Goal: Task Accomplishment & Management: Complete application form

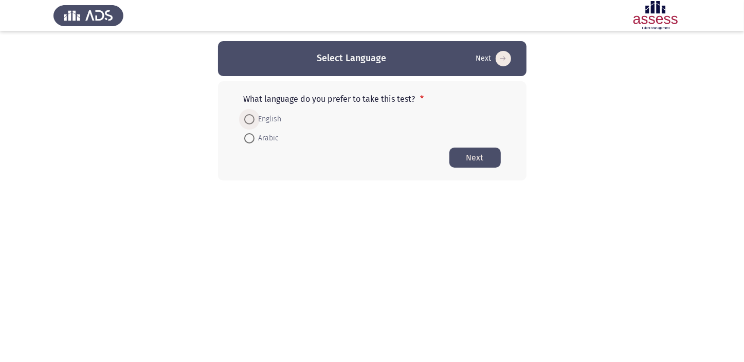
click at [257, 118] on span "English" at bounding box center [268, 119] width 27 height 12
click at [255, 118] on input "English" at bounding box center [249, 119] width 10 height 10
radio input "true"
click at [477, 159] on button "Next" at bounding box center [475, 157] width 51 height 20
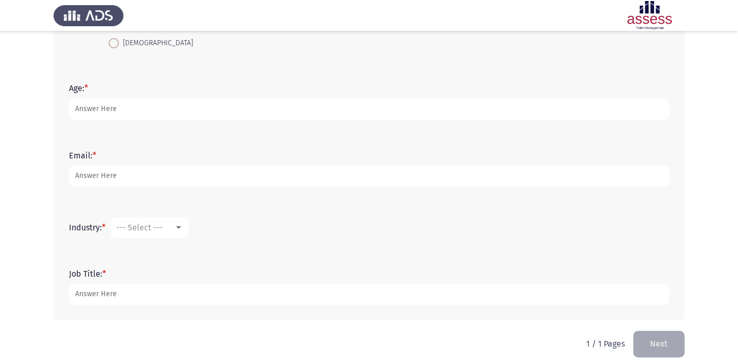
scroll to position [232, 0]
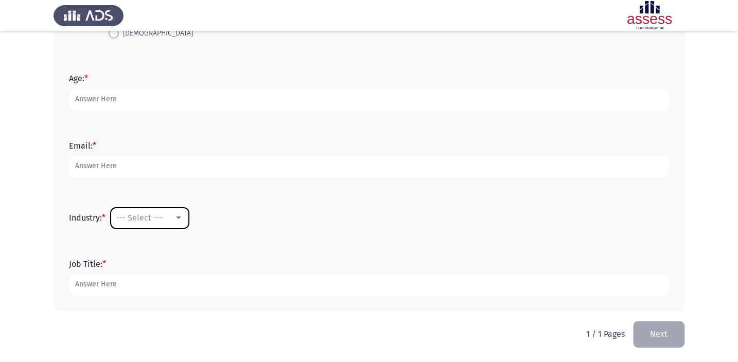
click at [167, 213] on div "--- Select ---" at bounding box center [145, 218] width 58 height 10
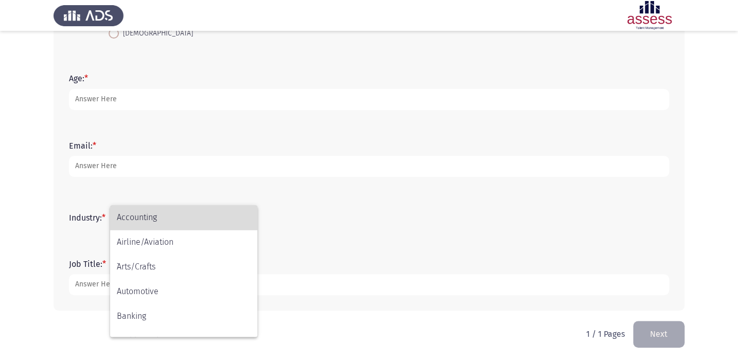
click at [167, 212] on span "Accounting" at bounding box center [184, 217] width 134 height 25
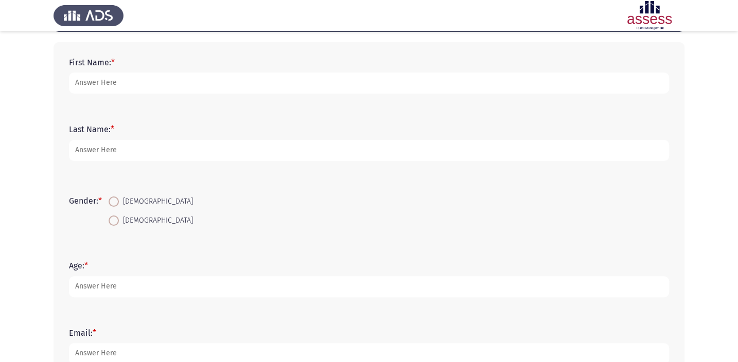
scroll to position [0, 0]
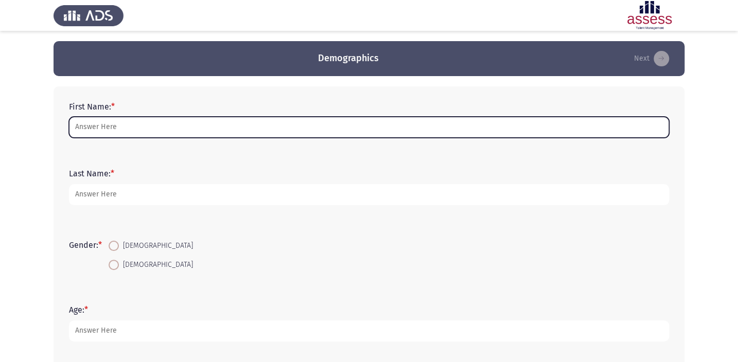
click at [102, 130] on input "First Name: *" at bounding box center [369, 127] width 600 height 21
click at [97, 128] on input "First Name: *" at bounding box center [369, 127] width 600 height 21
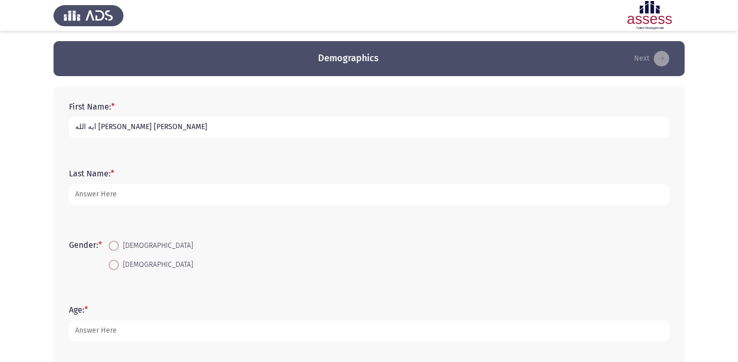
type input "أيه الله [PERSON_NAME] [PERSON_NAME]"
click at [82, 183] on form "Last Name: *" at bounding box center [369, 187] width 600 height 36
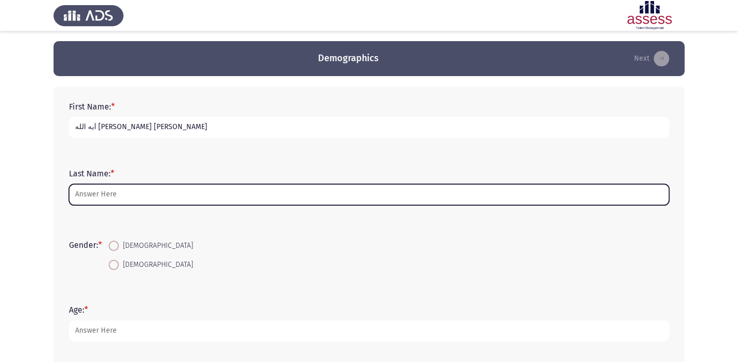
click at [87, 187] on input "Last Name: *" at bounding box center [369, 194] width 600 height 21
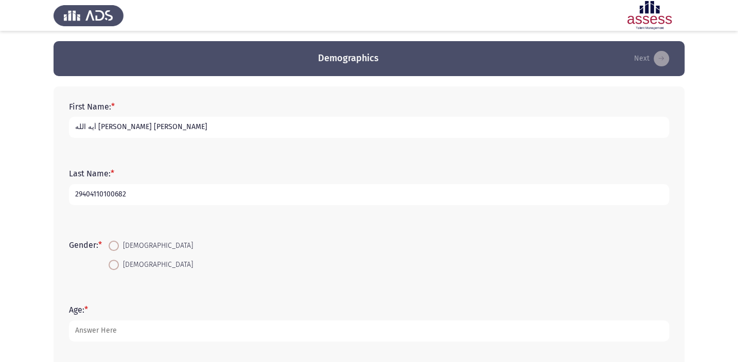
type input "29404110100682"
click at [134, 245] on span "[DEMOGRAPHIC_DATA]" at bounding box center [156, 246] width 74 height 12
click at [119, 245] on input "[DEMOGRAPHIC_DATA]" at bounding box center [114, 246] width 10 height 10
radio input "true"
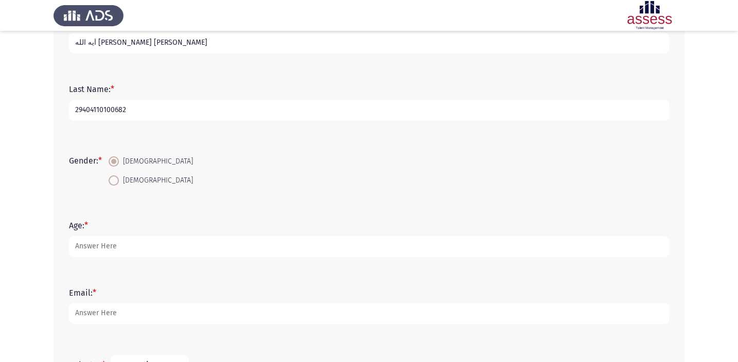
scroll to position [93, 0]
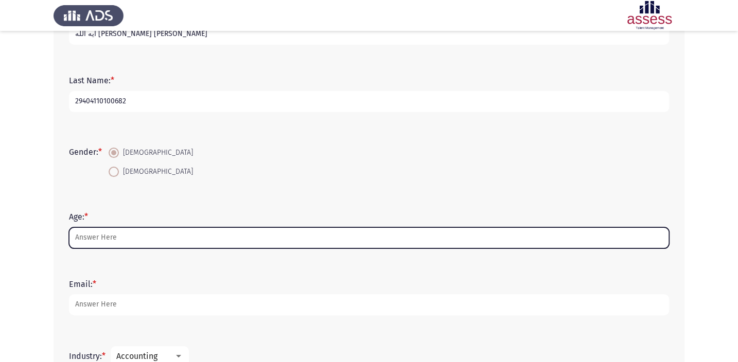
click at [114, 227] on input "Age: *" at bounding box center [369, 237] width 600 height 21
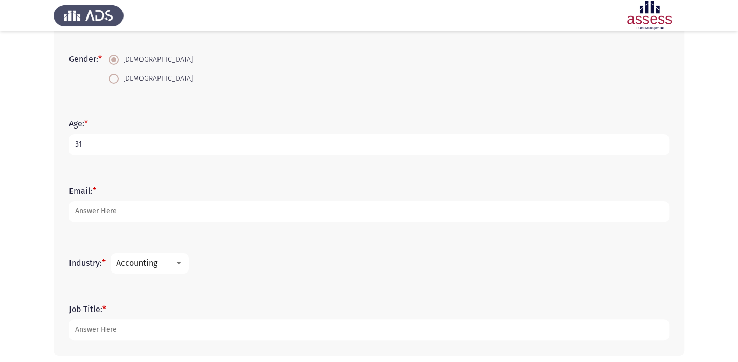
scroll to position [187, 0]
type input "31"
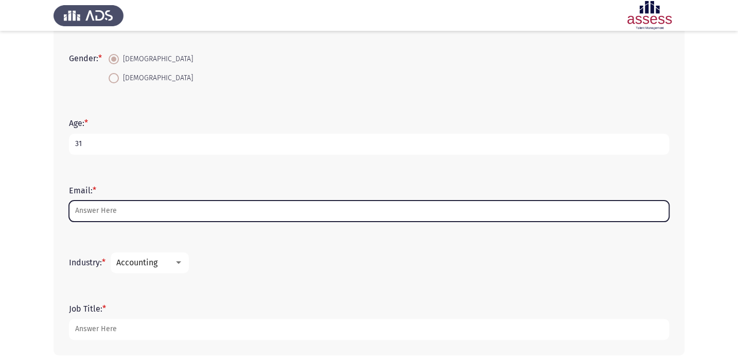
click at [104, 211] on input "Email: *" at bounding box center [369, 211] width 600 height 21
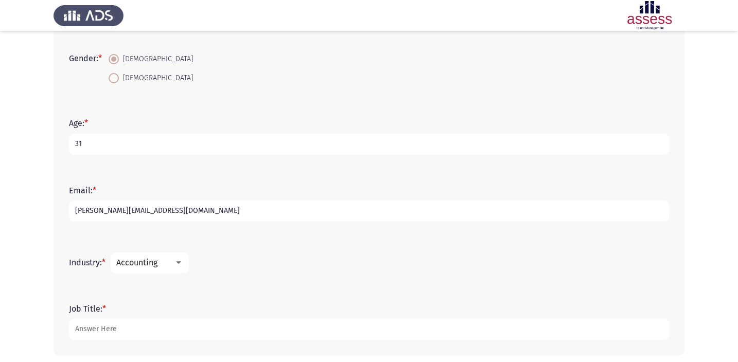
type input "[PERSON_NAME][EMAIL_ADDRESS][DOMAIN_NAME]"
click at [159, 269] on mat-select "Accounting" at bounding box center [150, 263] width 78 height 21
click at [154, 262] on span "Accounting" at bounding box center [136, 263] width 41 height 10
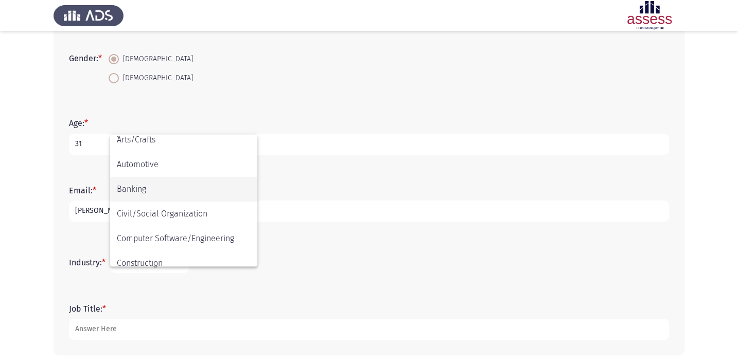
click at [137, 191] on span "Banking" at bounding box center [184, 189] width 134 height 25
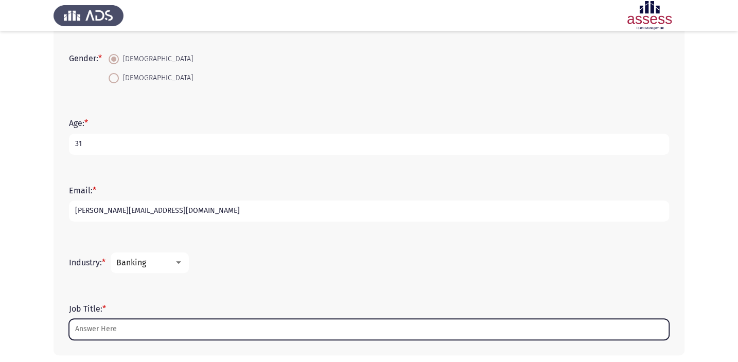
click at [108, 324] on input "Job Title: *" at bounding box center [369, 329] width 600 height 21
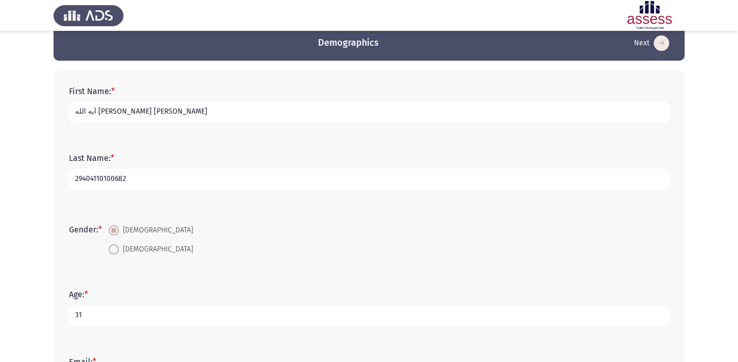
scroll to position [0, 0]
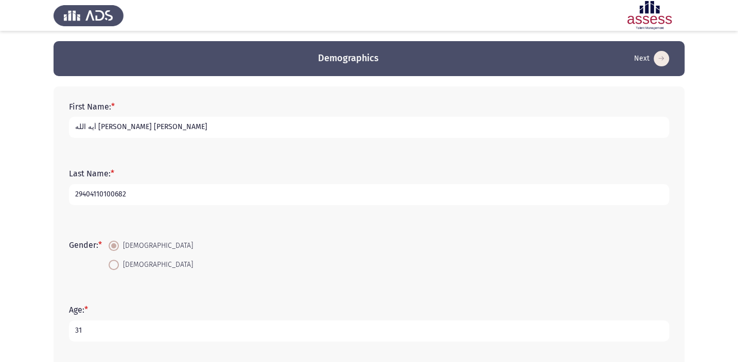
type input "Senior Economist"
click at [144, 123] on input "أيه الله [PERSON_NAME] [PERSON_NAME]" at bounding box center [369, 127] width 600 height 21
click at [140, 128] on input "أيه الله [PERSON_NAME] [PERSON_NAME]" at bounding box center [369, 127] width 600 height 21
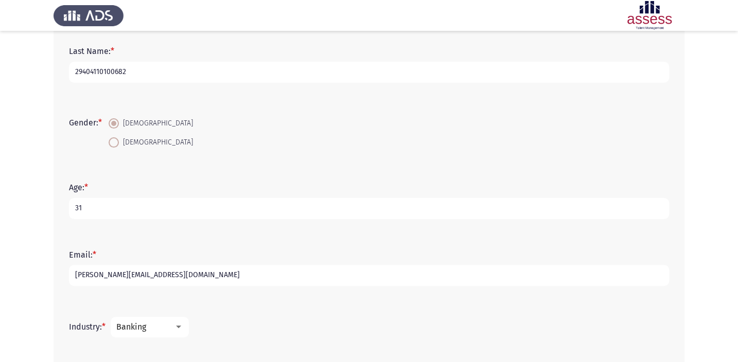
scroll to position [232, 0]
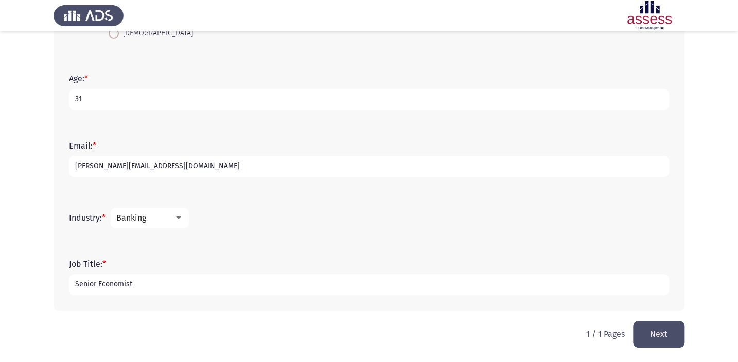
type input "ايه الله [PERSON_NAME] [PERSON_NAME]"
click at [665, 333] on button "Next" at bounding box center [658, 334] width 51 height 26
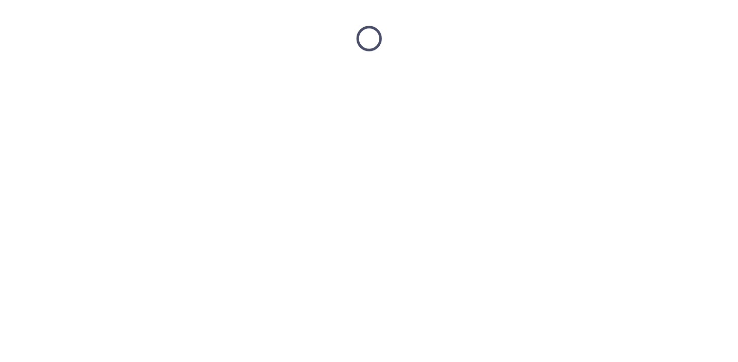
scroll to position [0, 0]
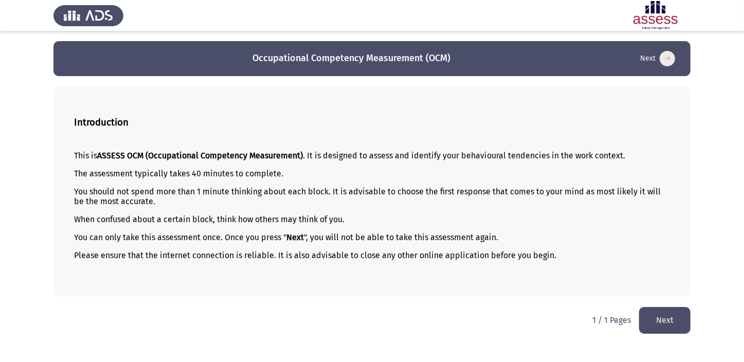
click at [671, 322] on button "Next" at bounding box center [665, 320] width 51 height 26
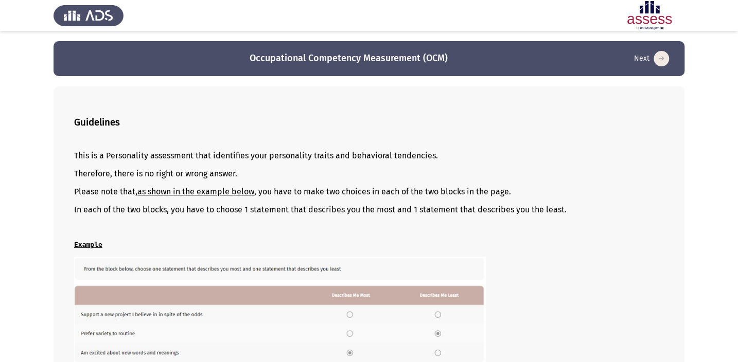
click at [194, 191] on u "as shown in the example below" at bounding box center [195, 192] width 117 height 10
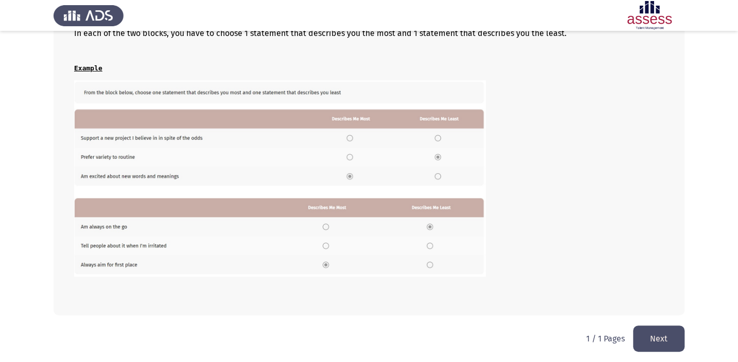
click at [654, 334] on button "Next" at bounding box center [658, 339] width 51 height 26
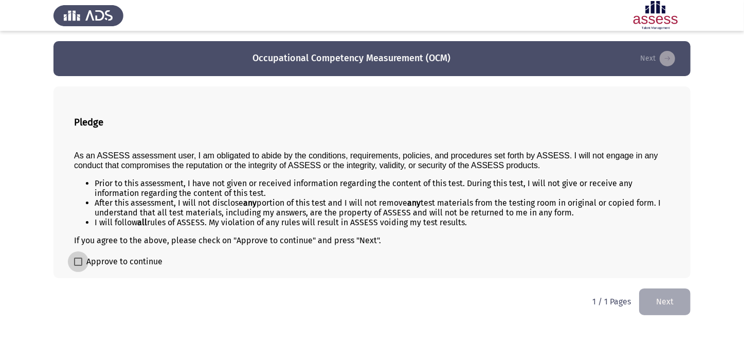
click at [80, 260] on span at bounding box center [78, 262] width 8 height 8
click at [78, 266] on input "Approve to continue" at bounding box center [78, 266] width 1 height 1
checkbox input "true"
click at [664, 310] on button "Next" at bounding box center [665, 302] width 51 height 26
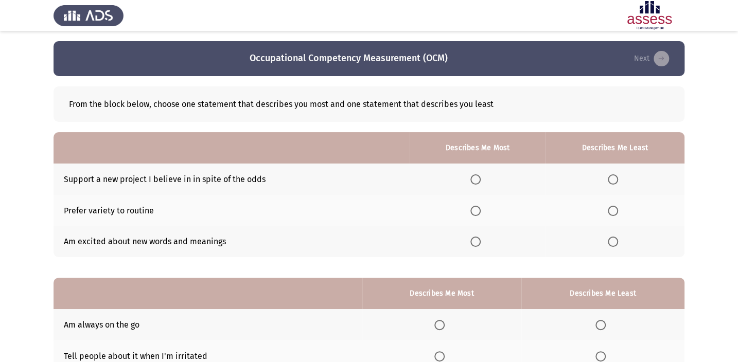
click at [481, 210] on span "Select an option" at bounding box center [475, 211] width 10 height 10
click at [481, 210] on input "Select an option" at bounding box center [475, 211] width 10 height 10
click at [616, 241] on span "Select an option" at bounding box center [613, 242] width 10 height 10
click at [616, 241] on input "Select an option" at bounding box center [613, 242] width 10 height 10
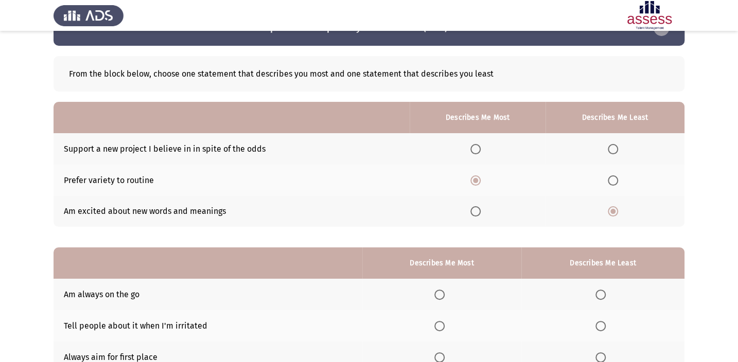
scroll to position [46, 0]
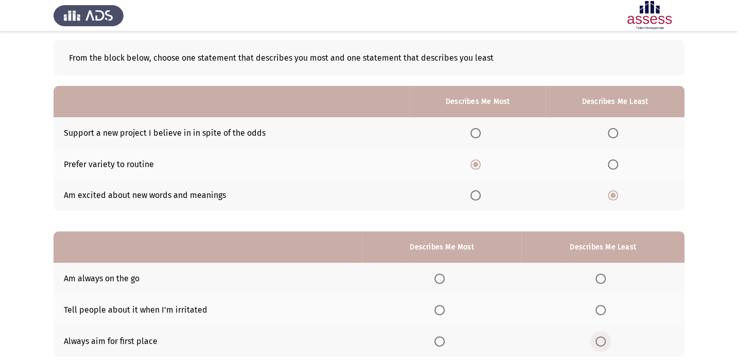
click at [604, 338] on span "Select an option" at bounding box center [600, 341] width 10 height 10
click at [604, 338] on input "Select an option" at bounding box center [600, 341] width 10 height 10
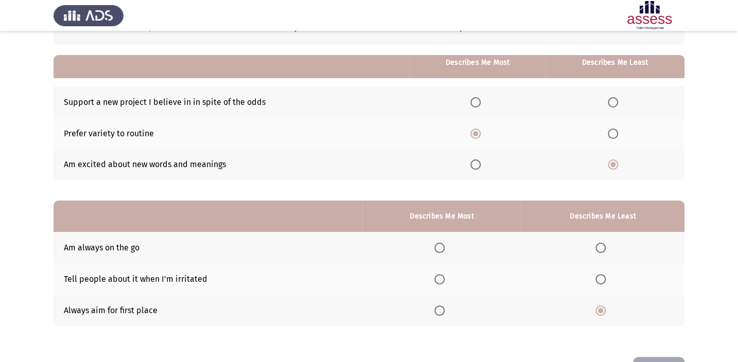
scroll to position [93, 0]
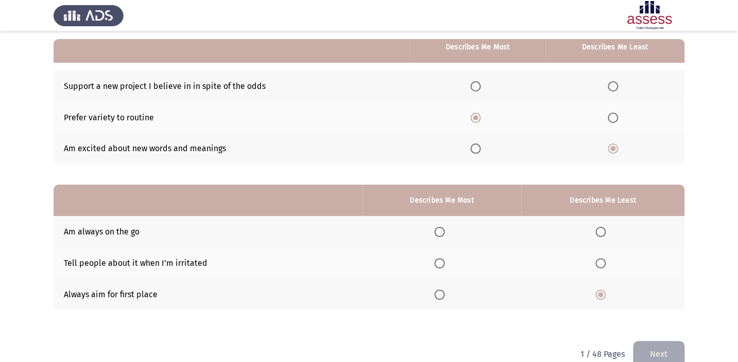
click at [438, 235] on span "Select an option" at bounding box center [439, 232] width 10 height 10
click at [438, 235] on input "Select an option" at bounding box center [439, 232] width 10 height 10
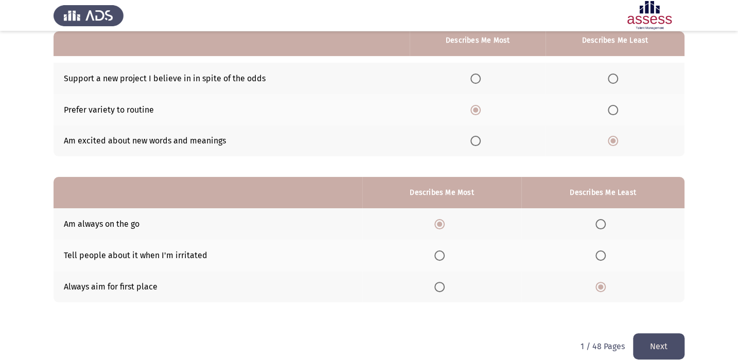
scroll to position [112, 0]
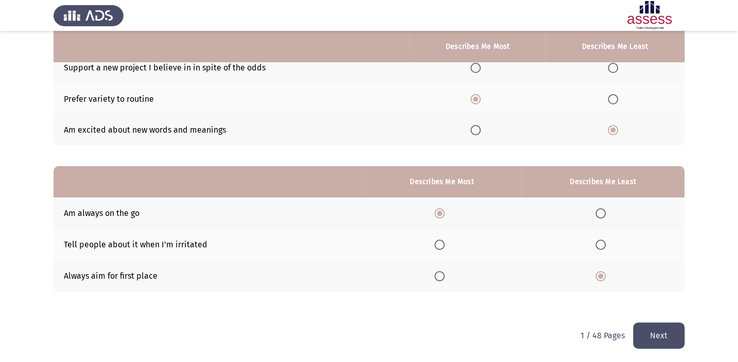
click at [651, 329] on button "Next" at bounding box center [658, 336] width 51 height 26
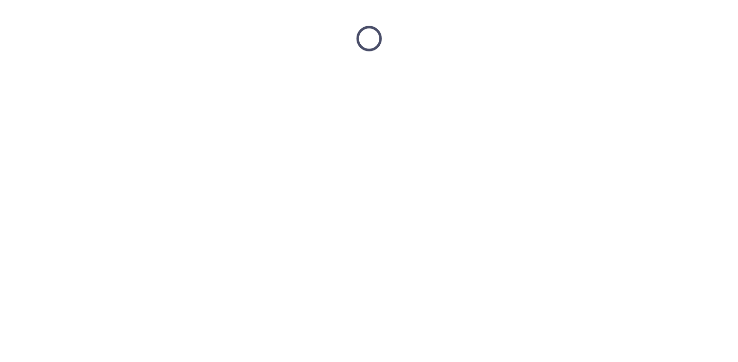
scroll to position [0, 0]
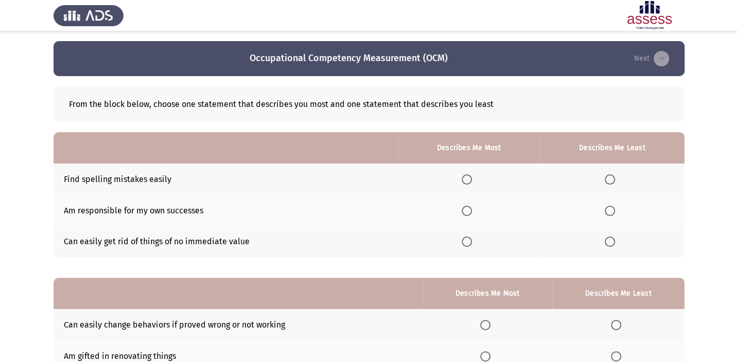
click at [464, 207] on span "Select an option" at bounding box center [467, 211] width 10 height 10
click at [464, 207] on input "Select an option" at bounding box center [467, 211] width 10 height 10
click at [610, 242] on span "Select an option" at bounding box center [610, 242] width 0 height 0
click at [610, 241] on input "Select an option" at bounding box center [610, 242] width 10 height 10
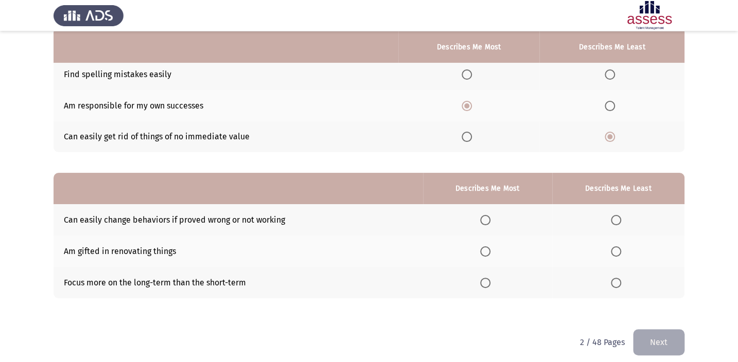
scroll to position [112, 0]
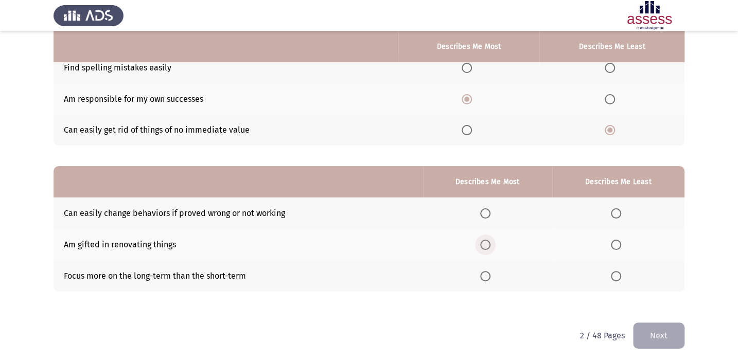
click at [488, 241] on span "Select an option" at bounding box center [485, 245] width 10 height 10
click at [488, 241] on input "Select an option" at bounding box center [485, 245] width 10 height 10
click at [617, 271] on span "Select an option" at bounding box center [616, 276] width 10 height 10
click at [617, 271] on input "Select an option" at bounding box center [616, 276] width 10 height 10
click at [654, 334] on button "Next" at bounding box center [658, 336] width 51 height 26
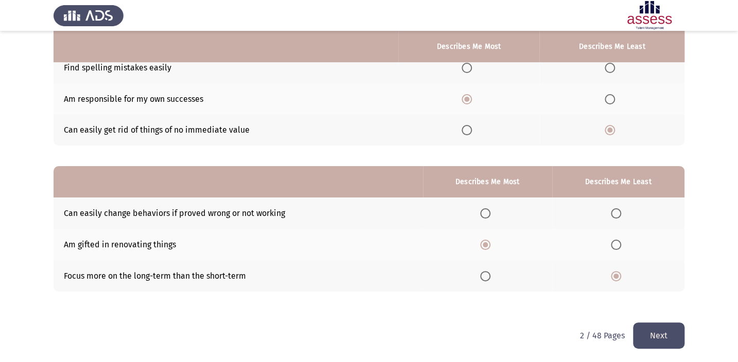
scroll to position [0, 0]
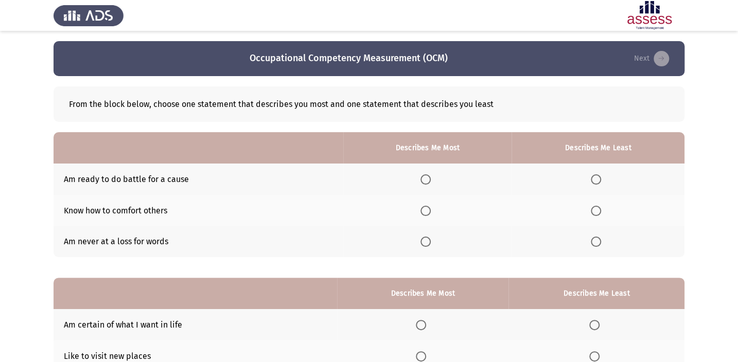
click at [428, 208] on span "Select an option" at bounding box center [425, 211] width 10 height 10
click at [428, 208] on input "Select an option" at bounding box center [425, 211] width 10 height 10
click at [597, 246] on th at bounding box center [597, 241] width 173 height 31
click at [597, 244] on span "Select an option" at bounding box center [596, 242] width 10 height 10
click at [597, 244] on input "Select an option" at bounding box center [596, 242] width 10 height 10
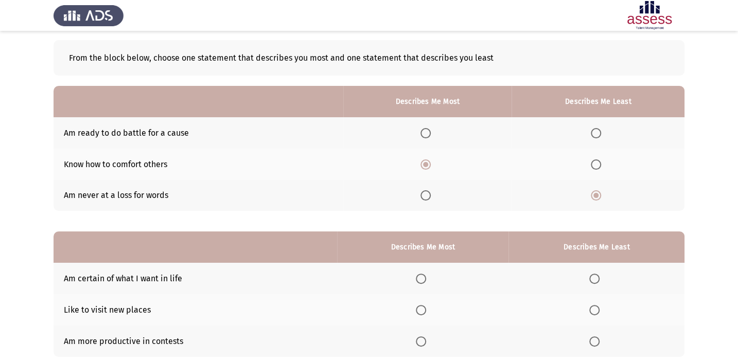
scroll to position [93, 0]
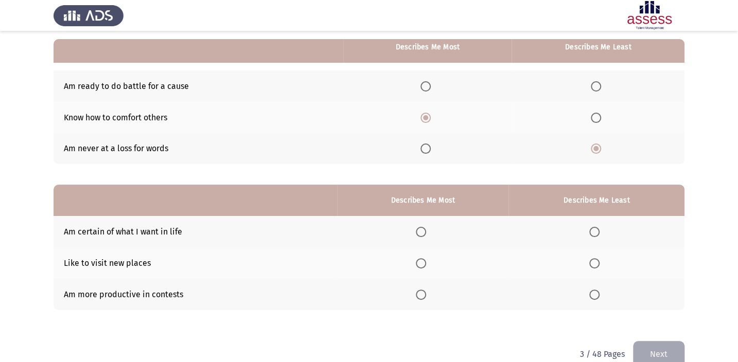
click at [426, 290] on span "Select an option" at bounding box center [421, 295] width 10 height 10
click at [426, 290] on input "Select an option" at bounding box center [421, 295] width 10 height 10
click at [597, 230] on span "Select an option" at bounding box center [594, 232] width 10 height 10
click at [597, 230] on input "Select an option" at bounding box center [594, 232] width 10 height 10
click at [666, 347] on button "Next" at bounding box center [658, 354] width 51 height 26
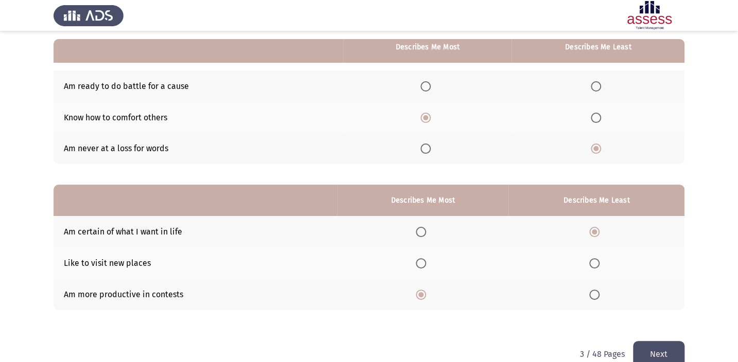
scroll to position [0, 0]
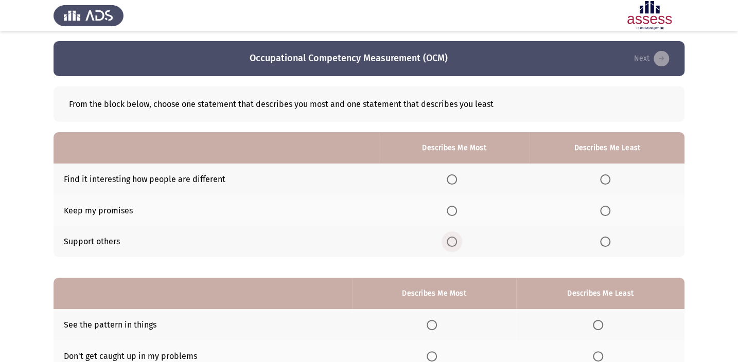
click at [454, 241] on span "Select an option" at bounding box center [452, 242] width 10 height 10
click at [454, 241] on input "Select an option" at bounding box center [452, 242] width 10 height 10
click at [613, 175] on label "Select an option" at bounding box center [607, 179] width 14 height 10
click at [610, 175] on input "Select an option" at bounding box center [605, 179] width 10 height 10
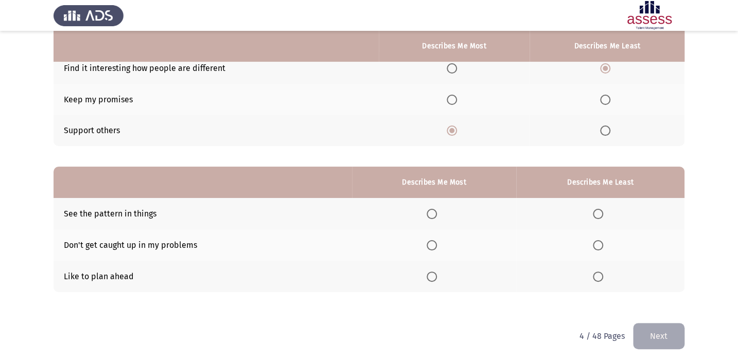
scroll to position [112, 0]
click at [435, 275] on span "Select an option" at bounding box center [432, 276] width 10 height 10
click at [435, 275] on input "Select an option" at bounding box center [432, 276] width 10 height 10
click at [596, 212] on span "Select an option" at bounding box center [598, 213] width 10 height 10
click at [596, 212] on input "Select an option" at bounding box center [598, 213] width 10 height 10
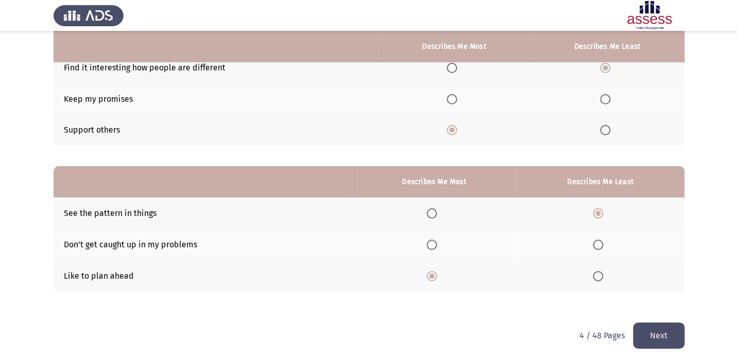
click at [601, 241] on span "Select an option" at bounding box center [598, 245] width 10 height 10
click at [601, 241] on input "Select an option" at bounding box center [598, 245] width 10 height 10
click at [651, 327] on button "Next" at bounding box center [658, 336] width 51 height 26
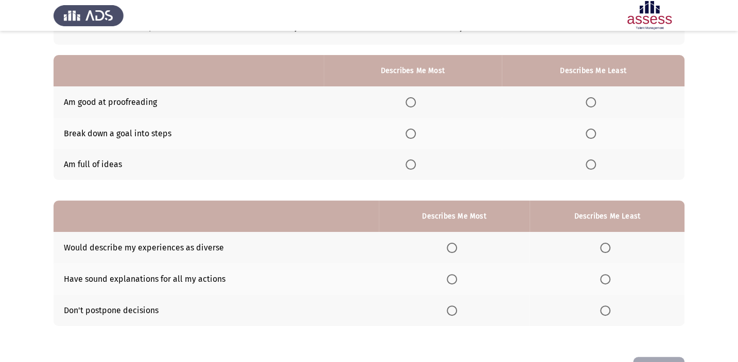
scroll to position [93, 0]
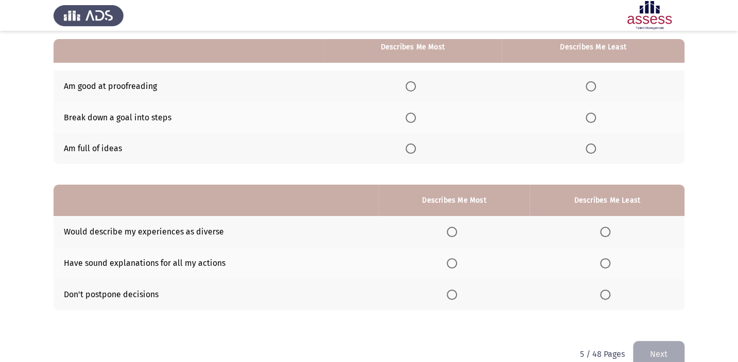
click at [606, 294] on span "Select an option" at bounding box center [605, 295] width 10 height 10
click at [606, 294] on input "Select an option" at bounding box center [605, 295] width 10 height 10
click at [452, 259] on span "Select an option" at bounding box center [452, 263] width 10 height 10
click at [452, 259] on input "Select an option" at bounding box center [452, 263] width 10 height 10
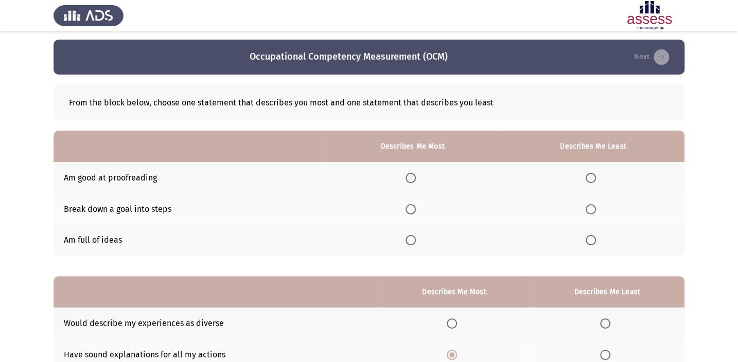
scroll to position [0, 0]
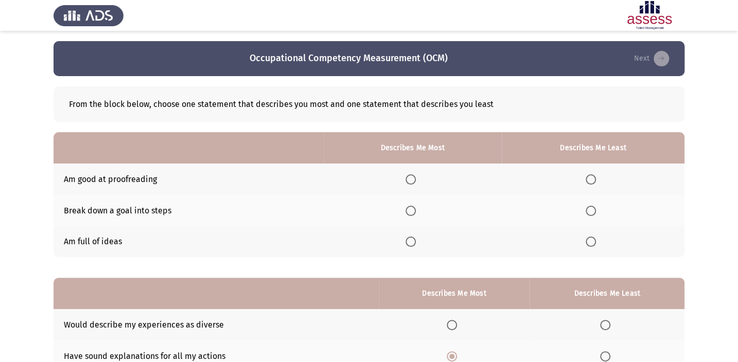
click at [411, 211] on span "Select an option" at bounding box center [411, 211] width 0 height 0
click at [412, 210] on input "Select an option" at bounding box center [410, 211] width 10 height 10
click at [591, 242] on span "Select an option" at bounding box center [591, 242] width 10 height 10
click at [591, 242] on input "Select an option" at bounding box center [591, 242] width 10 height 10
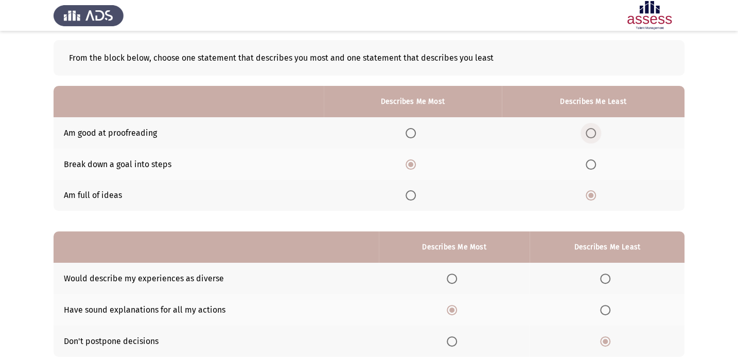
click at [600, 128] on label "Select an option" at bounding box center [593, 133] width 14 height 10
click at [596, 128] on input "Select an option" at bounding box center [591, 133] width 10 height 10
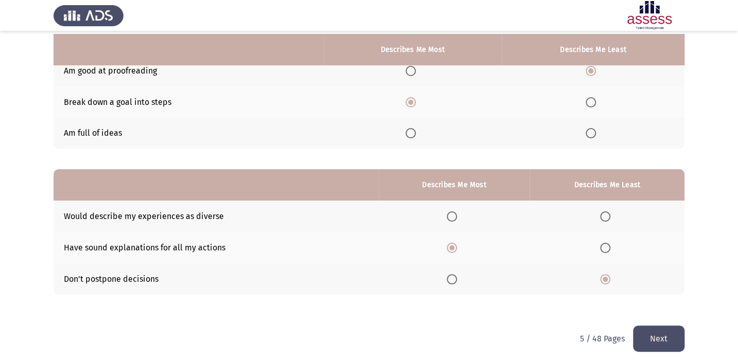
scroll to position [112, 0]
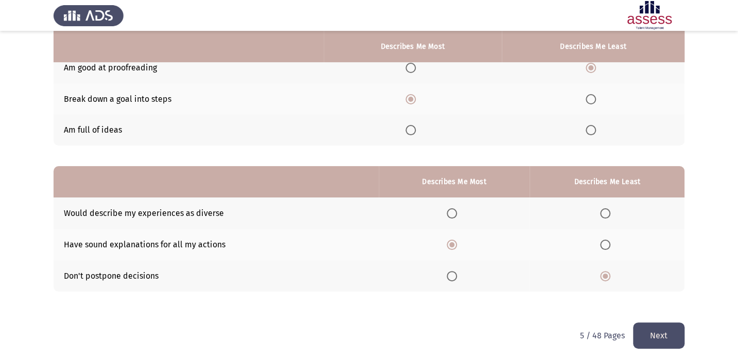
click at [650, 341] on button "Next" at bounding box center [658, 336] width 51 height 26
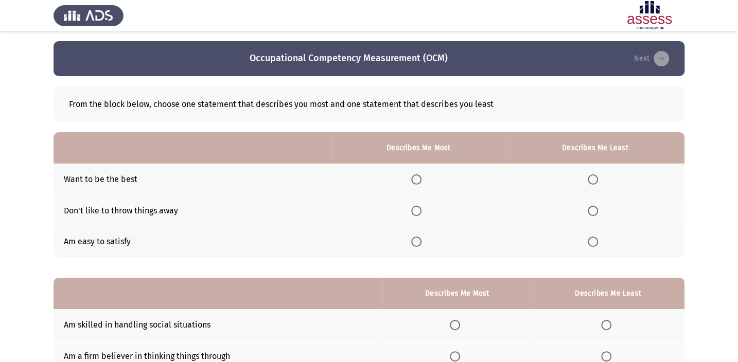
click at [594, 208] on span "Select an option" at bounding box center [593, 211] width 10 height 10
click at [594, 208] on input "Select an option" at bounding box center [593, 211] width 10 height 10
click at [417, 230] on th at bounding box center [418, 241] width 174 height 31
click at [418, 238] on span "Select an option" at bounding box center [416, 242] width 10 height 10
click at [418, 238] on input "Select an option" at bounding box center [416, 242] width 10 height 10
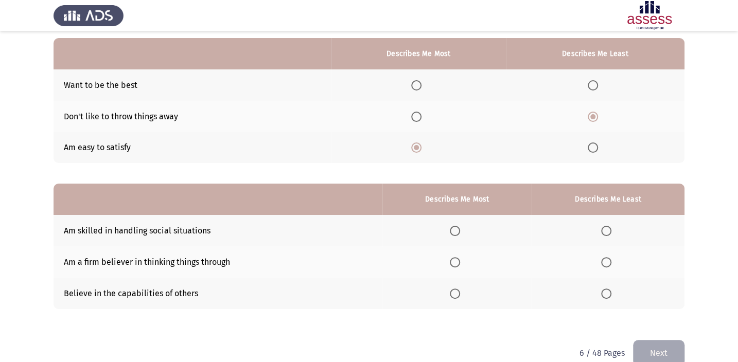
scroll to position [112, 0]
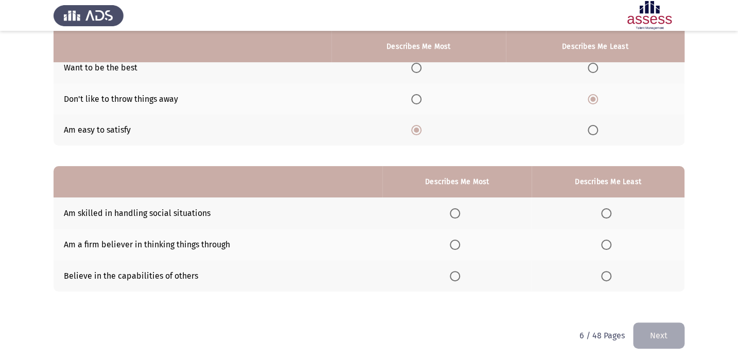
click at [453, 210] on span "Select an option" at bounding box center [455, 213] width 10 height 10
click at [453, 210] on input "Select an option" at bounding box center [455, 213] width 10 height 10
click at [607, 276] on span "Select an option" at bounding box center [606, 276] width 10 height 10
click at [607, 276] on input "Select an option" at bounding box center [606, 276] width 10 height 10
click at [675, 334] on button "Next" at bounding box center [658, 336] width 51 height 26
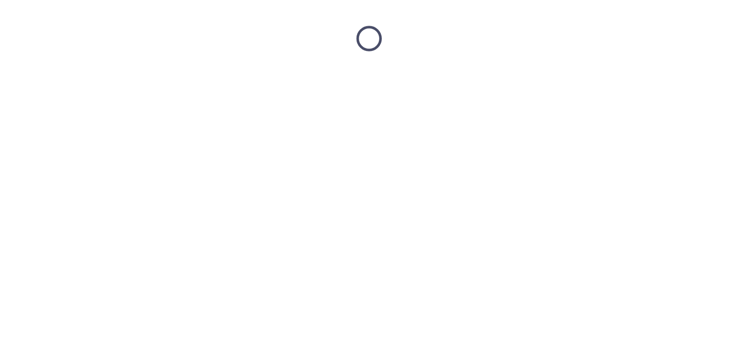
scroll to position [0, 0]
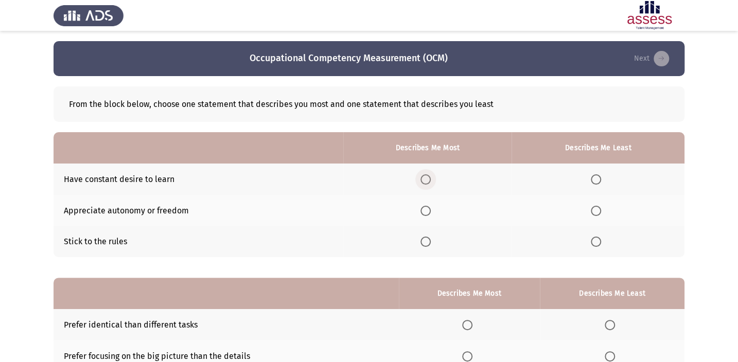
click at [429, 174] on span "Select an option" at bounding box center [425, 179] width 10 height 10
click at [429, 174] on input "Select an option" at bounding box center [425, 179] width 10 height 10
click at [594, 212] on span "Select an option" at bounding box center [596, 211] width 10 height 10
click at [594, 212] on input "Select an option" at bounding box center [596, 211] width 10 height 10
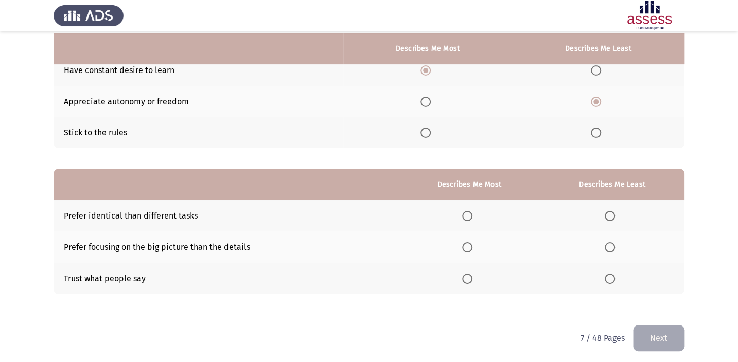
scroll to position [112, 0]
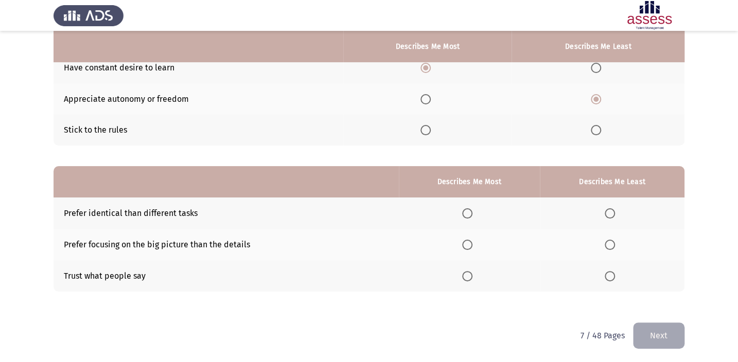
click at [465, 244] on span "Select an option" at bounding box center [467, 245] width 10 height 10
click at [465, 244] on input "Select an option" at bounding box center [467, 245] width 10 height 10
click at [602, 215] on th at bounding box center [612, 213] width 145 height 31
click at [607, 214] on span "Select an option" at bounding box center [610, 213] width 10 height 10
click at [607, 214] on input "Select an option" at bounding box center [610, 213] width 10 height 10
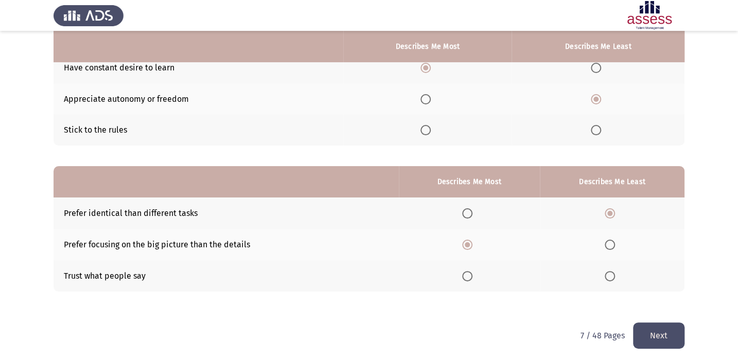
click at [658, 334] on button "Next" at bounding box center [658, 336] width 51 height 26
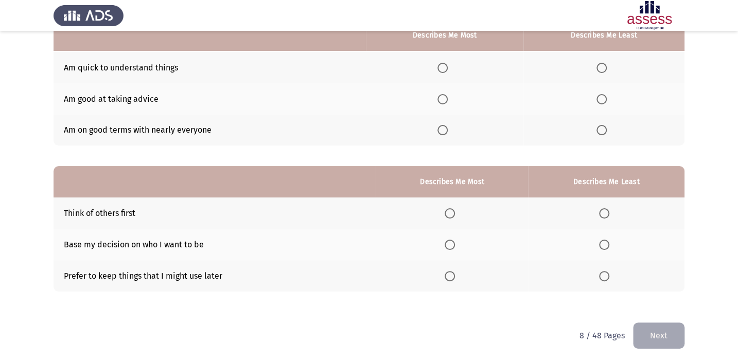
scroll to position [65, 0]
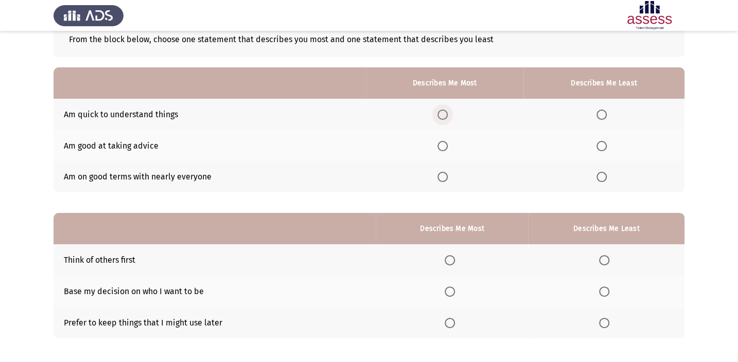
click at [447, 113] on span "Select an option" at bounding box center [442, 115] width 10 height 10
click at [447, 113] on input "Select an option" at bounding box center [442, 115] width 10 height 10
click at [606, 146] on span "Select an option" at bounding box center [601, 146] width 10 height 10
click at [606, 146] on input "Select an option" at bounding box center [601, 146] width 10 height 10
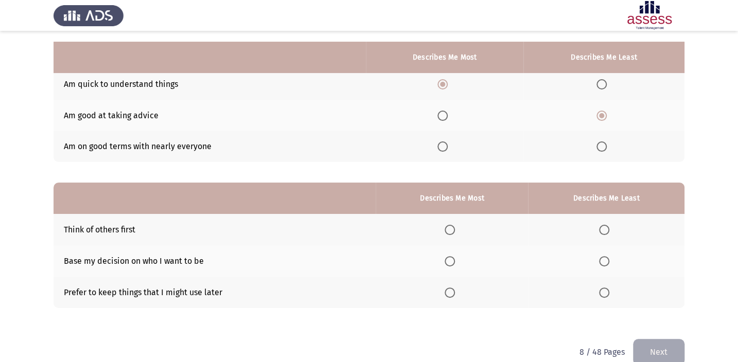
scroll to position [112, 0]
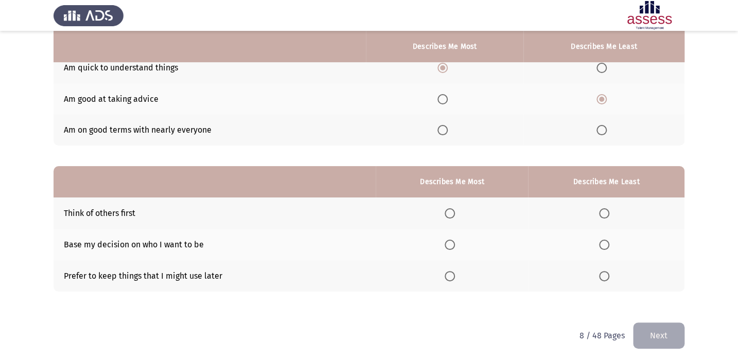
click at [605, 246] on span "Select an option" at bounding box center [604, 245] width 10 height 10
click at [605, 246] on input "Select an option" at bounding box center [604, 245] width 10 height 10
click at [449, 210] on span "Select an option" at bounding box center [450, 213] width 10 height 10
click at [449, 210] on input "Select an option" at bounding box center [450, 213] width 10 height 10
click at [666, 333] on button "Next" at bounding box center [658, 336] width 51 height 26
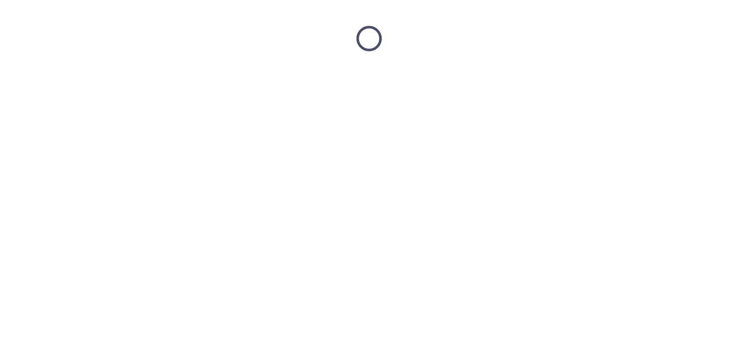
scroll to position [0, 0]
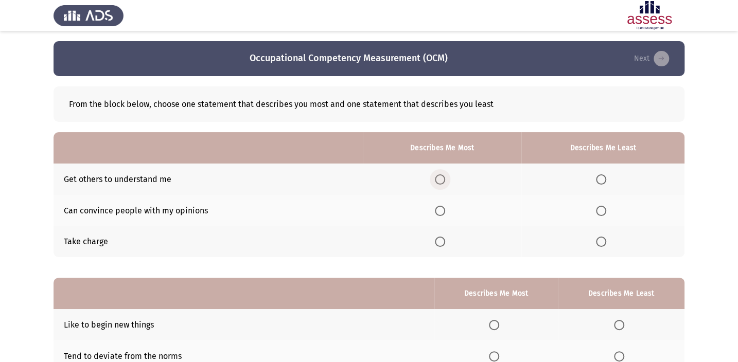
click at [442, 178] on span "Select an option" at bounding box center [440, 179] width 10 height 10
click at [442, 178] on input "Select an option" at bounding box center [440, 179] width 10 height 10
click at [605, 237] on span "Select an option" at bounding box center [601, 242] width 10 height 10
click at [605, 237] on input "Select an option" at bounding box center [601, 242] width 10 height 10
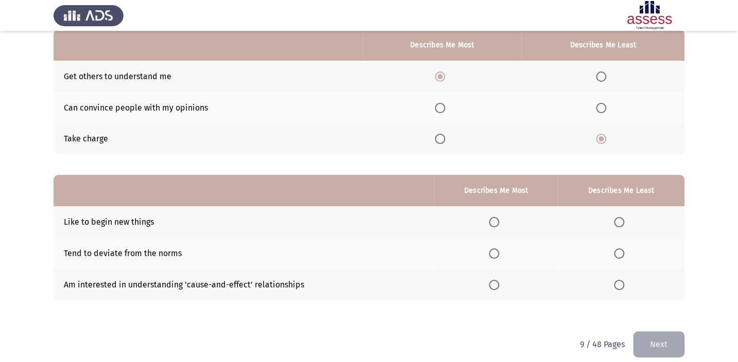
scroll to position [112, 0]
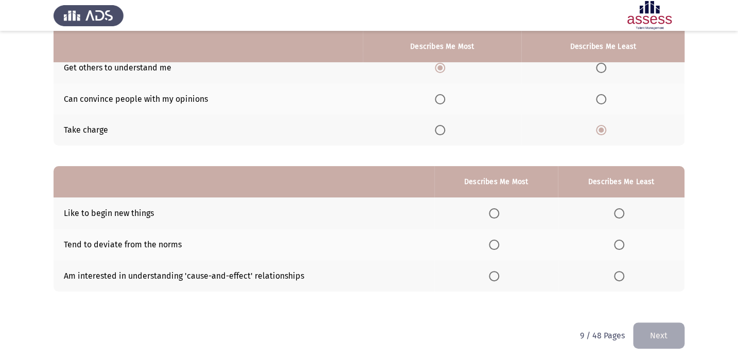
click at [498, 268] on th at bounding box center [495, 275] width 123 height 31
click at [614, 245] on span "Select an option" at bounding box center [619, 245] width 10 height 10
click at [614, 245] on input "Select an option" at bounding box center [619, 245] width 10 height 10
click at [491, 273] on span "Select an option" at bounding box center [494, 276] width 10 height 10
click at [491, 273] on input "Select an option" at bounding box center [494, 276] width 10 height 10
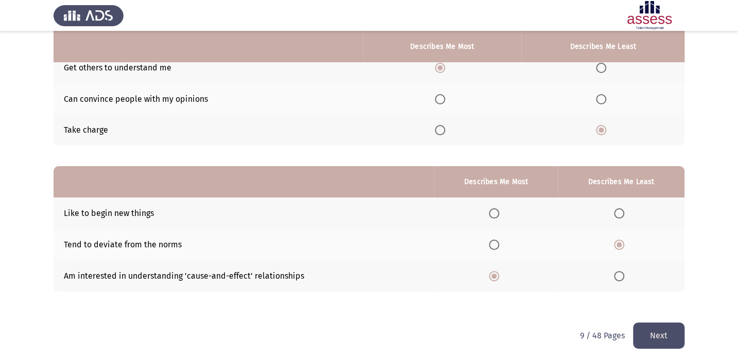
click at [652, 323] on button "Next" at bounding box center [658, 336] width 51 height 26
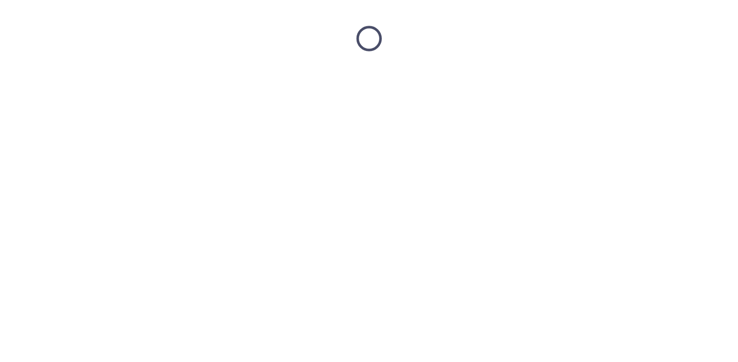
scroll to position [0, 0]
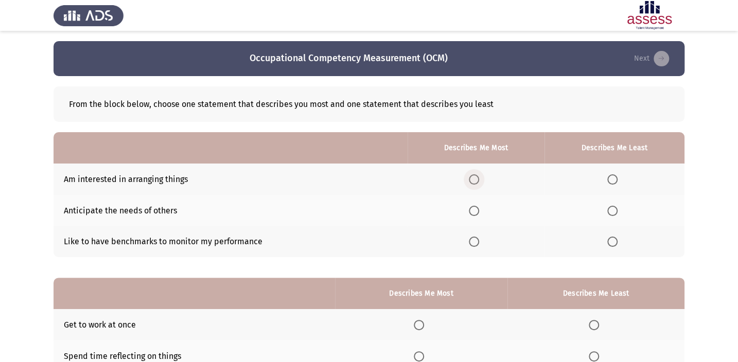
click at [482, 175] on label "Select an option" at bounding box center [476, 179] width 14 height 10
click at [479, 175] on input "Select an option" at bounding box center [474, 179] width 10 height 10
click at [622, 241] on label "Select an option" at bounding box center [614, 242] width 14 height 10
click at [617, 241] on input "Select an option" at bounding box center [612, 242] width 10 height 10
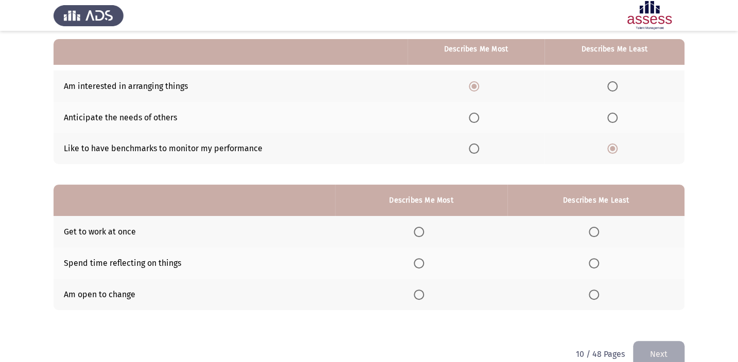
scroll to position [112, 0]
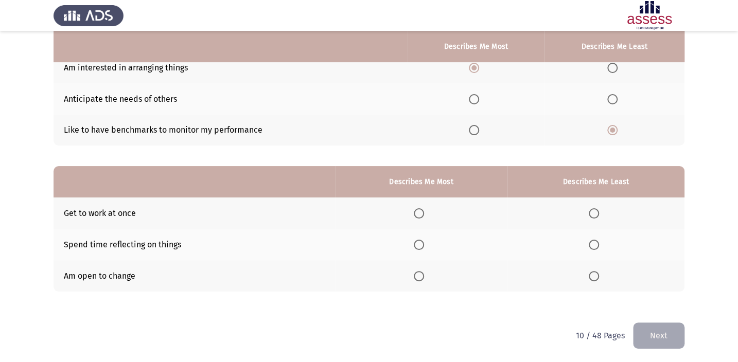
click at [419, 273] on span "Select an option" at bounding box center [419, 276] width 10 height 10
click at [419, 273] on input "Select an option" at bounding box center [419, 276] width 10 height 10
click at [593, 212] on span "Select an option" at bounding box center [594, 213] width 10 height 10
click at [593, 212] on input "Select an option" at bounding box center [594, 213] width 10 height 10
click at [673, 327] on button "Next" at bounding box center [658, 336] width 51 height 26
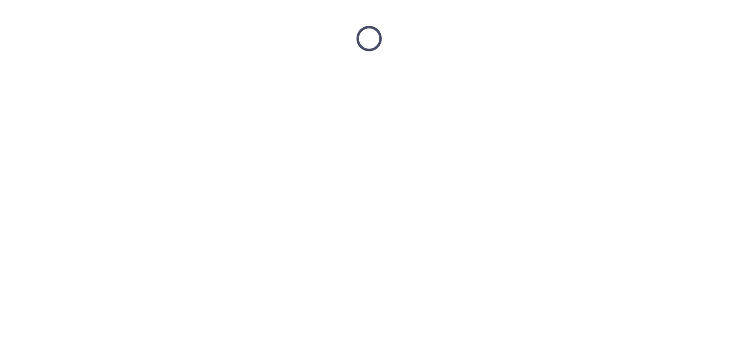
scroll to position [0, 0]
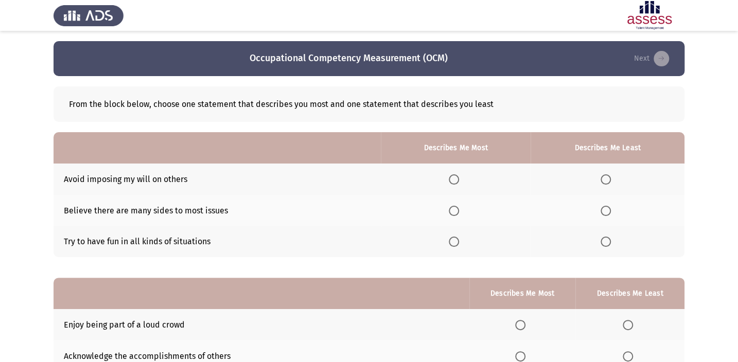
click at [451, 209] on span "Select an option" at bounding box center [454, 211] width 10 height 10
click at [451, 209] on input "Select an option" at bounding box center [454, 211] width 10 height 10
click at [604, 244] on span "Select an option" at bounding box center [605, 242] width 10 height 10
click at [604, 244] on input "Select an option" at bounding box center [605, 242] width 10 height 10
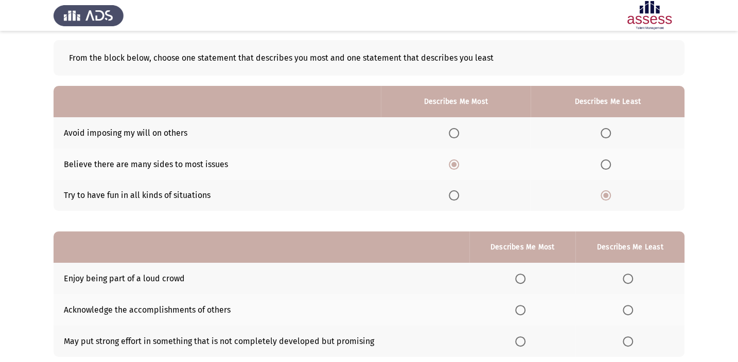
scroll to position [93, 0]
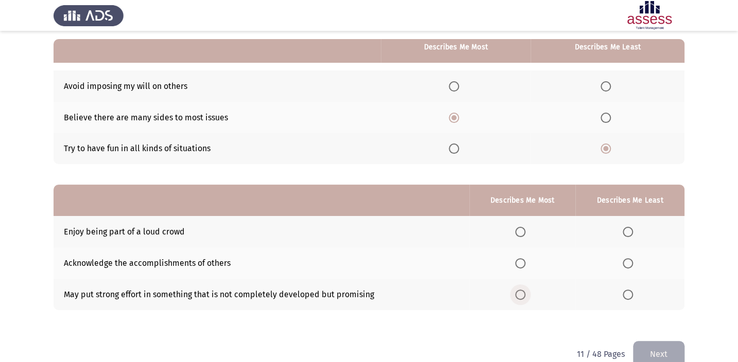
click at [519, 295] on span "Select an option" at bounding box center [520, 295] width 10 height 10
click at [519, 295] on input "Select an option" at bounding box center [520, 295] width 10 height 10
click at [623, 227] on span "Select an option" at bounding box center [628, 232] width 10 height 10
click at [623, 227] on input "Select an option" at bounding box center [628, 232] width 10 height 10
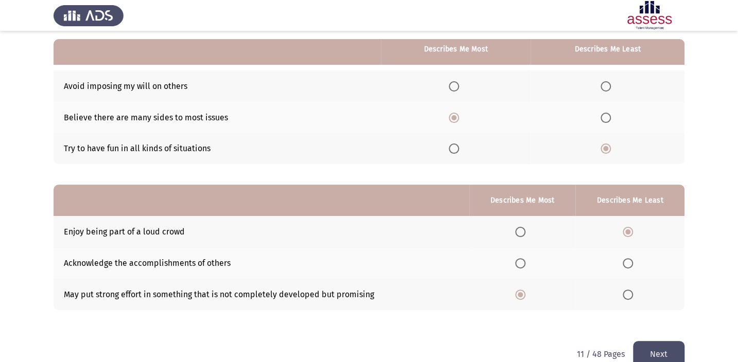
scroll to position [112, 0]
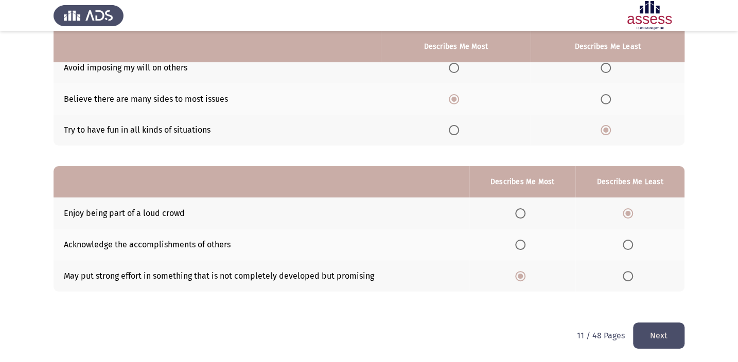
click at [666, 334] on button "Next" at bounding box center [658, 336] width 51 height 26
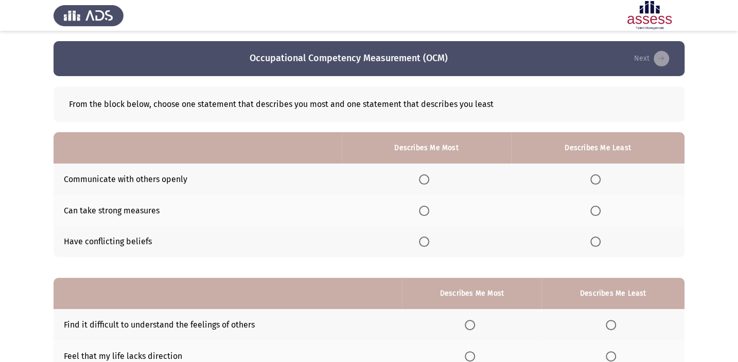
click at [596, 246] on th at bounding box center [597, 241] width 173 height 31
click at [595, 242] on span "Select an option" at bounding box center [595, 242] width 0 height 0
click at [596, 241] on input "Select an option" at bounding box center [595, 242] width 10 height 10
click at [428, 182] on span "Select an option" at bounding box center [424, 179] width 10 height 10
click at [428, 182] on input "Select an option" at bounding box center [424, 179] width 10 height 10
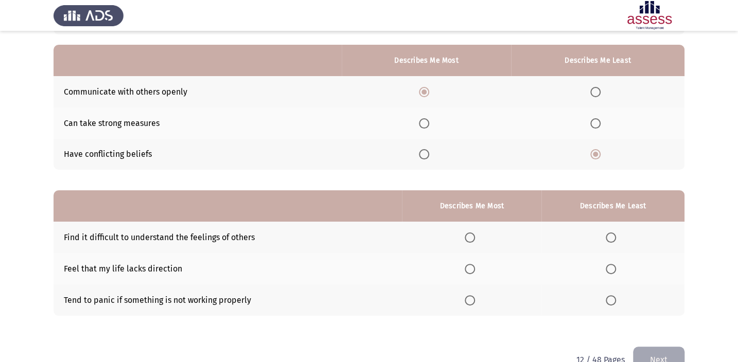
scroll to position [93, 0]
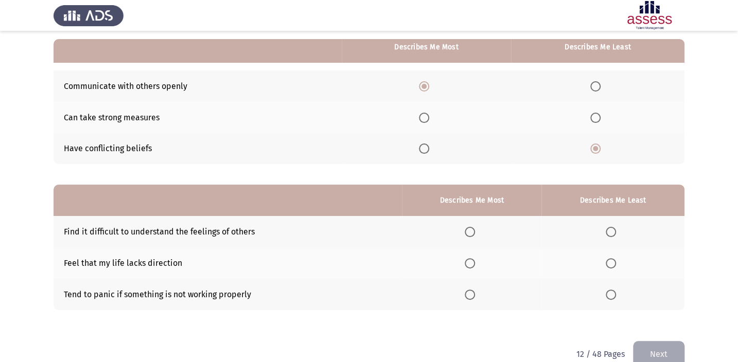
click at [467, 294] on span "Select an option" at bounding box center [470, 295] width 10 height 10
click at [467, 294] on input "Select an option" at bounding box center [470, 295] width 10 height 10
click at [611, 225] on th at bounding box center [612, 231] width 143 height 31
click at [614, 234] on span "Select an option" at bounding box center [611, 232] width 10 height 10
click at [614, 234] on input "Select an option" at bounding box center [611, 232] width 10 height 10
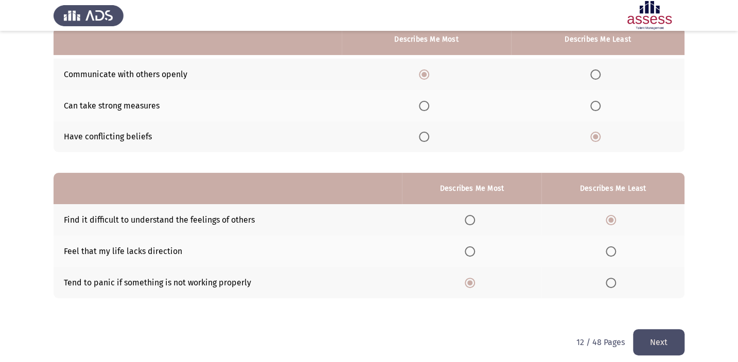
scroll to position [112, 0]
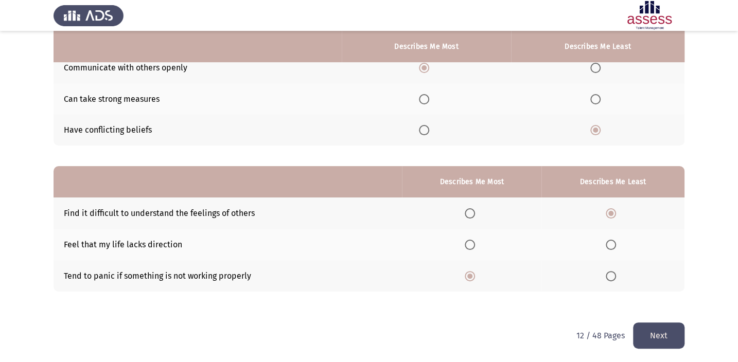
click at [659, 334] on button "Next" at bounding box center [658, 336] width 51 height 26
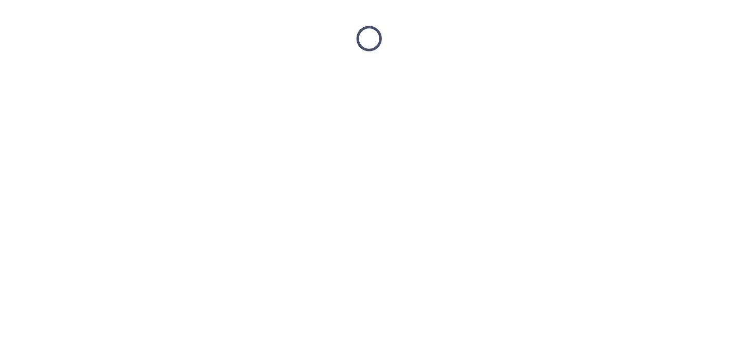
scroll to position [0, 0]
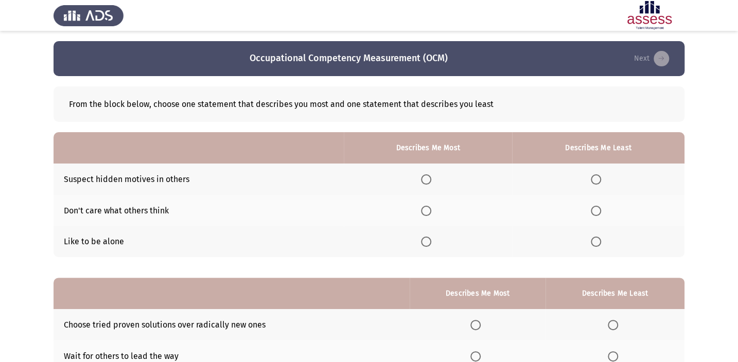
click at [599, 211] on span "Select an option" at bounding box center [596, 211] width 10 height 10
click at [599, 211] on input "Select an option" at bounding box center [596, 211] width 10 height 10
click at [427, 183] on span "Select an option" at bounding box center [426, 179] width 10 height 10
click at [427, 183] on input "Select an option" at bounding box center [426, 179] width 10 height 10
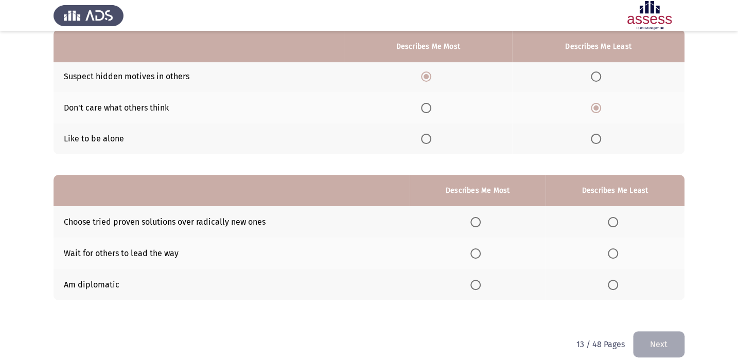
scroll to position [112, 0]
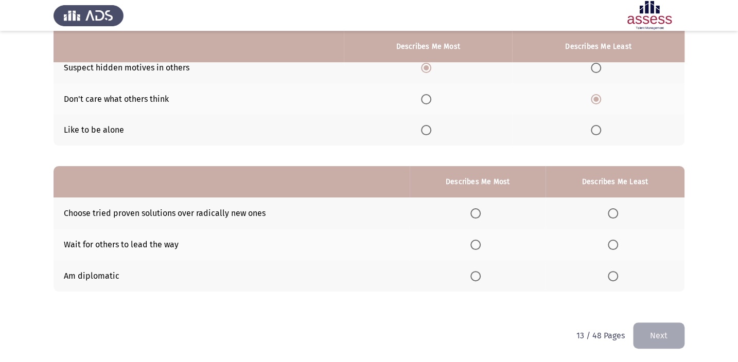
click at [478, 212] on span "Select an option" at bounding box center [475, 213] width 10 height 10
click at [478, 212] on input "Select an option" at bounding box center [475, 213] width 10 height 10
click at [613, 245] on span "Select an option" at bounding box center [613, 245] width 0 height 0
click at [613, 243] on input "Select an option" at bounding box center [613, 245] width 10 height 10
click at [648, 333] on button "Next" at bounding box center [658, 336] width 51 height 26
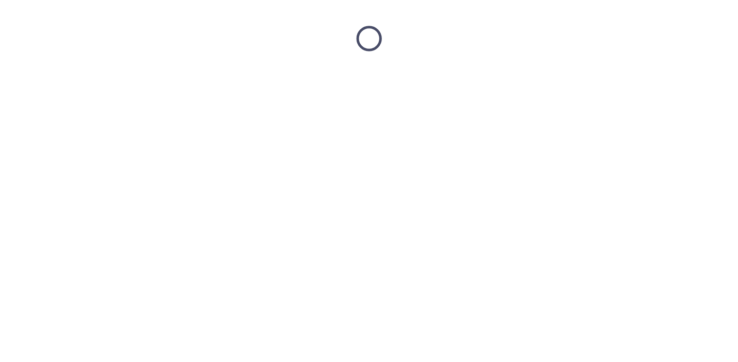
scroll to position [0, 0]
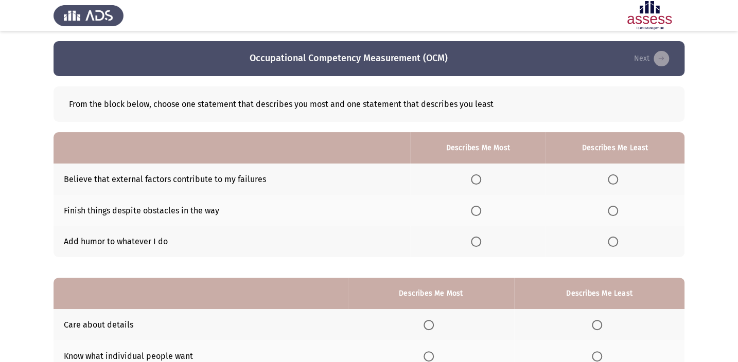
click at [460, 239] on th at bounding box center [477, 241] width 135 height 31
click at [472, 239] on span "Select an option" at bounding box center [476, 242] width 10 height 10
click at [472, 239] on input "Select an option" at bounding box center [476, 242] width 10 height 10
click at [615, 179] on span "Select an option" at bounding box center [613, 179] width 10 height 10
click at [615, 179] on input "Select an option" at bounding box center [613, 179] width 10 height 10
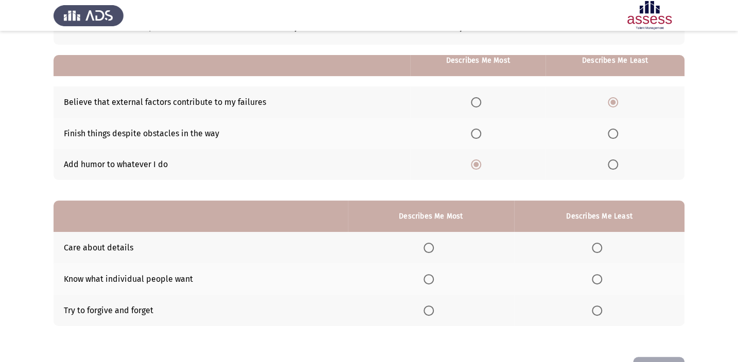
scroll to position [93, 0]
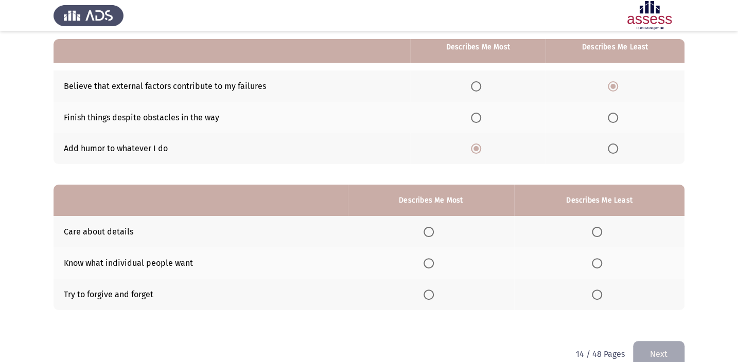
click at [438, 229] on label "Select an option" at bounding box center [430, 232] width 14 height 10
click at [434, 229] on input "Select an option" at bounding box center [428, 232] width 10 height 10
click at [611, 266] on th at bounding box center [599, 262] width 170 height 31
click at [604, 258] on label "Select an option" at bounding box center [599, 263] width 14 height 10
click at [602, 258] on input "Select an option" at bounding box center [597, 263] width 10 height 10
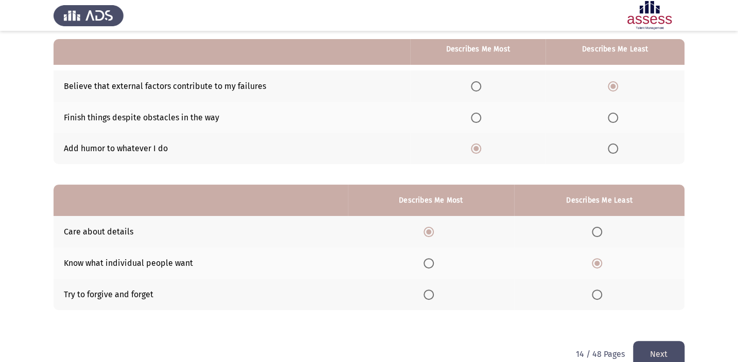
scroll to position [112, 0]
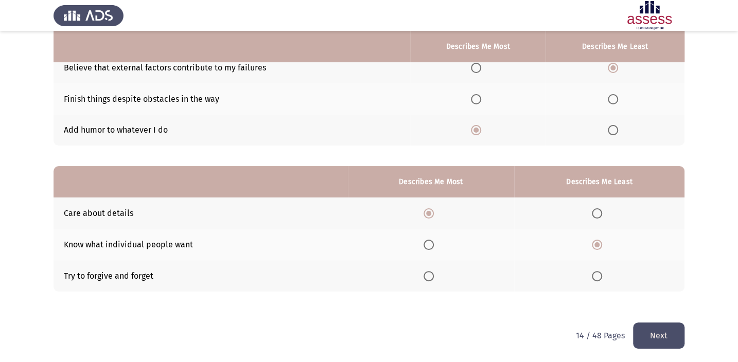
click at [654, 340] on button "Next" at bounding box center [658, 336] width 51 height 26
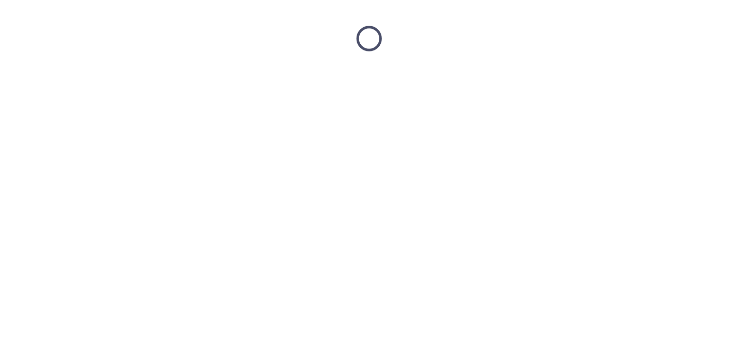
scroll to position [0, 0]
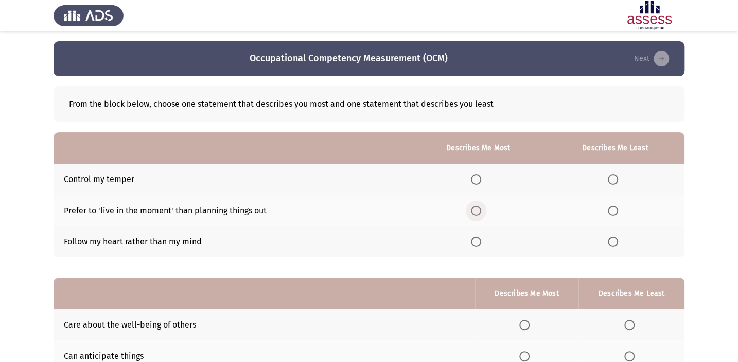
click at [476, 211] on span "Select an option" at bounding box center [476, 211] width 10 height 10
click at [476, 211] on input "Select an option" at bounding box center [476, 211] width 10 height 10
click at [618, 245] on span "Select an option" at bounding box center [613, 242] width 10 height 10
click at [618, 245] on input "Select an option" at bounding box center [613, 242] width 10 height 10
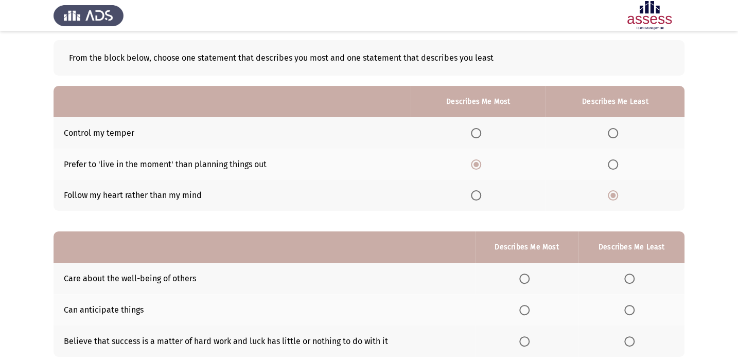
scroll to position [93, 0]
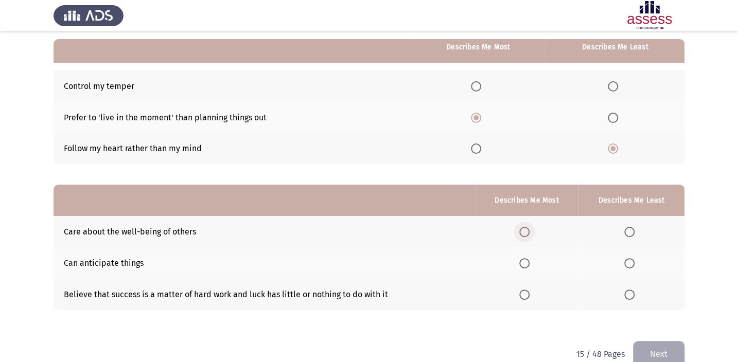
click at [529, 229] on span "Select an option" at bounding box center [524, 232] width 10 height 10
click at [529, 229] on input "Select an option" at bounding box center [524, 232] width 10 height 10
click at [635, 279] on th at bounding box center [631, 294] width 106 height 31
click at [634, 290] on span "Select an option" at bounding box center [629, 295] width 10 height 10
click at [634, 290] on input "Select an option" at bounding box center [629, 295] width 10 height 10
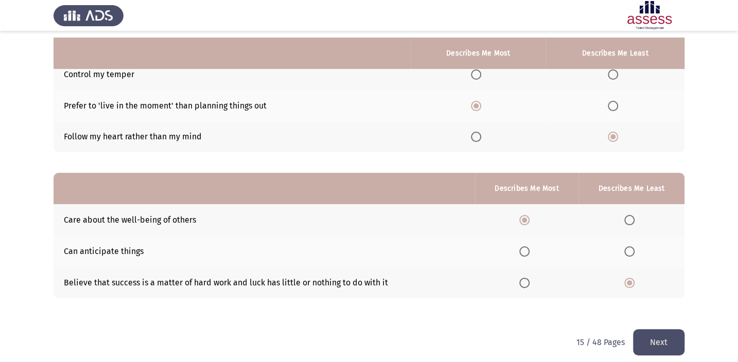
scroll to position [112, 0]
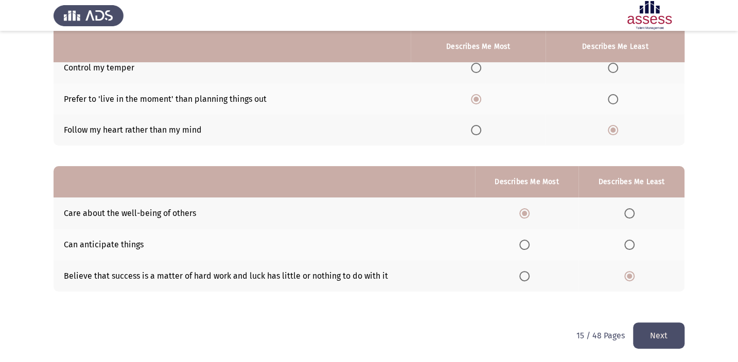
click at [647, 328] on button "Next" at bounding box center [658, 336] width 51 height 26
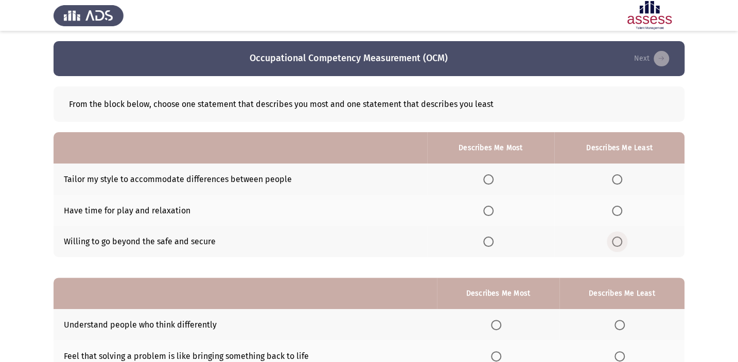
click at [621, 241] on span "Select an option" at bounding box center [617, 242] width 10 height 10
click at [621, 241] on input "Select an option" at bounding box center [617, 242] width 10 height 10
click at [489, 216] on th at bounding box center [490, 210] width 127 height 31
click at [491, 204] on th at bounding box center [490, 210] width 127 height 31
click at [491, 208] on span "Select an option" at bounding box center [488, 211] width 10 height 10
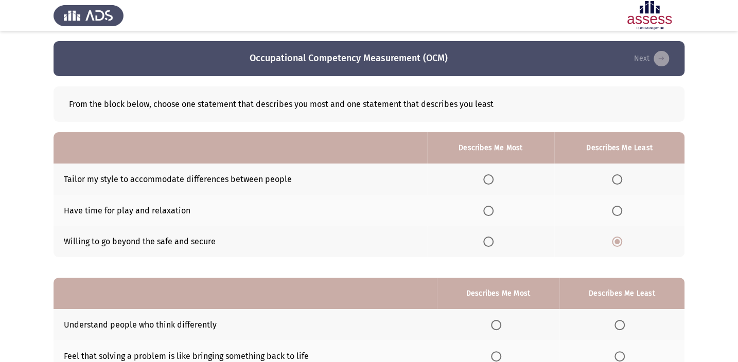
click at [491, 208] on input "Select an option" at bounding box center [488, 211] width 10 height 10
click at [491, 179] on span "Select an option" at bounding box center [488, 179] width 10 height 10
click at [491, 179] on input "Select an option" at bounding box center [488, 179] width 10 height 10
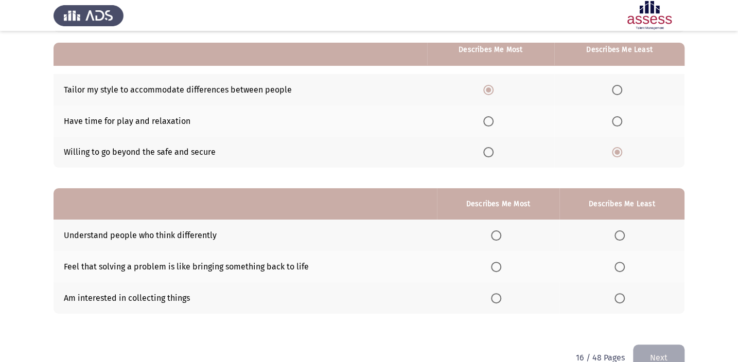
scroll to position [93, 0]
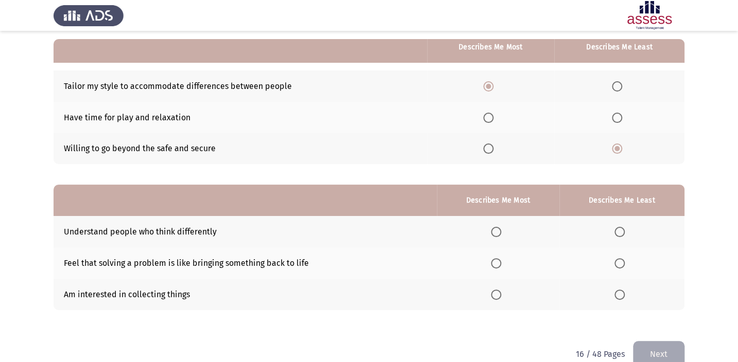
click at [496, 227] on span "Select an option" at bounding box center [496, 232] width 10 height 10
click at [496, 227] on input "Select an option" at bounding box center [496, 232] width 10 height 10
click at [629, 258] on th at bounding box center [621, 262] width 125 height 31
click at [619, 260] on span "Select an option" at bounding box center [619, 263] width 10 height 10
click at [619, 260] on input "Select an option" at bounding box center [619, 263] width 10 height 10
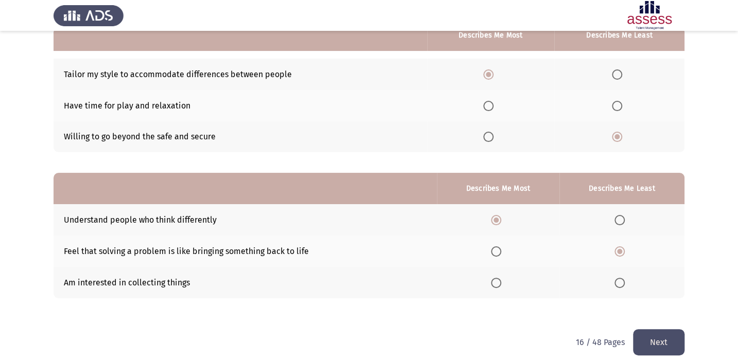
scroll to position [112, 0]
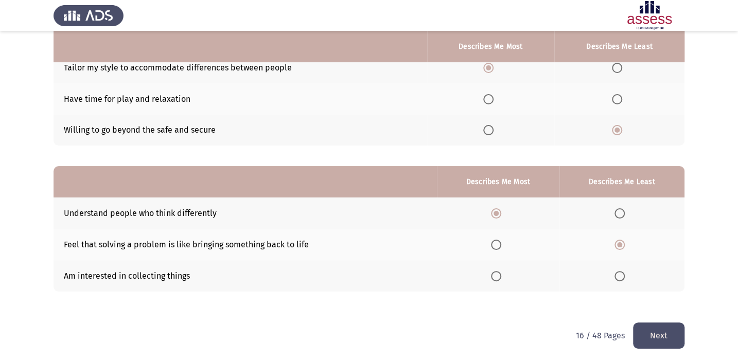
click at [660, 335] on button "Next" at bounding box center [658, 336] width 51 height 26
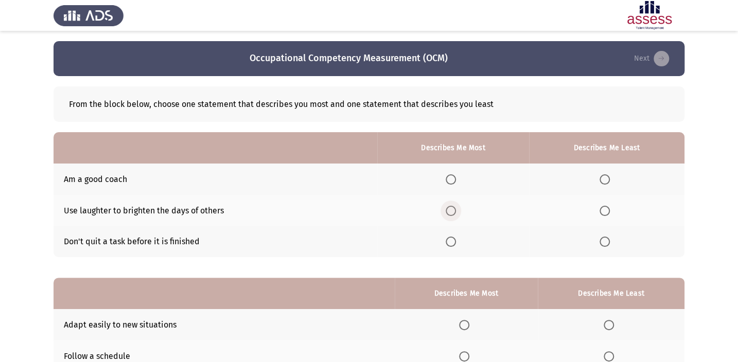
click at [452, 207] on span "Select an option" at bounding box center [451, 211] width 10 height 10
click at [452, 207] on input "Select an option" at bounding box center [451, 211] width 10 height 10
drag, startPoint x: 588, startPoint y: 171, endPoint x: 604, endPoint y: 176, distance: 16.9
click at [591, 171] on th at bounding box center [606, 179] width 155 height 31
click at [605, 177] on span "Select an option" at bounding box center [604, 179] width 10 height 10
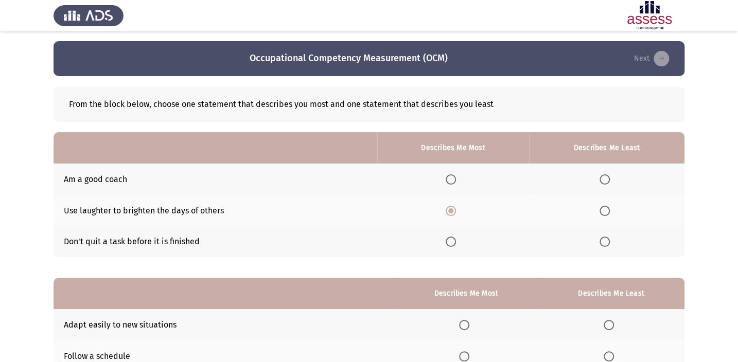
click at [605, 177] on input "Select an option" at bounding box center [604, 179] width 10 height 10
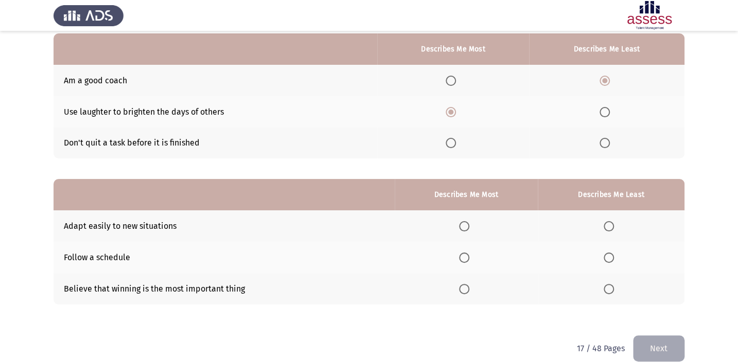
scroll to position [112, 0]
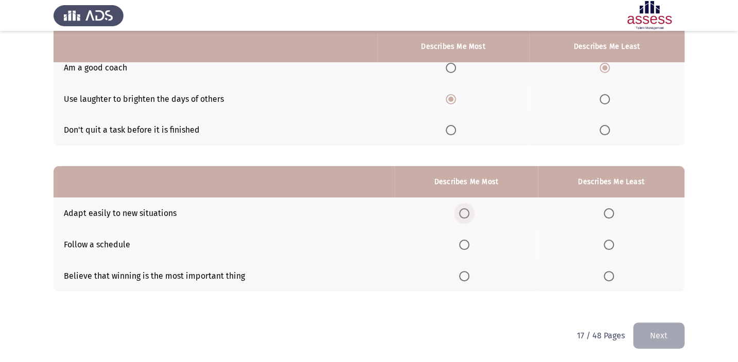
click at [465, 211] on span "Select an option" at bounding box center [464, 213] width 10 height 10
click at [465, 211] on input "Select an option" at bounding box center [464, 213] width 10 height 10
click at [610, 267] on th at bounding box center [611, 275] width 147 height 31
click at [614, 276] on span "Select an option" at bounding box center [609, 276] width 10 height 10
click at [614, 276] on input "Select an option" at bounding box center [609, 276] width 10 height 10
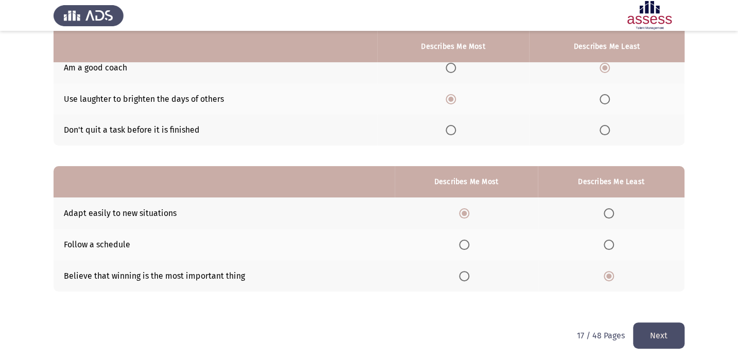
click at [659, 326] on button "Next" at bounding box center [658, 336] width 51 height 26
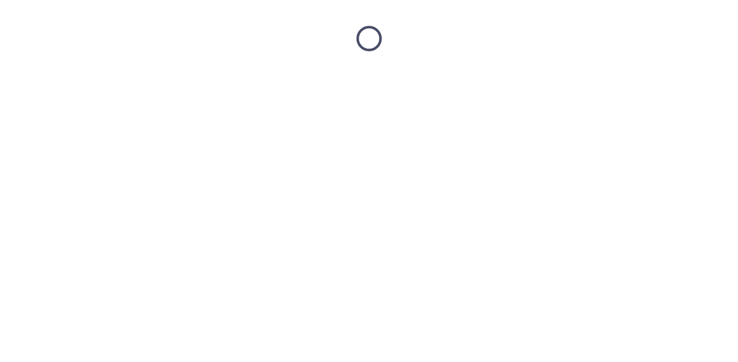
scroll to position [0, 0]
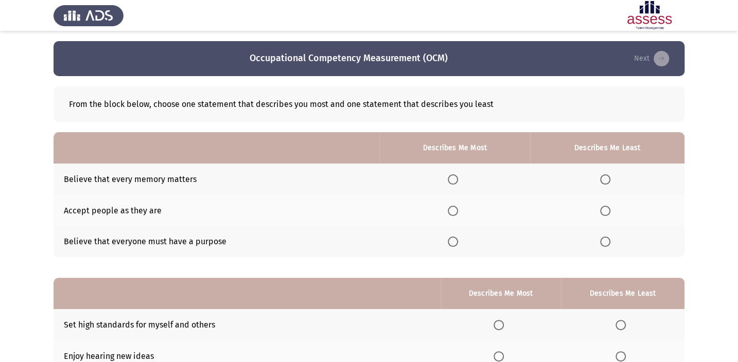
click at [603, 242] on span "Select an option" at bounding box center [605, 242] width 10 height 10
click at [603, 242] on input "Select an option" at bounding box center [605, 242] width 10 height 10
click at [458, 206] on span "Select an option" at bounding box center [453, 211] width 10 height 10
click at [458, 206] on input "Select an option" at bounding box center [453, 211] width 10 height 10
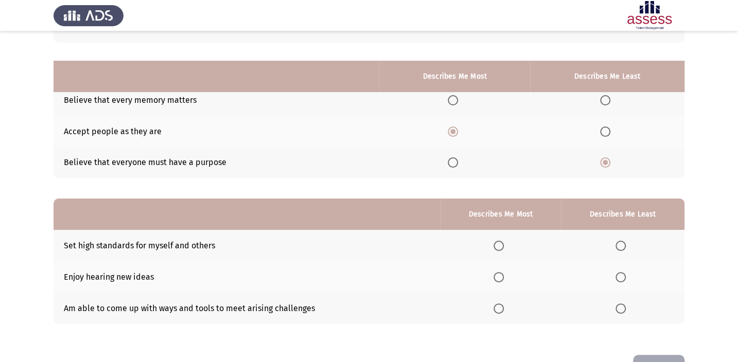
scroll to position [112, 0]
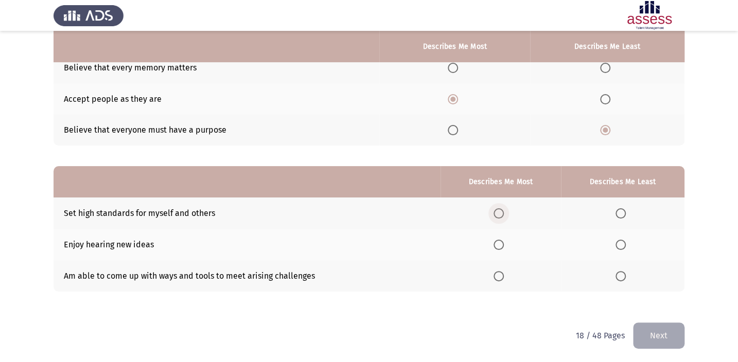
click at [498, 212] on span "Select an option" at bounding box center [498, 213] width 10 height 10
click at [498, 212] on input "Select an option" at bounding box center [498, 213] width 10 height 10
click at [616, 276] on span "Select an option" at bounding box center [620, 276] width 10 height 10
click at [616, 276] on input "Select an option" at bounding box center [620, 276] width 10 height 10
click at [625, 208] on span "Select an option" at bounding box center [620, 213] width 10 height 10
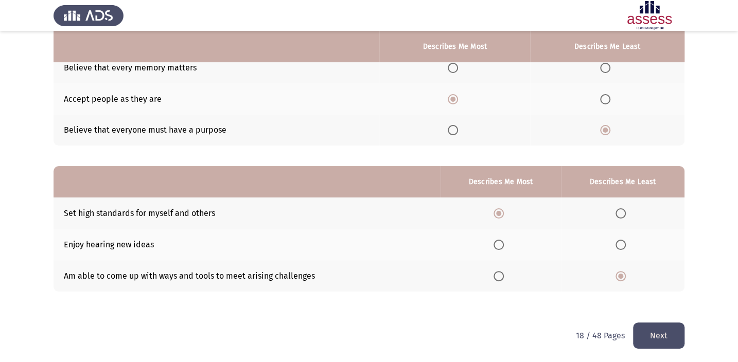
click at [625, 208] on input "Select an option" at bounding box center [620, 213] width 10 height 10
click at [501, 274] on span "Select an option" at bounding box center [498, 276] width 10 height 10
click at [501, 274] on input "Select an option" at bounding box center [498, 276] width 10 height 10
click at [662, 328] on button "Next" at bounding box center [658, 336] width 51 height 26
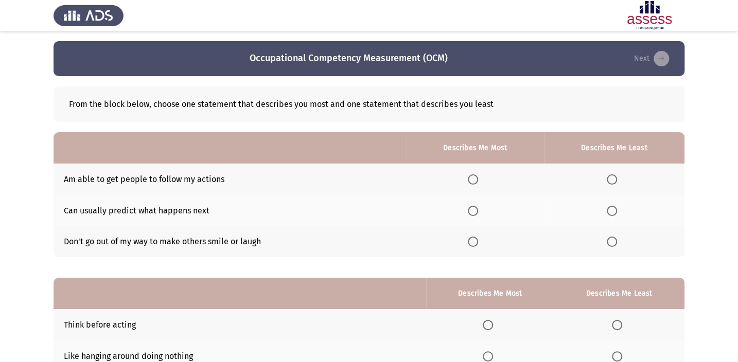
click at [616, 240] on span "Select an option" at bounding box center [612, 242] width 10 height 10
click at [616, 240] on input "Select an option" at bounding box center [612, 242] width 10 height 10
click at [478, 210] on span "Select an option" at bounding box center [473, 211] width 10 height 10
click at [478, 210] on input "Select an option" at bounding box center [473, 211] width 10 height 10
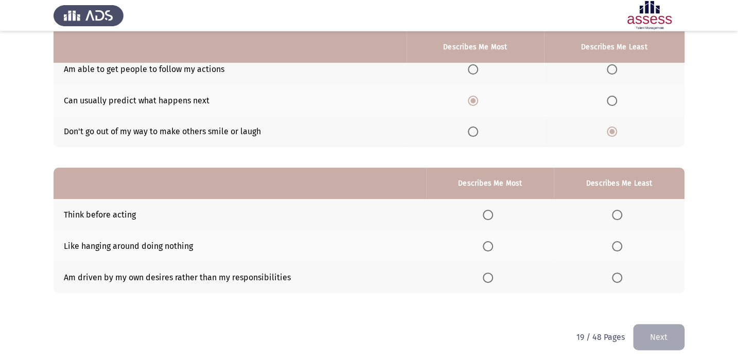
scroll to position [112, 0]
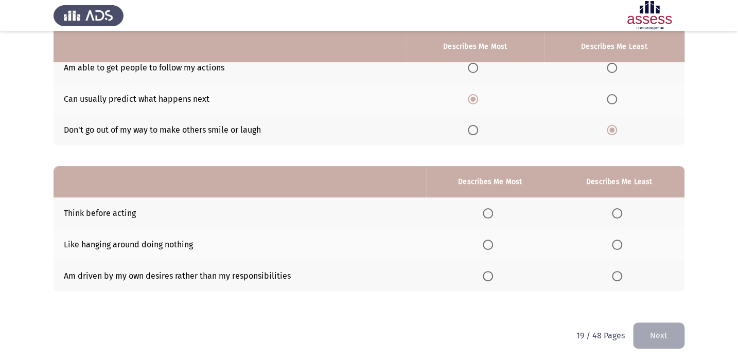
click at [611, 239] on th at bounding box center [619, 244] width 131 height 31
click at [617, 245] on span "Select an option" at bounding box center [617, 245] width 10 height 10
click at [617, 245] on input "Select an option" at bounding box center [617, 245] width 10 height 10
click at [489, 218] on th at bounding box center [490, 213] width 128 height 31
click at [489, 216] on span "Select an option" at bounding box center [488, 213] width 10 height 10
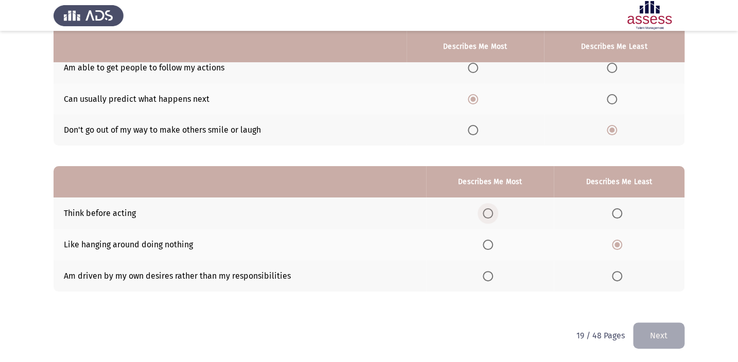
click at [489, 216] on input "Select an option" at bounding box center [488, 213] width 10 height 10
click at [659, 332] on button "Next" at bounding box center [658, 336] width 51 height 26
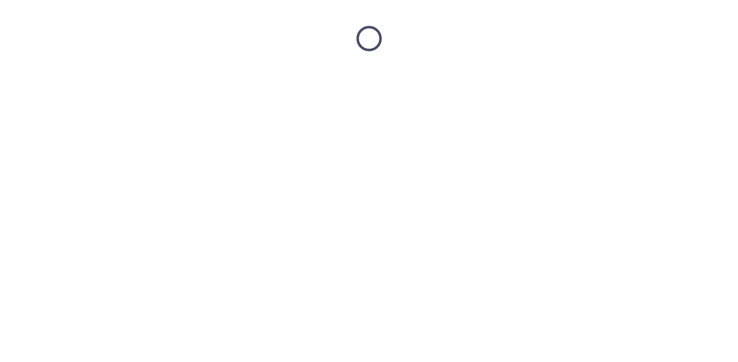
scroll to position [0, 0]
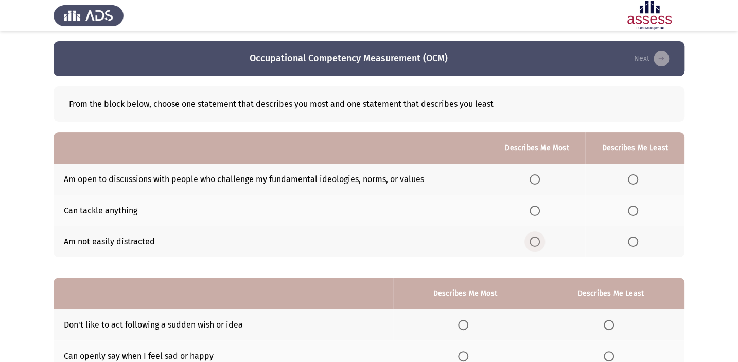
click at [533, 242] on span "Select an option" at bounding box center [534, 242] width 10 height 10
click at [533, 242] on input "Select an option" at bounding box center [534, 242] width 10 height 10
click at [633, 206] on span "Select an option" at bounding box center [633, 211] width 10 height 10
click at [633, 206] on input "Select an option" at bounding box center [633, 211] width 10 height 10
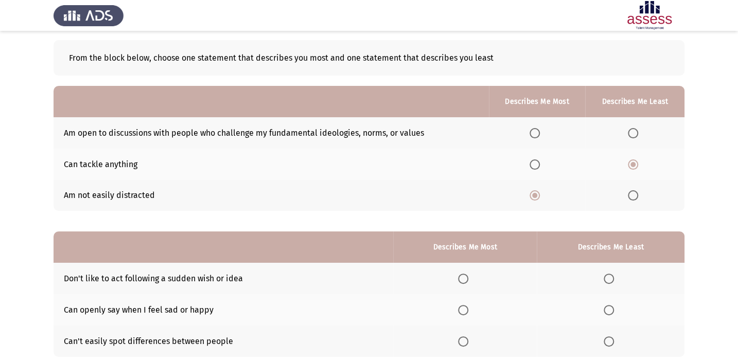
scroll to position [93, 0]
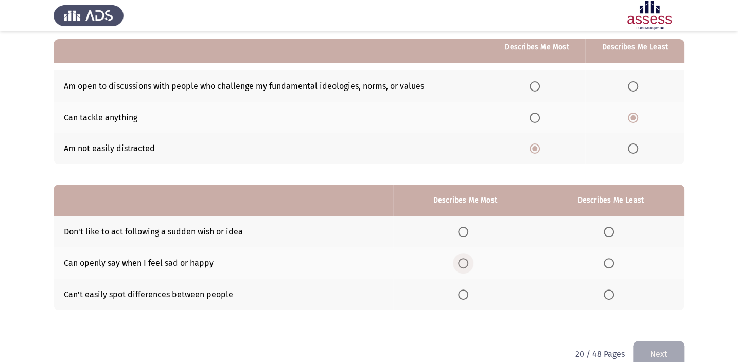
click at [468, 261] on span "Select an option" at bounding box center [463, 263] width 10 height 10
click at [468, 261] on input "Select an option" at bounding box center [463, 263] width 10 height 10
click at [605, 297] on span "Select an option" at bounding box center [609, 295] width 10 height 10
click at [605, 297] on input "Select an option" at bounding box center [609, 295] width 10 height 10
click at [662, 343] on button "Next" at bounding box center [658, 354] width 51 height 26
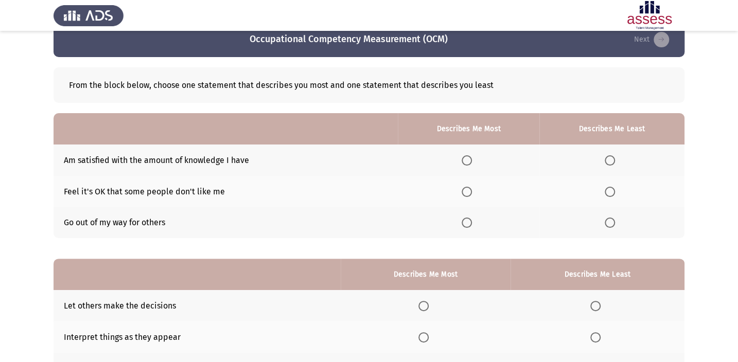
scroll to position [18, 0]
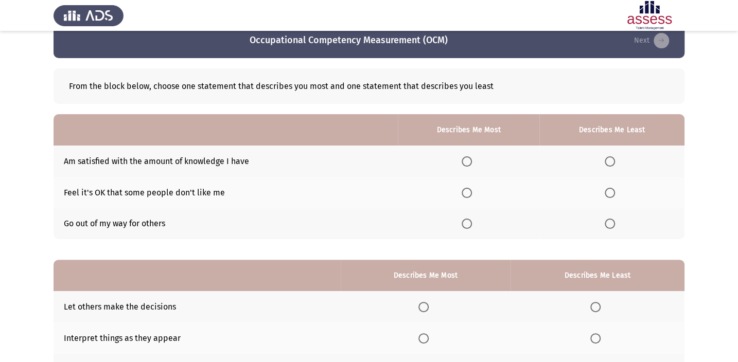
click at [466, 223] on span "Select an option" at bounding box center [467, 224] width 10 height 10
click at [466, 223] on input "Select an option" at bounding box center [467, 224] width 10 height 10
click at [612, 157] on span "Select an option" at bounding box center [610, 161] width 10 height 10
click at [612, 157] on input "Select an option" at bounding box center [610, 161] width 10 height 10
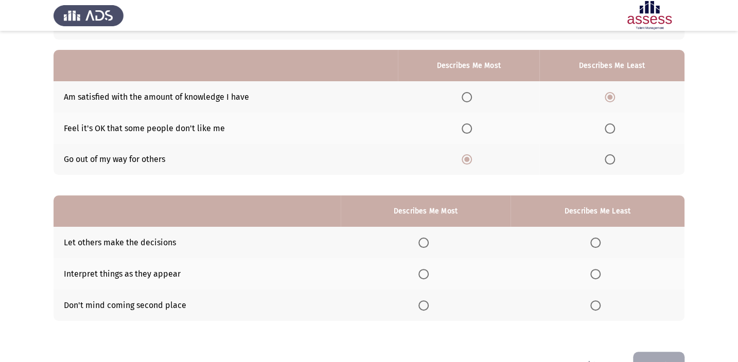
scroll to position [112, 0]
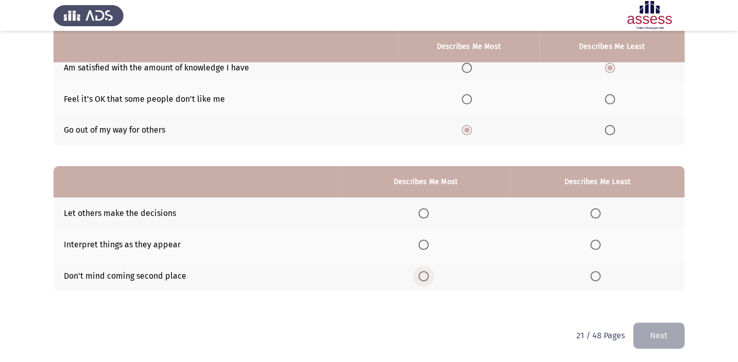
click at [423, 273] on span "Select an option" at bounding box center [423, 276] width 10 height 10
click at [423, 273] on input "Select an option" at bounding box center [423, 276] width 10 height 10
click at [595, 216] on span "Select an option" at bounding box center [595, 213] width 10 height 10
click at [595, 216] on input "Select an option" at bounding box center [595, 213] width 10 height 10
click at [660, 329] on button "Next" at bounding box center [658, 336] width 51 height 26
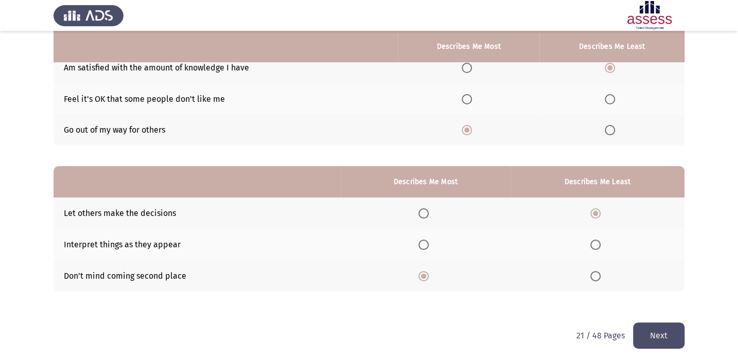
scroll to position [0, 0]
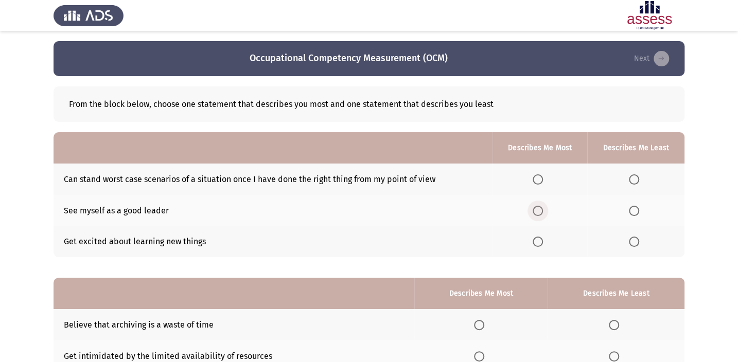
click at [536, 209] on span "Select an option" at bounding box center [538, 211] width 10 height 10
click at [536, 209] on input "Select an option" at bounding box center [538, 211] width 10 height 10
click at [633, 176] on span "Select an option" at bounding box center [634, 179] width 10 height 10
click at [633, 176] on input "Select an option" at bounding box center [634, 179] width 10 height 10
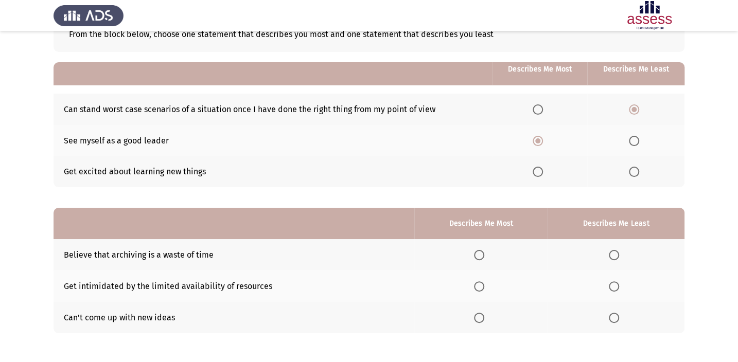
scroll to position [93, 0]
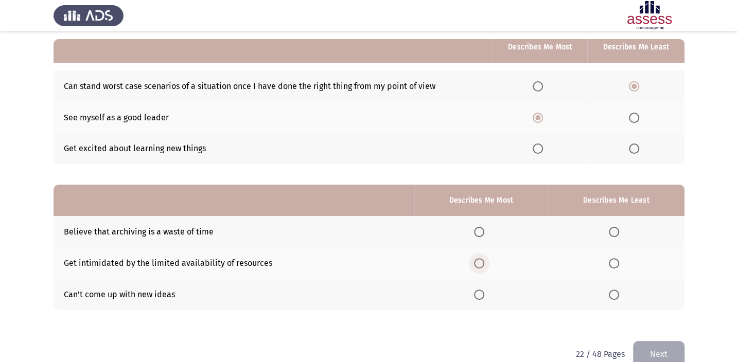
click at [478, 260] on span "Select an option" at bounding box center [479, 263] width 10 height 10
click at [478, 260] on input "Select an option" at bounding box center [479, 263] width 10 height 10
click at [616, 224] on th at bounding box center [615, 231] width 137 height 31
click at [612, 238] on th at bounding box center [615, 231] width 137 height 31
click at [612, 229] on span "Select an option" at bounding box center [614, 232] width 10 height 10
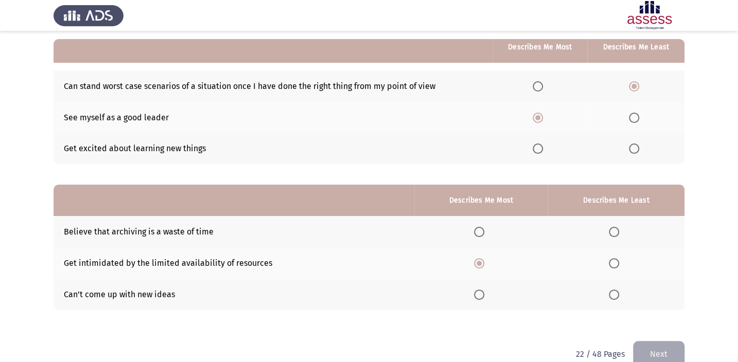
click at [612, 229] on input "Select an option" at bounding box center [614, 232] width 10 height 10
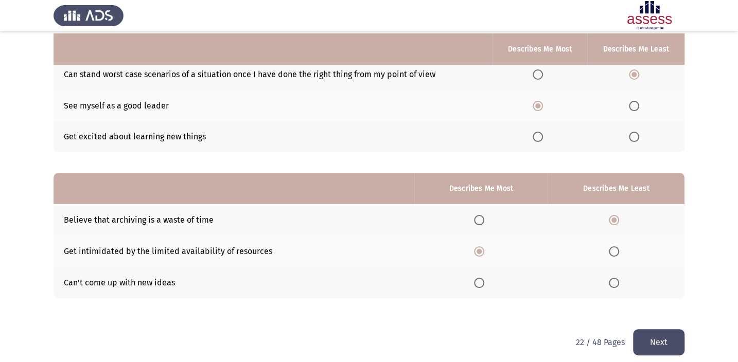
scroll to position [112, 0]
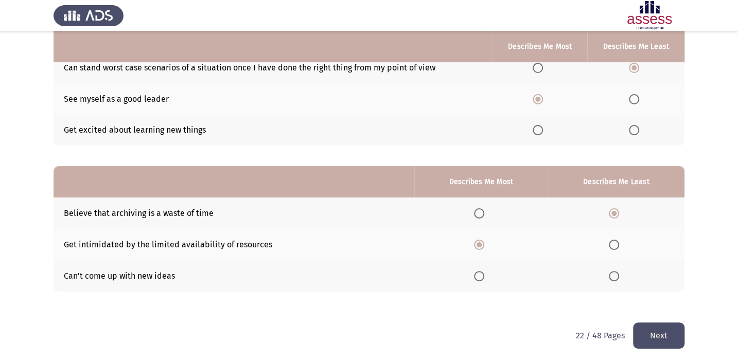
click at [669, 334] on button "Next" at bounding box center [658, 336] width 51 height 26
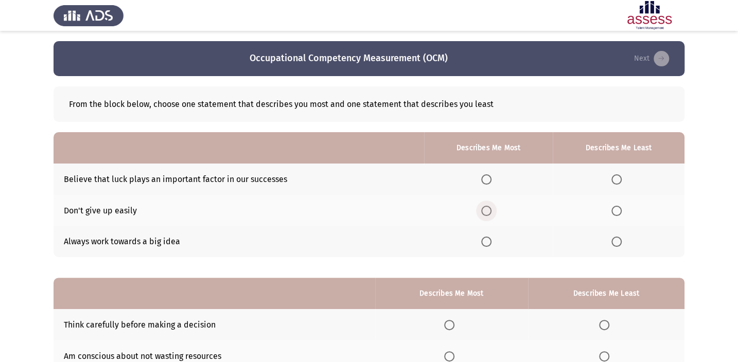
click at [484, 210] on span "Select an option" at bounding box center [486, 211] width 10 height 10
click at [484, 210] on input "Select an option" at bounding box center [486, 211] width 10 height 10
click at [617, 239] on span "Select an option" at bounding box center [616, 242] width 10 height 10
click at [617, 239] on input "Select an option" at bounding box center [616, 242] width 10 height 10
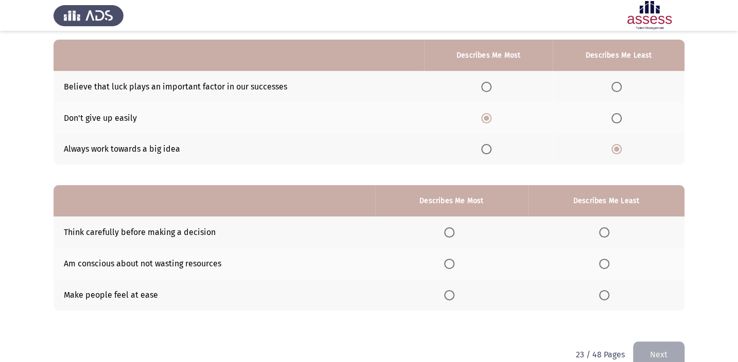
scroll to position [93, 0]
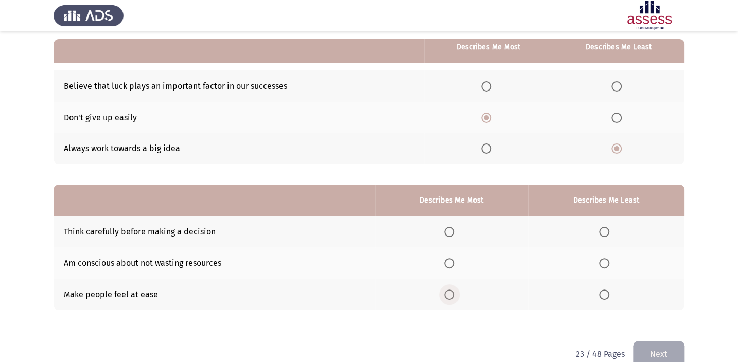
click at [454, 290] on span "Select an option" at bounding box center [449, 295] width 10 height 10
click at [454, 290] on input "Select an option" at bounding box center [449, 295] width 10 height 10
click at [605, 258] on span "Select an option" at bounding box center [604, 263] width 10 height 10
click at [605, 258] on input "Select an option" at bounding box center [604, 263] width 10 height 10
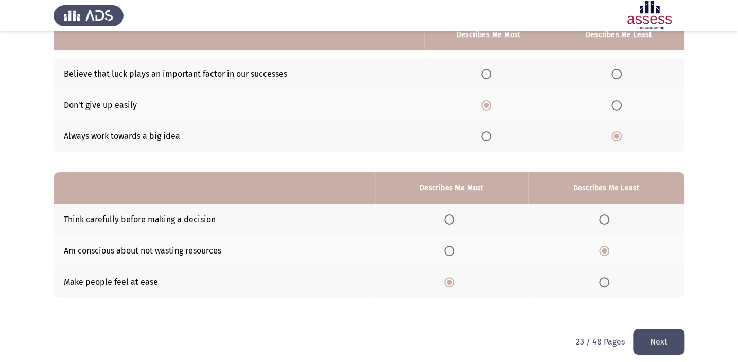
scroll to position [112, 0]
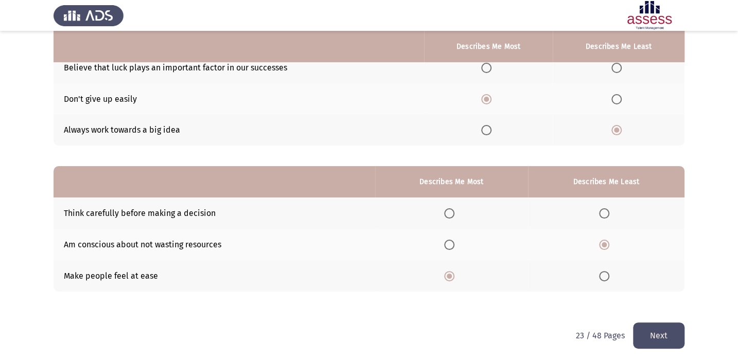
click at [663, 326] on button "Next" at bounding box center [658, 336] width 51 height 26
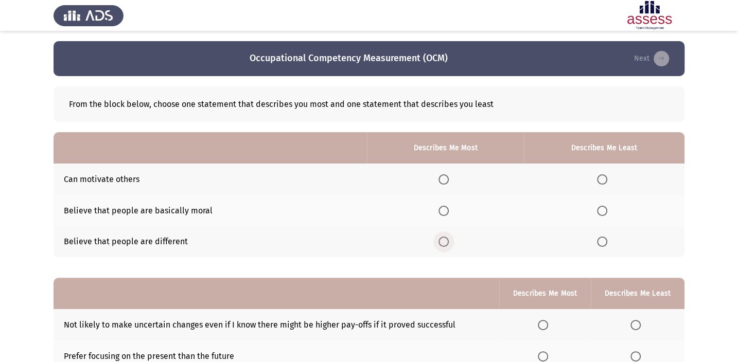
click at [439, 238] on span "Select an option" at bounding box center [443, 242] width 10 height 10
click at [439, 238] on input "Select an option" at bounding box center [443, 242] width 10 height 10
click at [606, 210] on span "Select an option" at bounding box center [602, 211] width 10 height 10
click at [606, 210] on input "Select an option" at bounding box center [602, 211] width 10 height 10
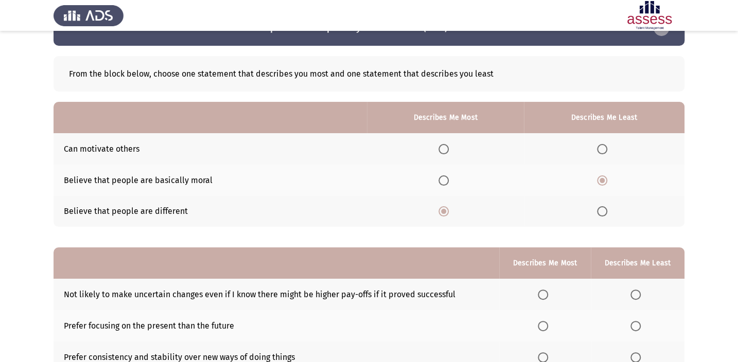
scroll to position [46, 0]
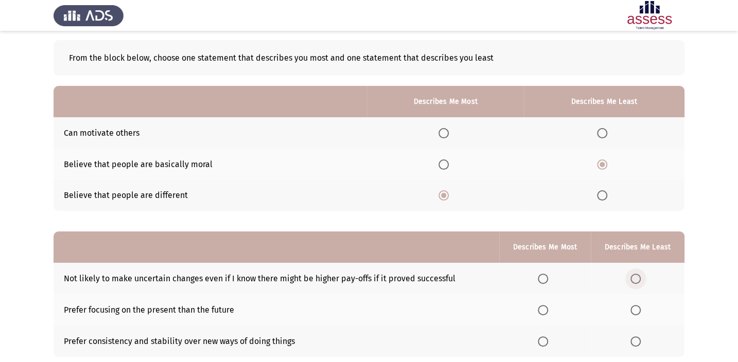
click at [634, 274] on span "Select an option" at bounding box center [635, 279] width 10 height 10
click at [634, 274] on input "Select an option" at bounding box center [635, 279] width 10 height 10
click at [543, 297] on th at bounding box center [545, 309] width 92 height 31
click at [545, 307] on span "Select an option" at bounding box center [543, 310] width 10 height 10
click at [545, 307] on input "Select an option" at bounding box center [543, 310] width 10 height 10
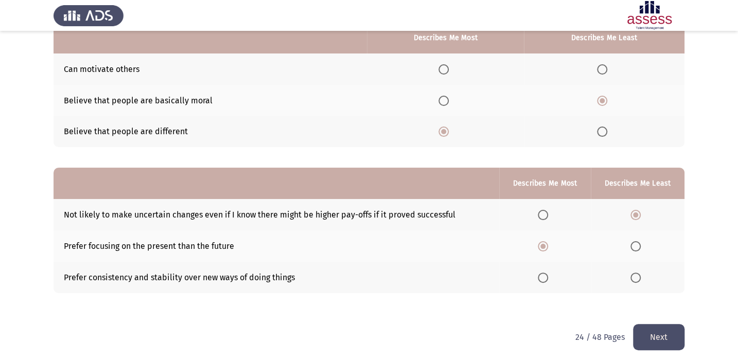
scroll to position [112, 0]
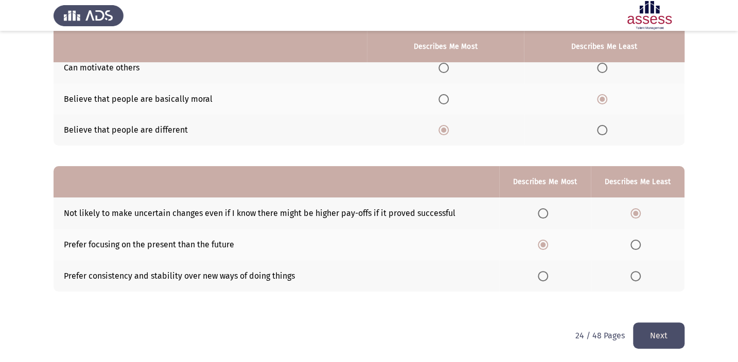
click at [662, 327] on button "Next" at bounding box center [658, 336] width 51 height 26
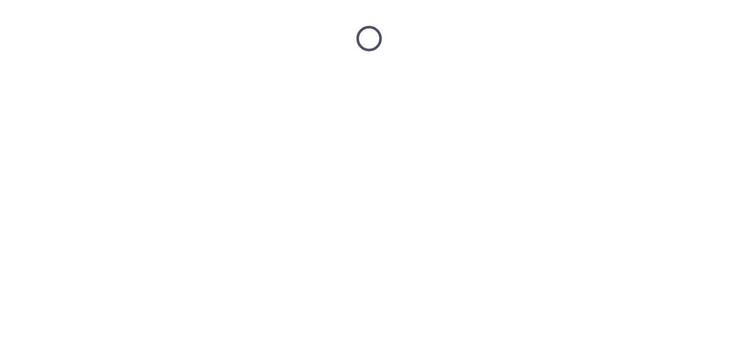
scroll to position [0, 0]
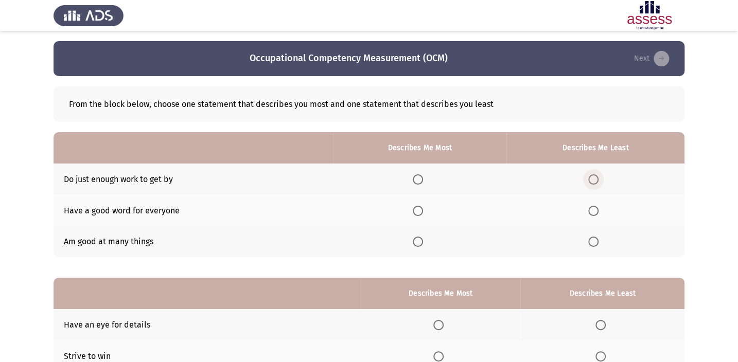
click at [593, 182] on span "Select an option" at bounding box center [593, 179] width 10 height 10
click at [593, 182] on input "Select an option" at bounding box center [593, 179] width 10 height 10
click at [422, 210] on span "Select an option" at bounding box center [418, 211] width 10 height 10
click at [422, 210] on input "Select an option" at bounding box center [418, 211] width 10 height 10
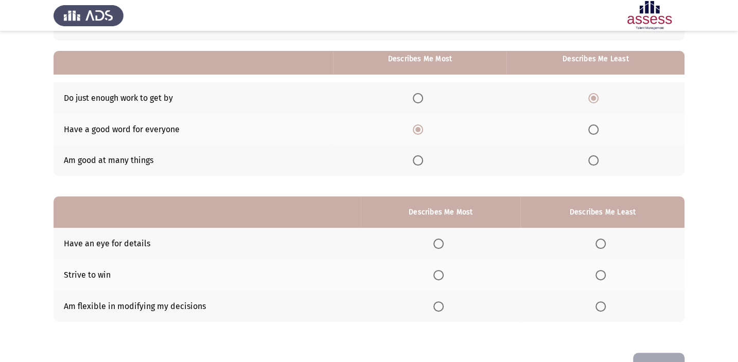
scroll to position [93, 0]
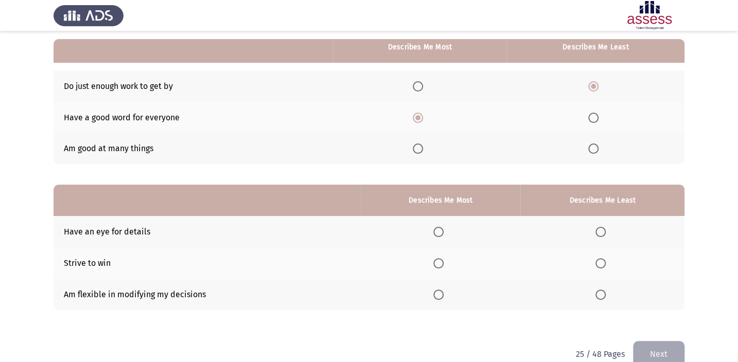
click at [595, 258] on span "Select an option" at bounding box center [600, 263] width 10 height 10
click at [595, 258] on input "Select an option" at bounding box center [600, 263] width 10 height 10
click at [442, 227] on span "Select an option" at bounding box center [438, 232] width 10 height 10
click at [442, 227] on input "Select an option" at bounding box center [438, 232] width 10 height 10
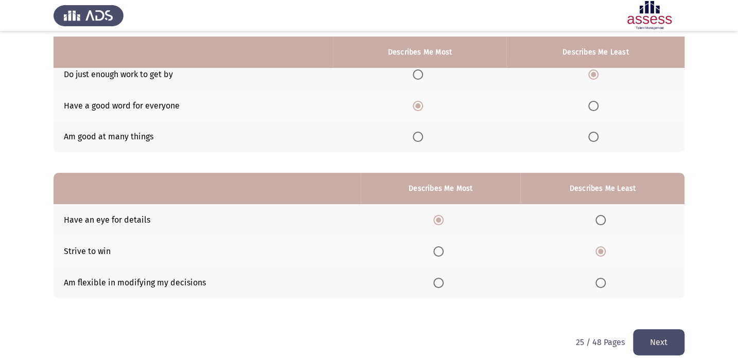
scroll to position [112, 0]
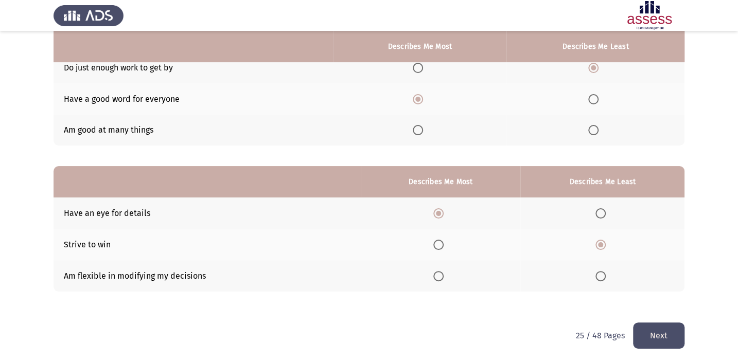
click at [658, 333] on button "Next" at bounding box center [658, 336] width 51 height 26
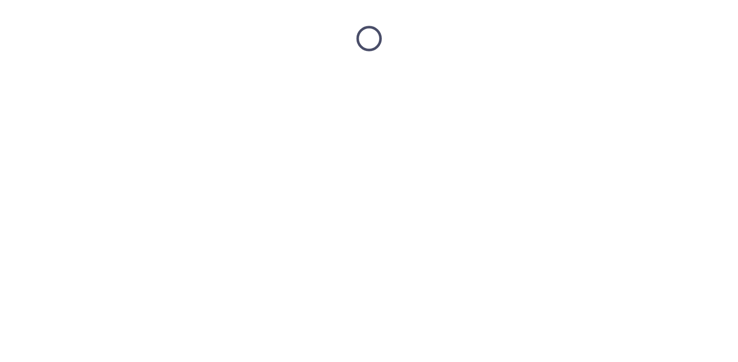
scroll to position [0, 0]
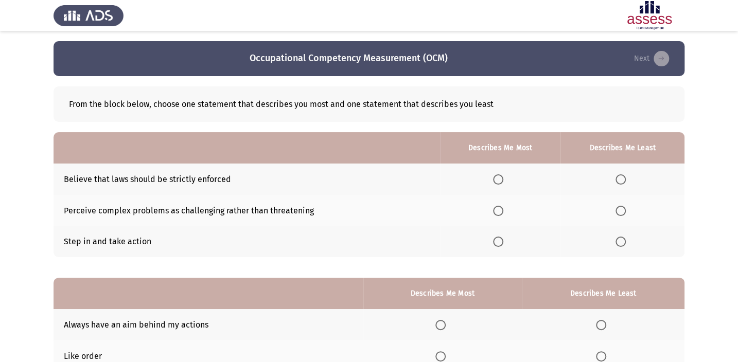
click at [495, 211] on span "Select an option" at bounding box center [498, 211] width 10 height 10
click at [495, 211] on input "Select an option" at bounding box center [498, 211] width 10 height 10
click at [623, 241] on span "Select an option" at bounding box center [620, 242] width 10 height 10
click at [623, 241] on input "Select an option" at bounding box center [620, 242] width 10 height 10
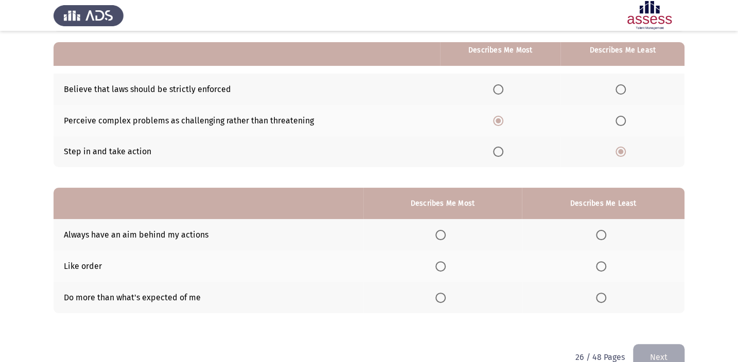
scroll to position [93, 0]
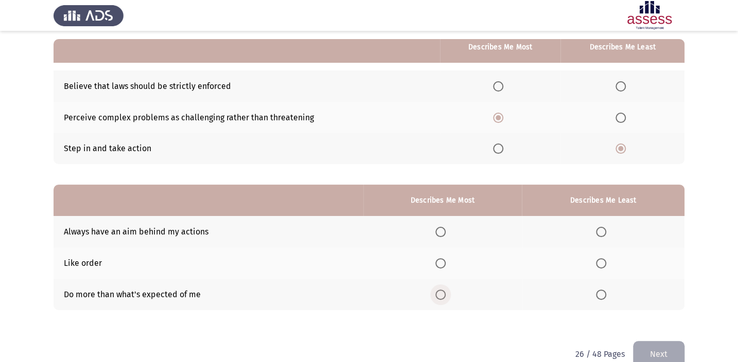
click at [442, 290] on span "Select an option" at bounding box center [440, 295] width 10 height 10
click at [442, 290] on input "Select an option" at bounding box center [440, 295] width 10 height 10
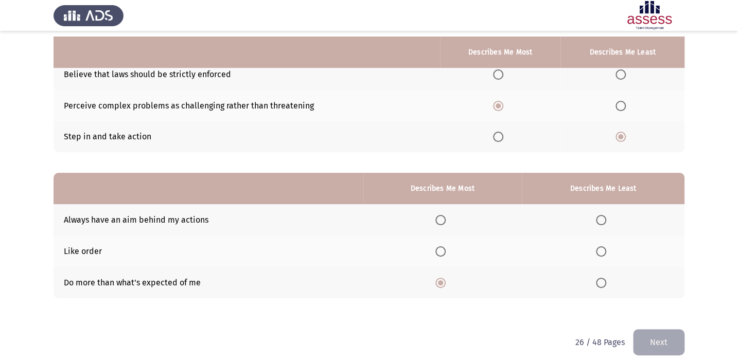
scroll to position [112, 0]
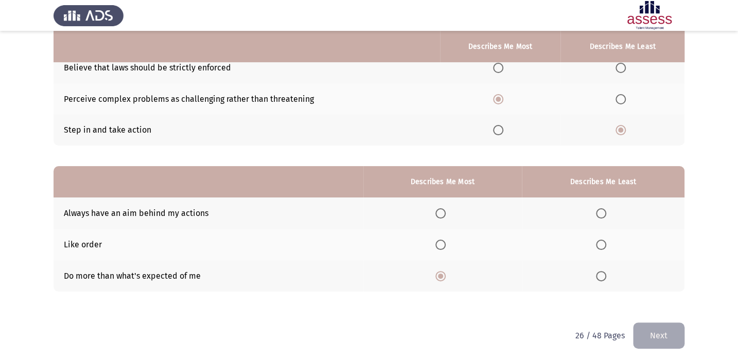
click at [606, 246] on span "Select an option" at bounding box center [601, 245] width 10 height 10
click at [606, 246] on input "Select an option" at bounding box center [601, 245] width 10 height 10
click at [600, 218] on th at bounding box center [603, 213] width 163 height 31
click at [600, 208] on span "Select an option" at bounding box center [601, 213] width 10 height 10
click at [600, 208] on input "Select an option" at bounding box center [601, 213] width 10 height 10
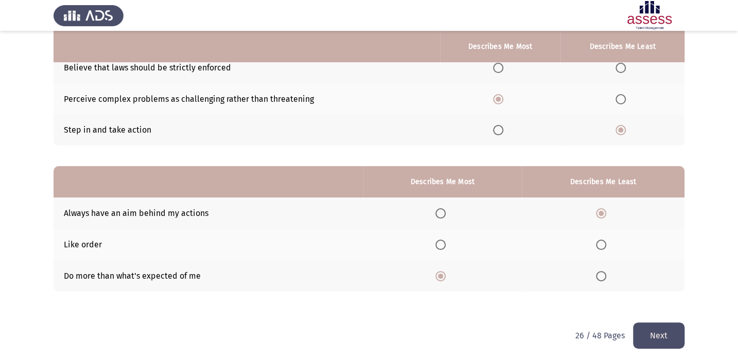
click at [668, 329] on button "Next" at bounding box center [658, 336] width 51 height 26
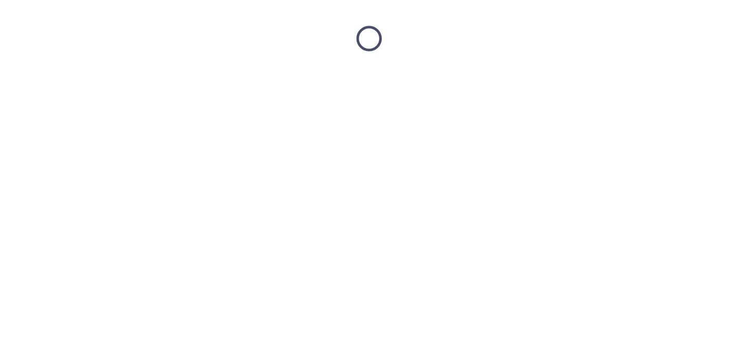
scroll to position [0, 0]
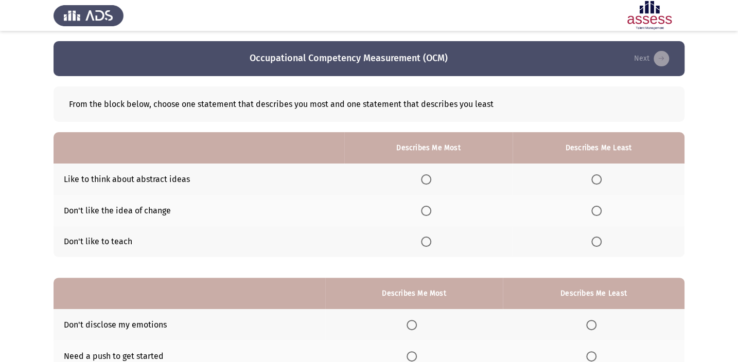
click at [596, 174] on mat-radio-button "Select an option" at bounding box center [598, 179] width 14 height 11
click at [596, 175] on span "Select an option" at bounding box center [596, 179] width 10 height 10
click at [596, 175] on input "Select an option" at bounding box center [596, 179] width 10 height 10
click at [593, 245] on span "Select an option" at bounding box center [596, 242] width 10 height 10
click at [593, 245] on input "Select an option" at bounding box center [596, 242] width 10 height 10
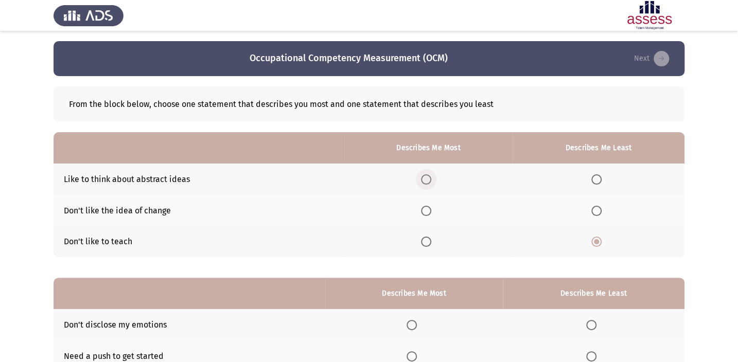
click at [425, 178] on span "Select an option" at bounding box center [426, 179] width 10 height 10
click at [425, 178] on input "Select an option" at bounding box center [426, 179] width 10 height 10
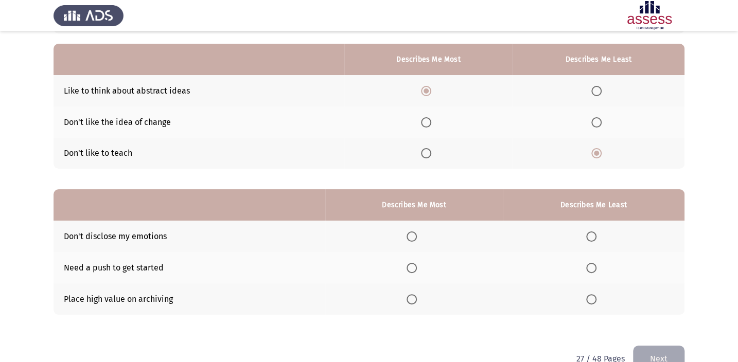
scroll to position [112, 0]
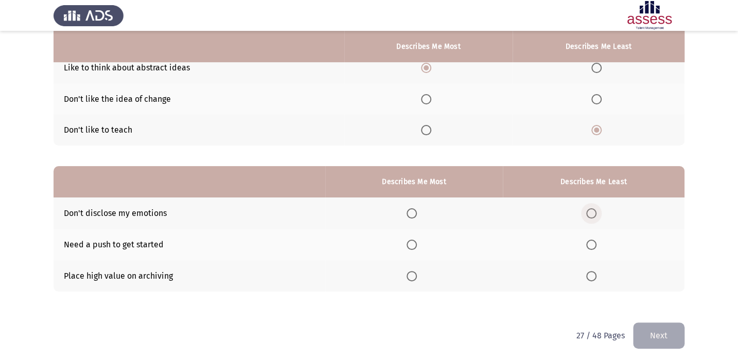
click at [590, 215] on span "Select an option" at bounding box center [591, 213] width 10 height 10
click at [590, 215] on input "Select an option" at bounding box center [591, 213] width 10 height 10
click at [412, 273] on span "Select an option" at bounding box center [411, 276] width 10 height 10
click at [412, 273] on input "Select an option" at bounding box center [411, 276] width 10 height 10
click at [673, 334] on button "Next" at bounding box center [658, 336] width 51 height 26
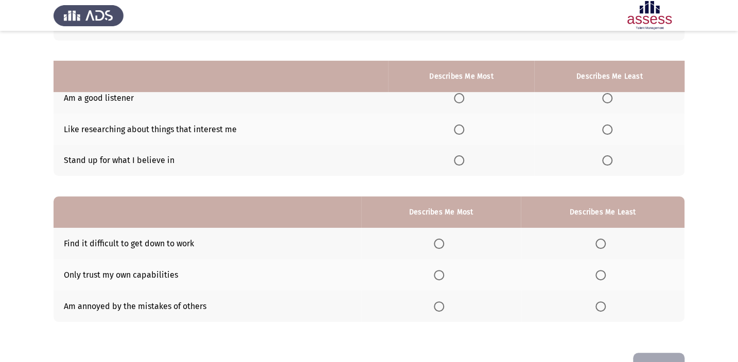
scroll to position [65, 0]
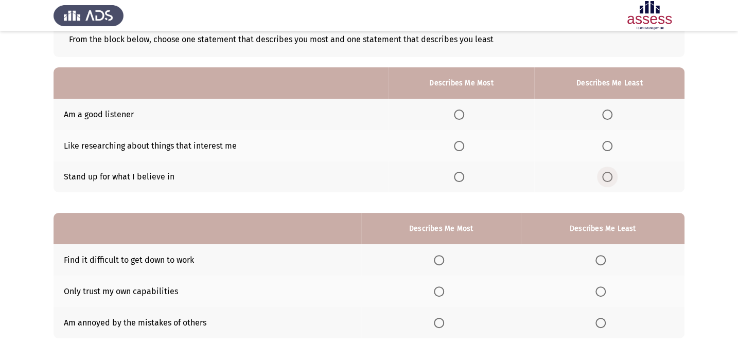
click at [607, 177] on span "Select an option" at bounding box center [607, 177] width 10 height 10
click at [607, 177] on input "Select an option" at bounding box center [607, 177] width 10 height 10
click at [463, 144] on span "Select an option" at bounding box center [459, 146] width 10 height 10
click at [463, 144] on input "Select an option" at bounding box center [459, 146] width 10 height 10
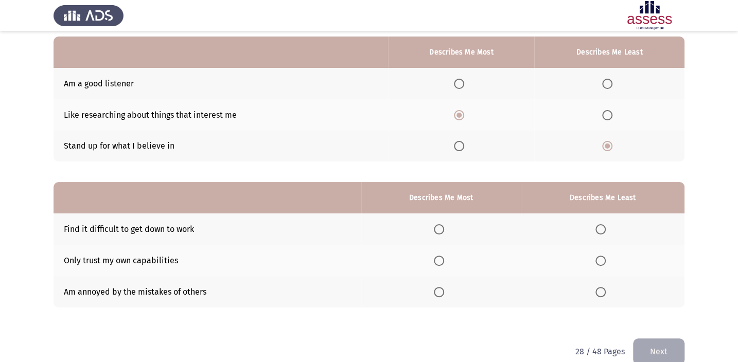
scroll to position [112, 0]
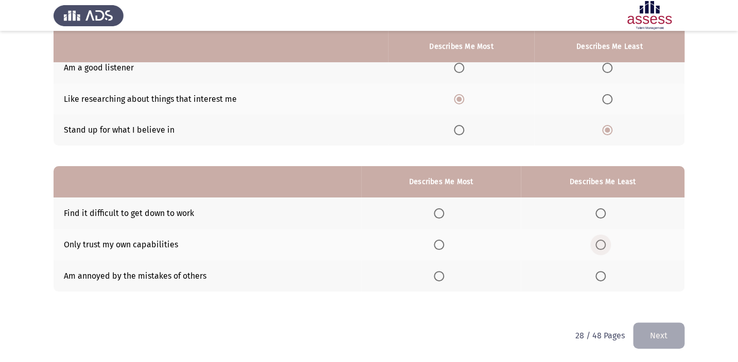
click at [602, 240] on span "Select an option" at bounding box center [600, 245] width 10 height 10
click at [602, 240] on input "Select an option" at bounding box center [600, 245] width 10 height 10
click at [436, 270] on th at bounding box center [440, 275] width 159 height 31
click at [437, 271] on span "Select an option" at bounding box center [439, 276] width 10 height 10
click at [437, 271] on input "Select an option" at bounding box center [439, 276] width 10 height 10
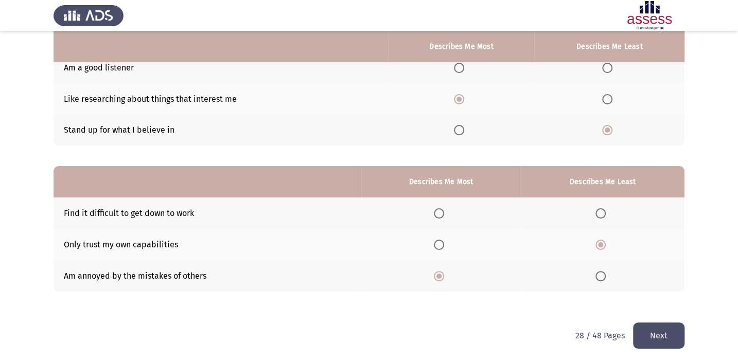
click at [662, 333] on button "Next" at bounding box center [658, 336] width 51 height 26
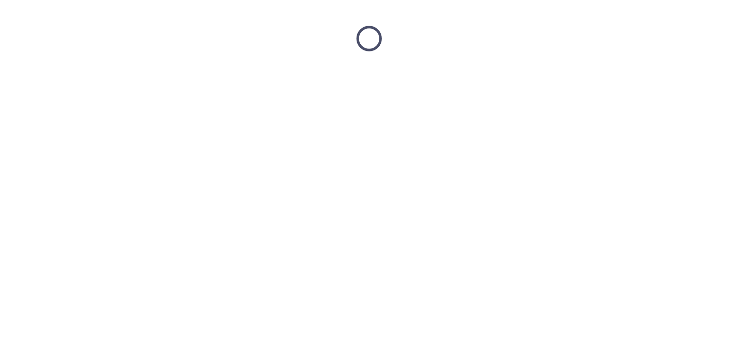
scroll to position [0, 0]
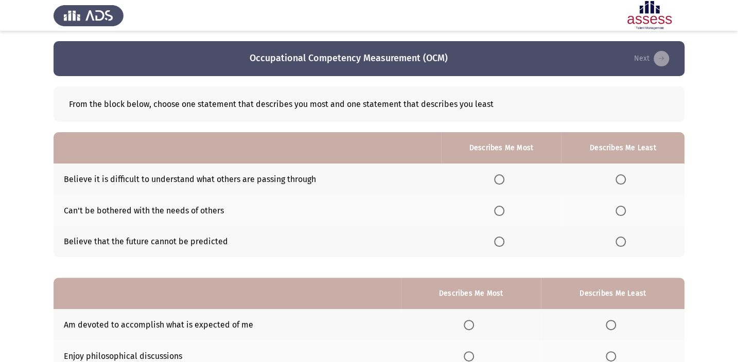
click at [625, 175] on span "Select an option" at bounding box center [620, 179] width 10 height 10
click at [625, 175] on input "Select an option" at bounding box center [620, 179] width 10 height 10
click at [497, 243] on span "Select an option" at bounding box center [499, 242] width 10 height 10
click at [497, 243] on input "Select an option" at bounding box center [499, 242] width 10 height 10
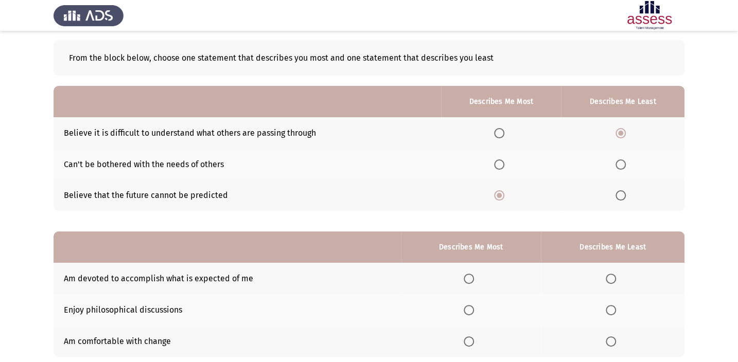
scroll to position [93, 0]
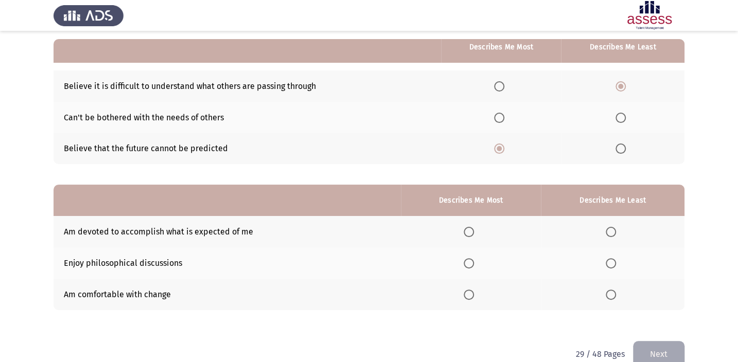
click at [472, 292] on span "Select an option" at bounding box center [469, 295] width 10 height 10
click at [472, 292] on input "Select an option" at bounding box center [469, 295] width 10 height 10
click at [609, 262] on span "Select an option" at bounding box center [611, 263] width 10 height 10
click at [609, 262] on input "Select an option" at bounding box center [611, 263] width 10 height 10
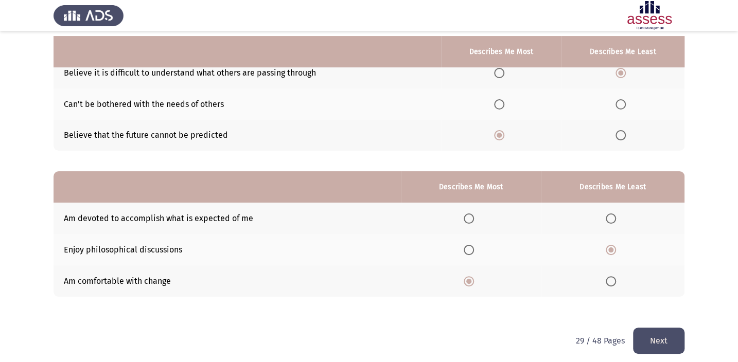
scroll to position [112, 0]
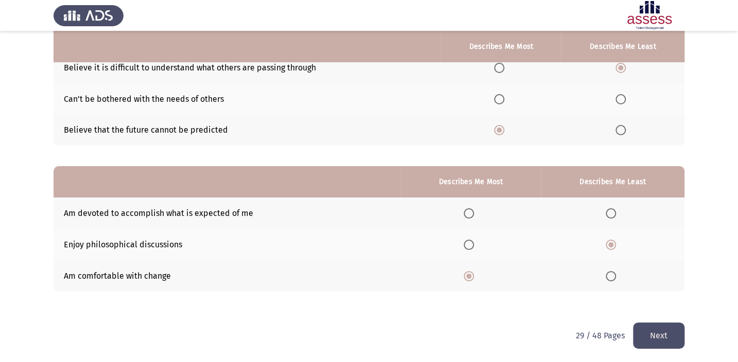
click at [661, 334] on button "Next" at bounding box center [658, 336] width 51 height 26
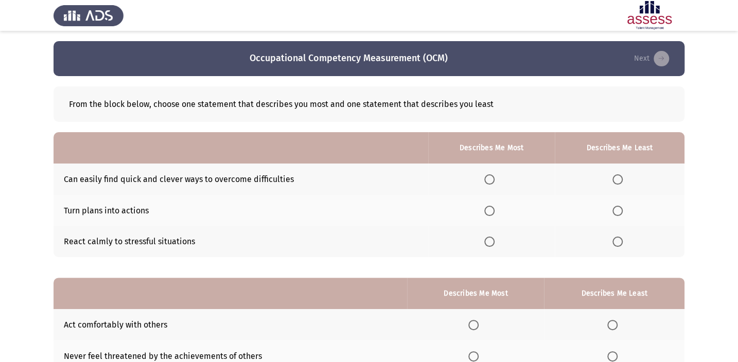
click at [489, 238] on span "Select an option" at bounding box center [489, 242] width 10 height 10
click at [489, 238] on input "Select an option" at bounding box center [489, 242] width 10 height 10
click at [611, 175] on th at bounding box center [620, 179] width 130 height 31
click at [614, 176] on span "Select an option" at bounding box center [617, 179] width 10 height 10
click at [614, 176] on input "Select an option" at bounding box center [617, 179] width 10 height 10
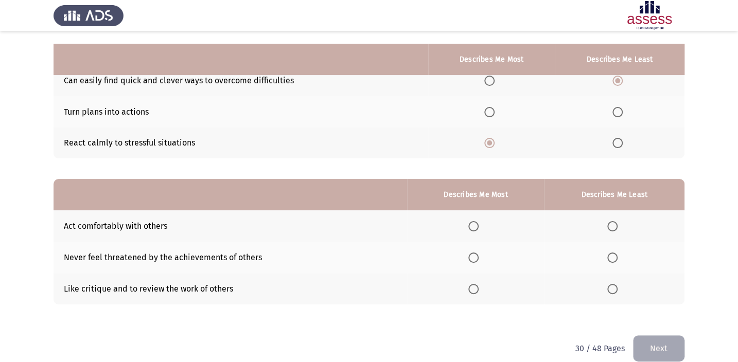
scroll to position [112, 0]
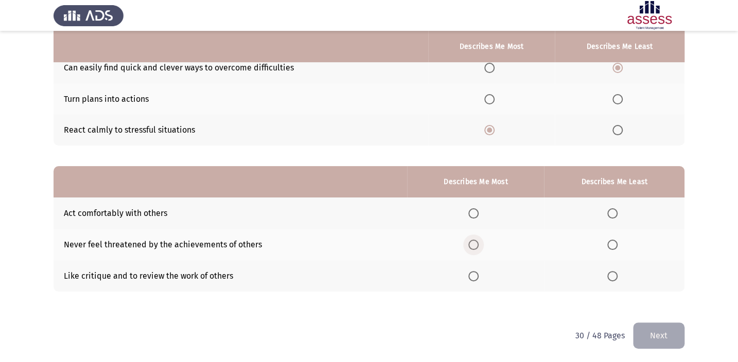
click at [475, 241] on span "Select an option" at bounding box center [473, 245] width 10 height 10
click at [475, 241] on input "Select an option" at bounding box center [473, 245] width 10 height 10
click at [613, 281] on th at bounding box center [614, 275] width 140 height 31
click at [610, 271] on span "Select an option" at bounding box center [612, 276] width 10 height 10
click at [610, 271] on input "Select an option" at bounding box center [612, 276] width 10 height 10
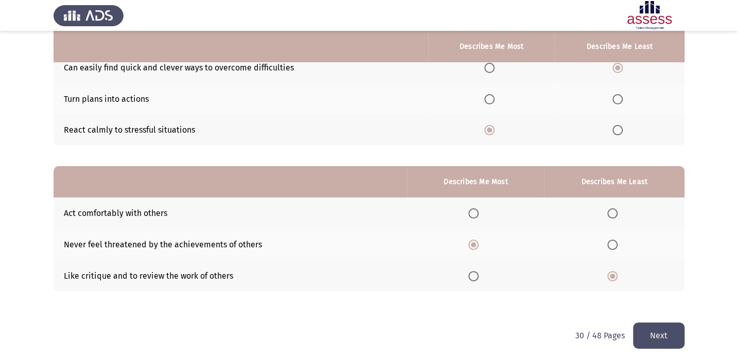
click at [670, 326] on button "Next" at bounding box center [658, 336] width 51 height 26
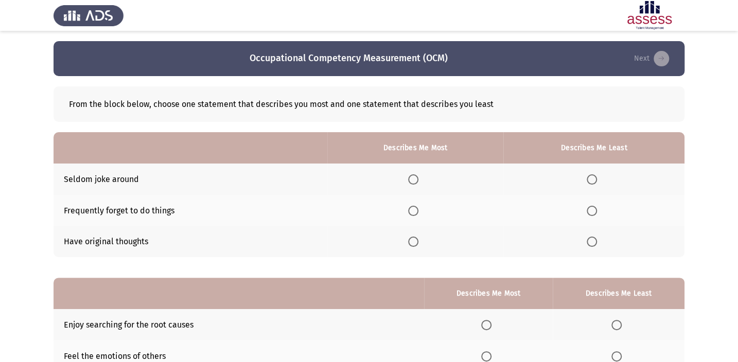
click at [417, 240] on span "Select an option" at bounding box center [413, 242] width 10 height 10
click at [417, 240] on input "Select an option" at bounding box center [413, 242] width 10 height 10
click at [596, 211] on span "Select an option" at bounding box center [592, 211] width 10 height 10
click at [596, 211] on input "Select an option" at bounding box center [592, 211] width 10 height 10
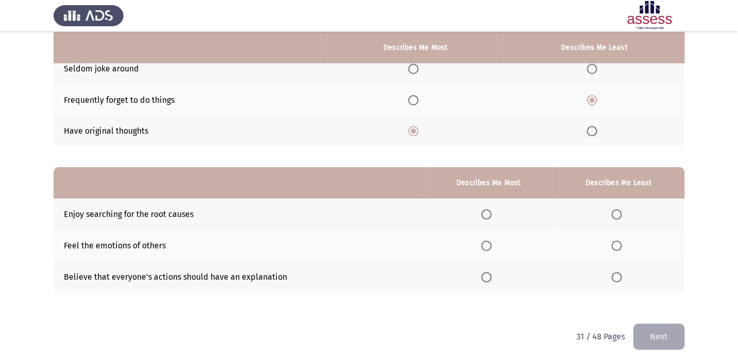
scroll to position [112, 0]
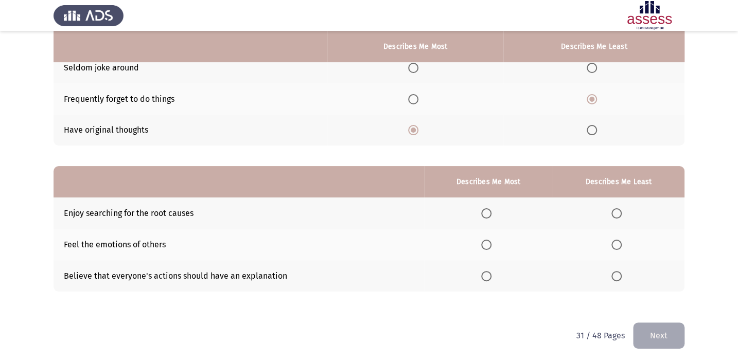
click at [617, 276] on span "Select an option" at bounding box center [616, 276] width 10 height 10
click at [617, 276] on input "Select an option" at bounding box center [616, 276] width 10 height 10
click at [484, 240] on span "Select an option" at bounding box center [486, 245] width 10 height 10
click at [484, 240] on input "Select an option" at bounding box center [486, 245] width 10 height 10
click at [663, 330] on button "Next" at bounding box center [658, 336] width 51 height 26
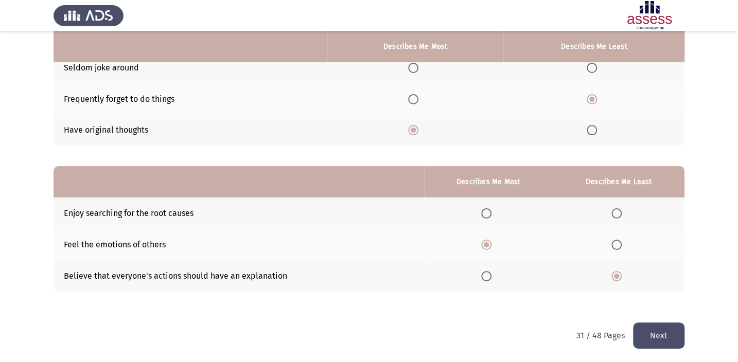
scroll to position [0, 0]
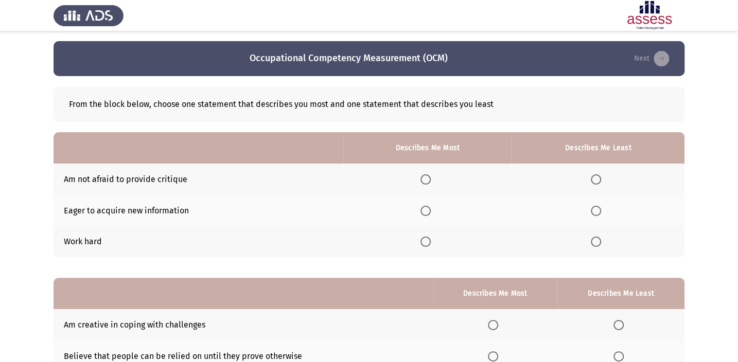
click at [423, 206] on span "Select an option" at bounding box center [425, 211] width 10 height 10
click at [423, 206] on input "Select an option" at bounding box center [425, 211] width 10 height 10
click at [597, 180] on span "Select an option" at bounding box center [596, 179] width 10 height 10
click at [597, 180] on input "Select an option" at bounding box center [596, 179] width 10 height 10
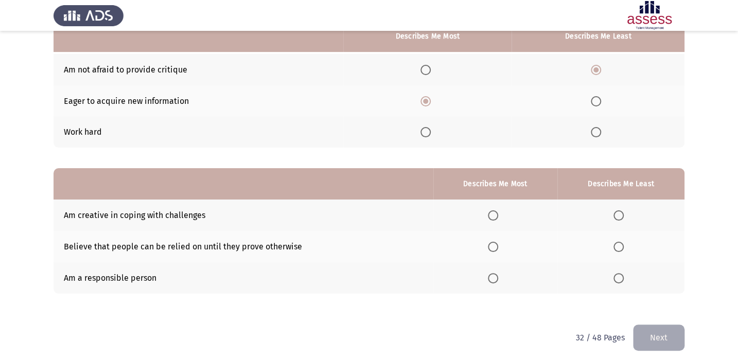
scroll to position [112, 0]
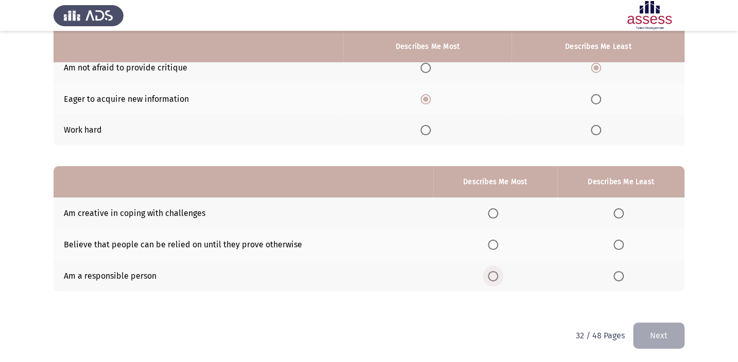
click at [496, 277] on span "Select an option" at bounding box center [493, 276] width 10 height 10
click at [496, 277] on input "Select an option" at bounding box center [493, 276] width 10 height 10
click at [616, 212] on span "Select an option" at bounding box center [618, 213] width 10 height 10
click at [616, 212] on input "Select an option" at bounding box center [618, 213] width 10 height 10
click at [677, 326] on button "Next" at bounding box center [658, 336] width 51 height 26
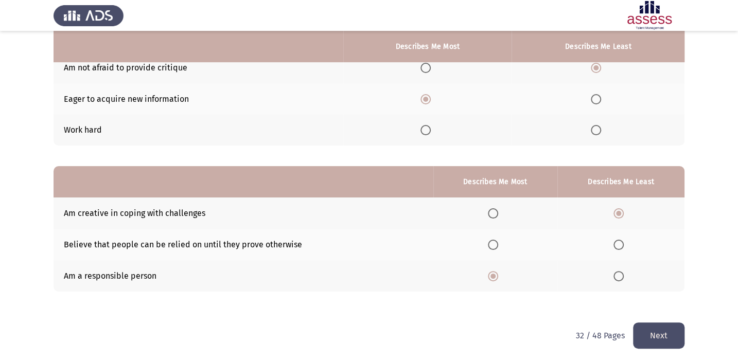
scroll to position [0, 0]
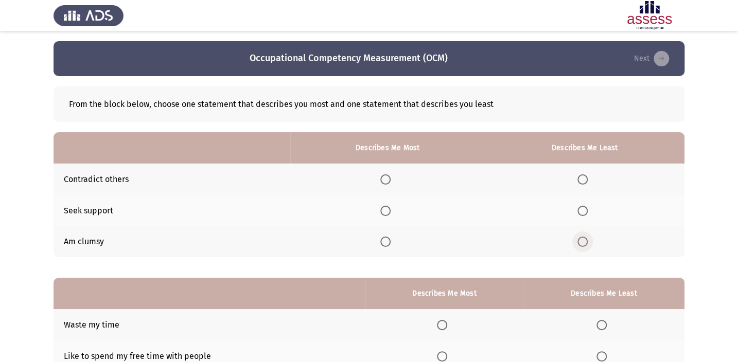
click at [581, 242] on span "Select an option" at bounding box center [582, 242] width 10 height 10
click at [581, 242] on input "Select an option" at bounding box center [582, 242] width 10 height 10
click at [387, 206] on span "Select an option" at bounding box center [385, 211] width 10 height 10
click at [387, 206] on input "Select an option" at bounding box center [385, 211] width 10 height 10
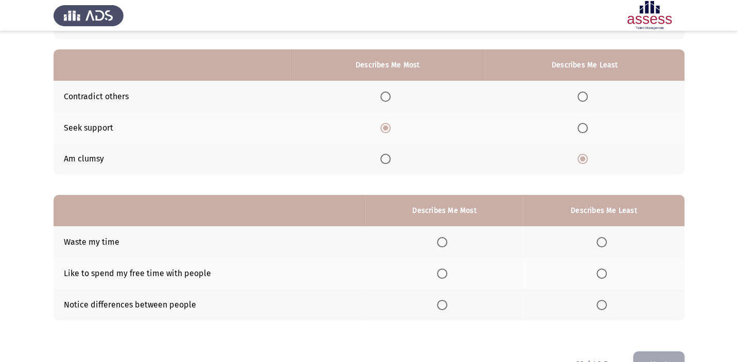
scroll to position [112, 0]
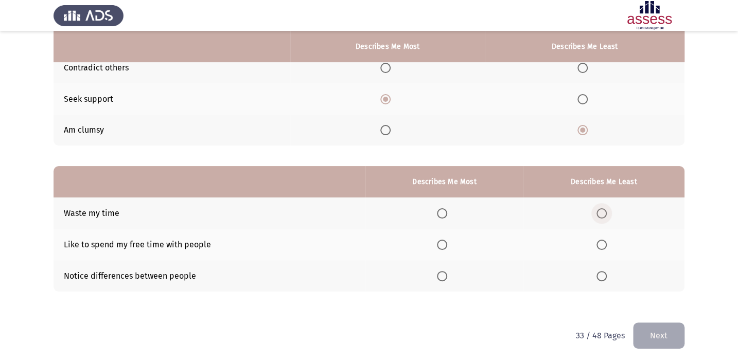
click at [604, 210] on span "Select an option" at bounding box center [601, 213] width 10 height 10
click at [604, 210] on input "Select an option" at bounding box center [601, 213] width 10 height 10
click at [442, 241] on span "Select an option" at bounding box center [442, 245] width 10 height 10
click at [442, 241] on input "Select an option" at bounding box center [442, 245] width 10 height 10
click at [664, 329] on button "Next" at bounding box center [658, 336] width 51 height 26
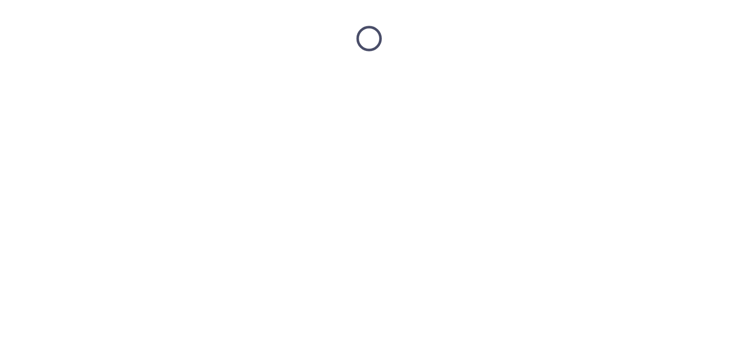
scroll to position [0, 0]
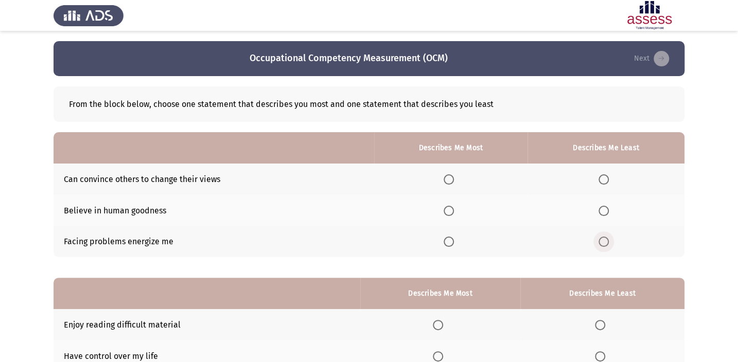
click at [608, 240] on span "Select an option" at bounding box center [603, 242] width 10 height 10
click at [608, 240] on input "Select an option" at bounding box center [603, 242] width 10 height 10
click at [453, 206] on span "Select an option" at bounding box center [449, 211] width 10 height 10
click at [453, 206] on input "Select an option" at bounding box center [449, 211] width 10 height 10
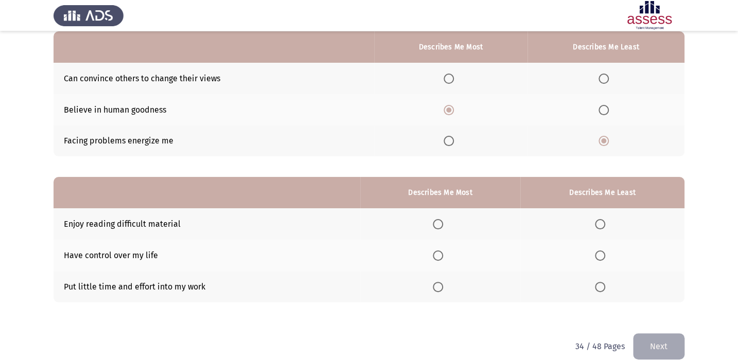
scroll to position [112, 0]
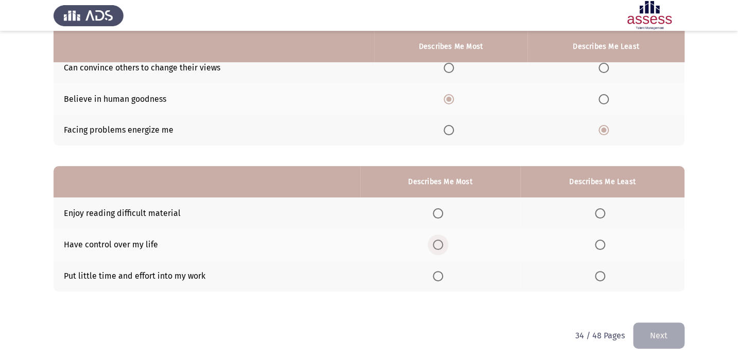
click at [439, 243] on span "Select an option" at bounding box center [438, 245] width 10 height 10
click at [439, 243] on input "Select an option" at bounding box center [438, 245] width 10 height 10
click at [602, 272] on span "Select an option" at bounding box center [600, 276] width 10 height 10
click at [602, 272] on input "Select an option" at bounding box center [600, 276] width 10 height 10
click at [659, 324] on button "Next" at bounding box center [658, 336] width 51 height 26
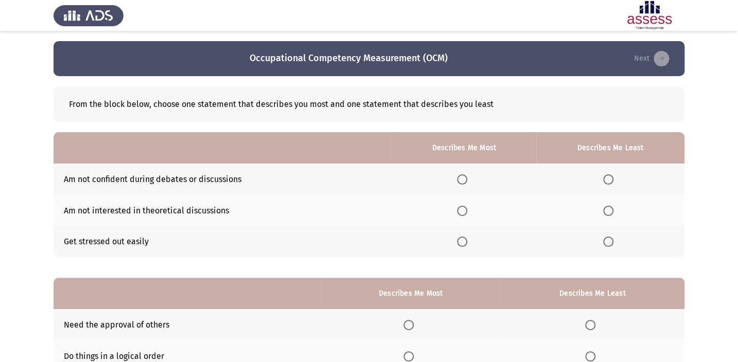
scroll to position [46, 0]
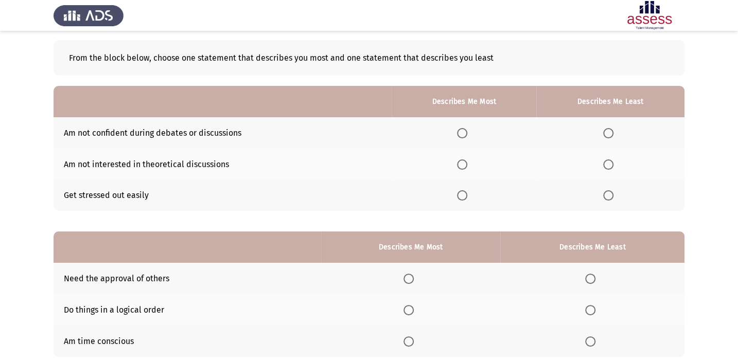
click at [608, 133] on span "Select an option" at bounding box center [608, 133] width 10 height 10
click at [608, 133] on input "Select an option" at bounding box center [608, 133] width 10 height 10
click at [462, 165] on span "Select an option" at bounding box center [462, 164] width 10 height 10
click at [462, 165] on input "Select an option" at bounding box center [462, 164] width 10 height 10
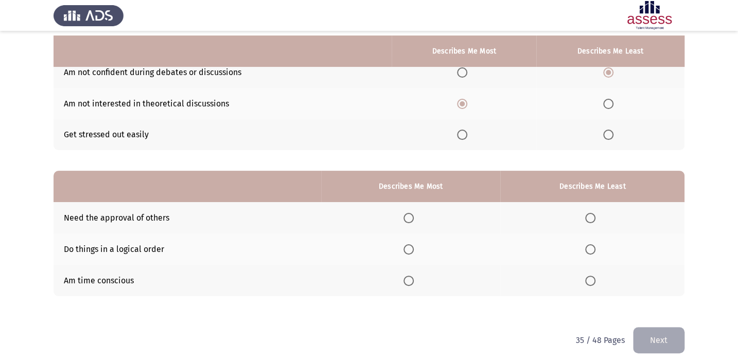
scroll to position [112, 0]
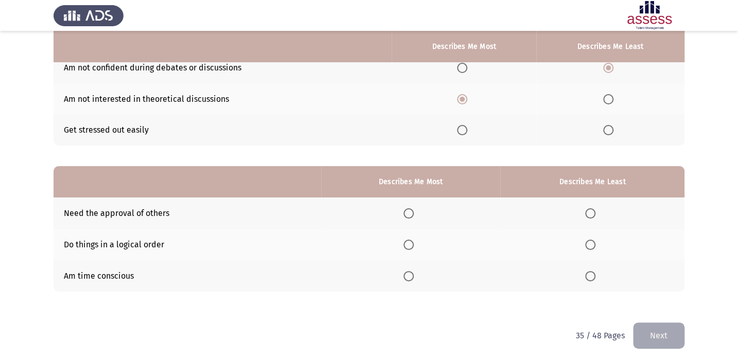
click at [592, 208] on span "Select an option" at bounding box center [590, 213] width 10 height 10
click at [592, 208] on input "Select an option" at bounding box center [590, 213] width 10 height 10
click at [413, 240] on span "Select an option" at bounding box center [408, 245] width 10 height 10
click at [413, 240] on input "Select an option" at bounding box center [408, 245] width 10 height 10
click at [668, 334] on button "Next" at bounding box center [658, 336] width 51 height 26
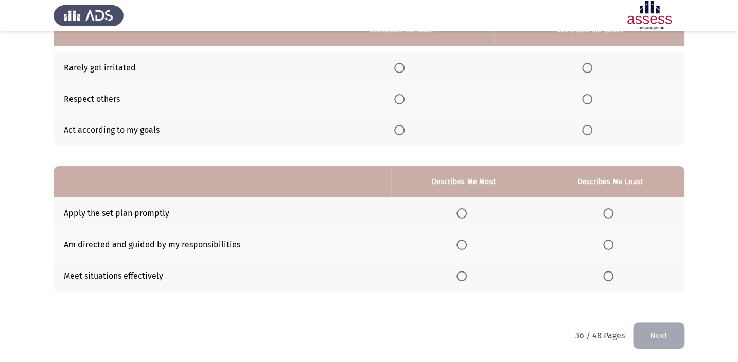
scroll to position [65, 0]
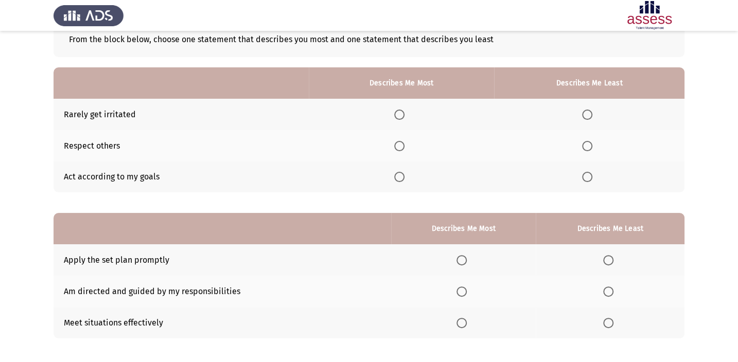
click at [402, 145] on span "Select an option" at bounding box center [399, 146] width 10 height 10
click at [402, 145] on input "Select an option" at bounding box center [399, 146] width 10 height 10
click at [588, 179] on span "Select an option" at bounding box center [587, 177] width 10 height 10
click at [588, 179] on input "Select an option" at bounding box center [587, 177] width 10 height 10
click at [588, 113] on span "Select an option" at bounding box center [587, 115] width 10 height 10
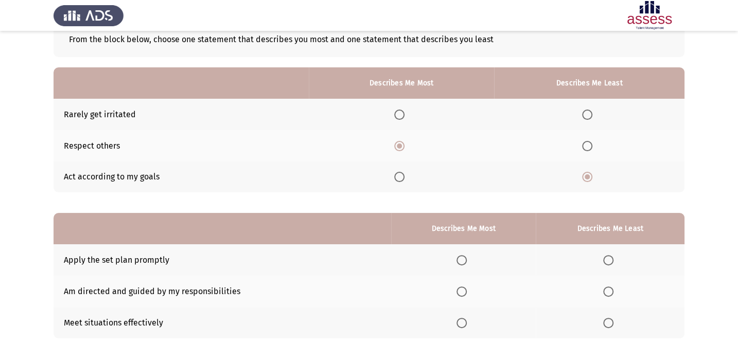
click at [588, 113] on input "Select an option" at bounding box center [587, 115] width 10 height 10
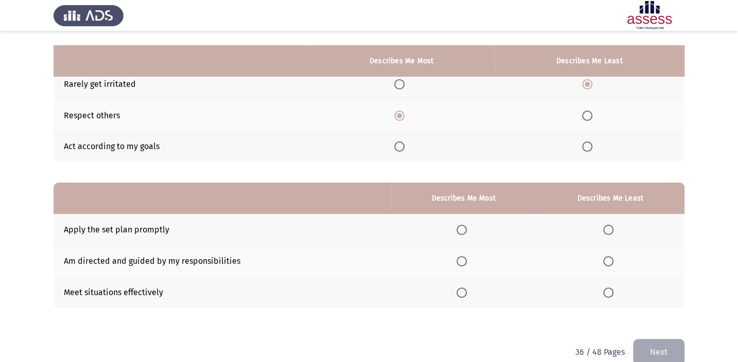
scroll to position [112, 0]
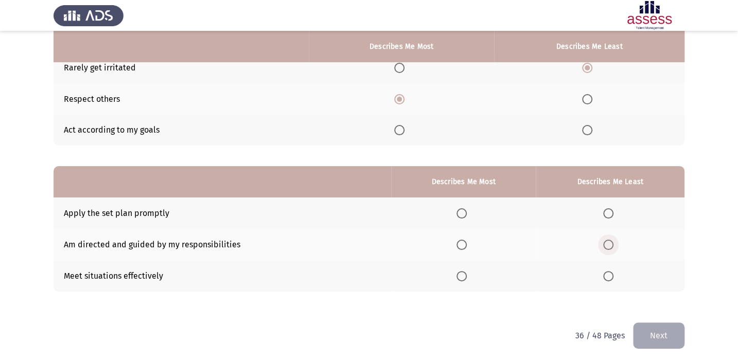
click at [608, 242] on span "Select an option" at bounding box center [608, 245] width 10 height 10
click at [608, 242] on input "Select an option" at bounding box center [608, 245] width 10 height 10
click at [448, 273] on th at bounding box center [463, 275] width 145 height 31
click at [460, 267] on th at bounding box center [463, 275] width 145 height 31
click at [465, 276] on span "Select an option" at bounding box center [461, 276] width 10 height 10
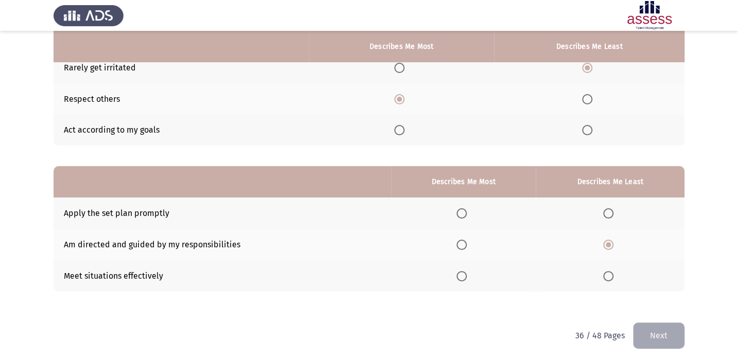
click at [465, 276] on input "Select an option" at bounding box center [461, 276] width 10 height 10
click at [648, 330] on button "Next" at bounding box center [658, 336] width 51 height 26
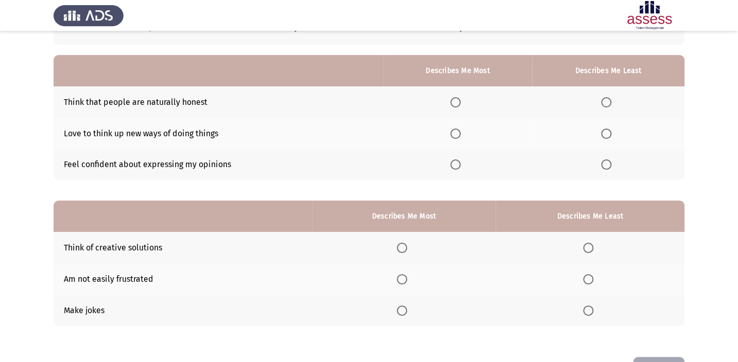
scroll to position [93, 0]
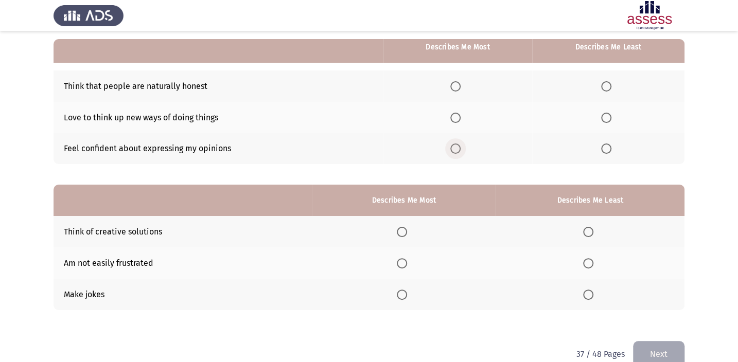
click at [458, 149] on span "Select an option" at bounding box center [455, 149] width 10 height 10
click at [458, 149] on input "Select an option" at bounding box center [455, 149] width 10 height 10
click at [604, 116] on span "Select an option" at bounding box center [606, 118] width 10 height 10
click at [604, 116] on input "Select an option" at bounding box center [606, 118] width 10 height 10
click at [589, 294] on span "Select an option" at bounding box center [588, 295] width 10 height 10
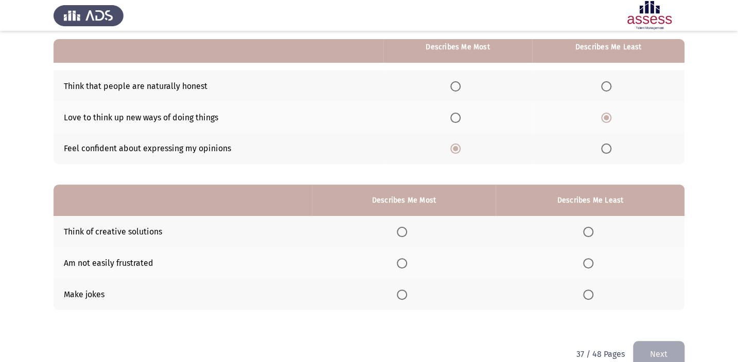
click at [589, 294] on input "Select an option" at bounding box center [588, 295] width 10 height 10
click at [406, 249] on th at bounding box center [404, 262] width 184 height 31
click at [407, 258] on span "Select an option" at bounding box center [402, 263] width 10 height 10
click at [407, 258] on input "Select an option" at bounding box center [402, 263] width 10 height 10
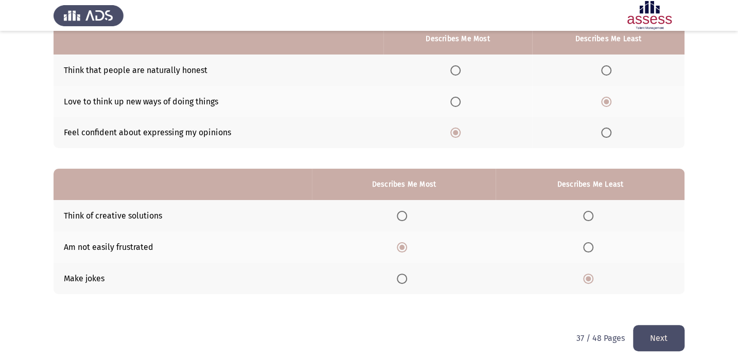
scroll to position [112, 0]
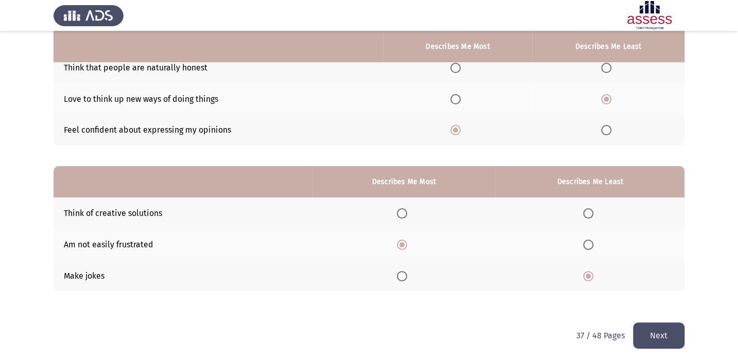
click at [666, 334] on button "Next" at bounding box center [658, 336] width 51 height 26
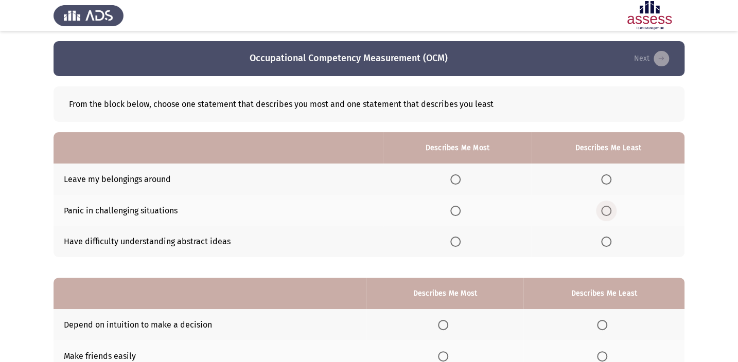
click at [604, 210] on span "Select an option" at bounding box center [606, 211] width 10 height 10
click at [604, 210] on input "Select an option" at bounding box center [606, 211] width 10 height 10
click at [446, 175] on th at bounding box center [457, 179] width 149 height 31
click at [460, 180] on span "Select an option" at bounding box center [455, 179] width 10 height 10
click at [460, 180] on input "Select an option" at bounding box center [455, 179] width 10 height 10
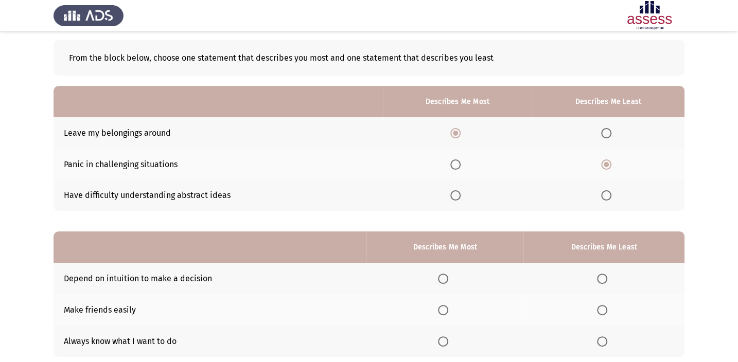
scroll to position [93, 0]
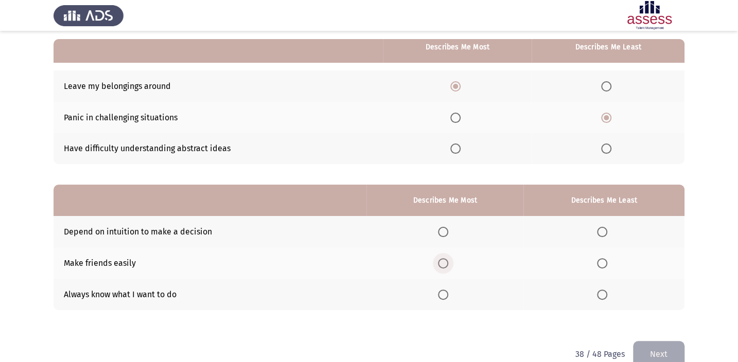
click at [445, 258] on span "Select an option" at bounding box center [443, 263] width 10 height 10
click at [445, 258] on input "Select an option" at bounding box center [443, 263] width 10 height 10
click at [608, 227] on label "Select an option" at bounding box center [604, 232] width 14 height 10
click at [607, 227] on input "Select an option" at bounding box center [602, 232] width 10 height 10
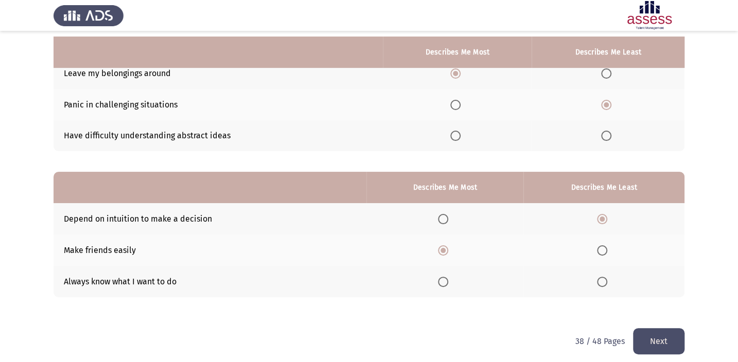
scroll to position [112, 0]
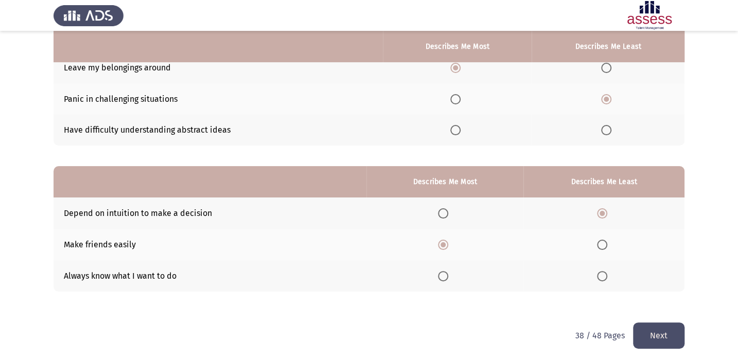
click at [661, 332] on button "Next" at bounding box center [658, 336] width 51 height 26
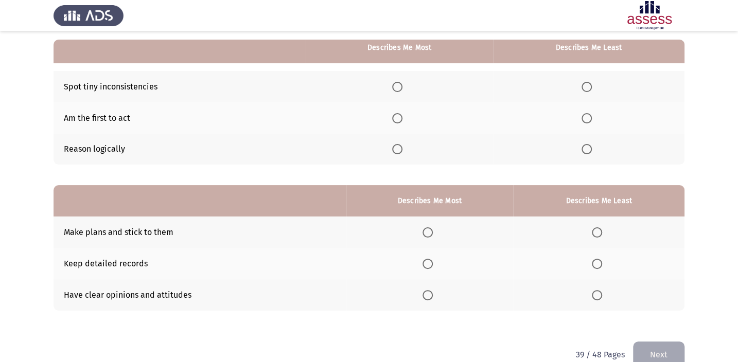
scroll to position [93, 0]
click at [428, 293] on span "Select an option" at bounding box center [427, 295] width 10 height 10
click at [428, 293] on input "Select an option" at bounding box center [427, 295] width 10 height 10
click at [594, 227] on span "Select an option" at bounding box center [597, 232] width 10 height 10
click at [594, 227] on input "Select an option" at bounding box center [597, 232] width 10 height 10
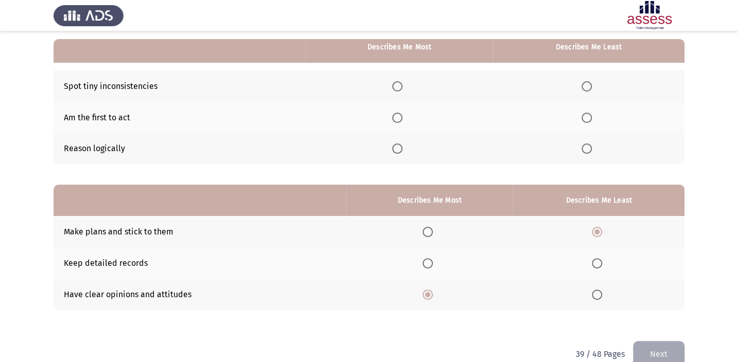
click at [615, 261] on th at bounding box center [598, 262] width 171 height 31
click at [597, 263] on span "Select an option" at bounding box center [597, 263] width 0 height 0
click at [597, 261] on input "Select an option" at bounding box center [597, 263] width 10 height 10
click at [396, 85] on span "Select an option" at bounding box center [397, 86] width 10 height 10
click at [396, 85] on input "Select an option" at bounding box center [397, 86] width 10 height 10
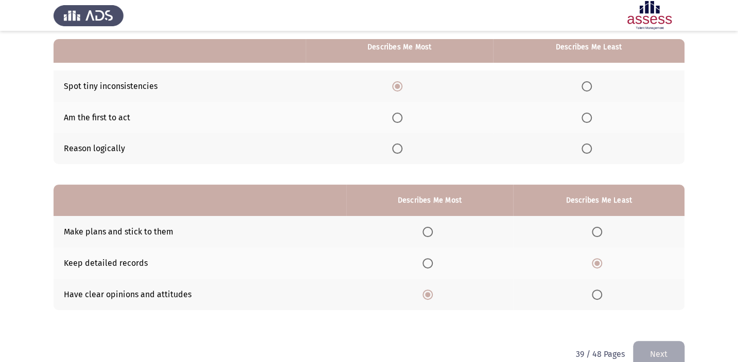
click at [590, 116] on span "Select an option" at bounding box center [586, 118] width 10 height 10
click at [590, 116] on input "Select an option" at bounding box center [586, 118] width 10 height 10
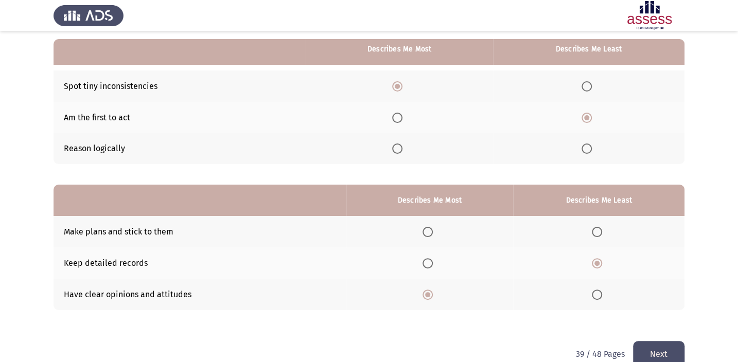
scroll to position [112, 0]
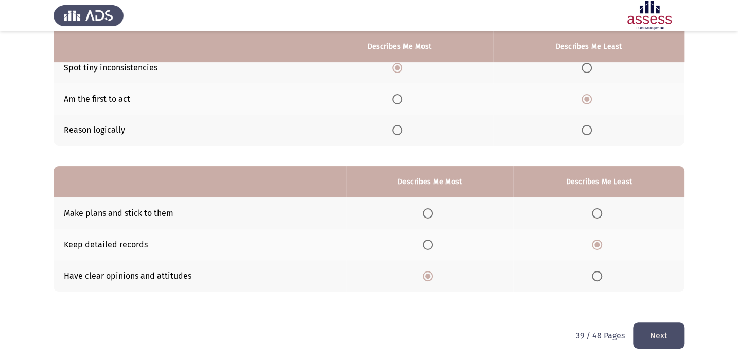
click at [655, 330] on button "Next" at bounding box center [658, 336] width 51 height 26
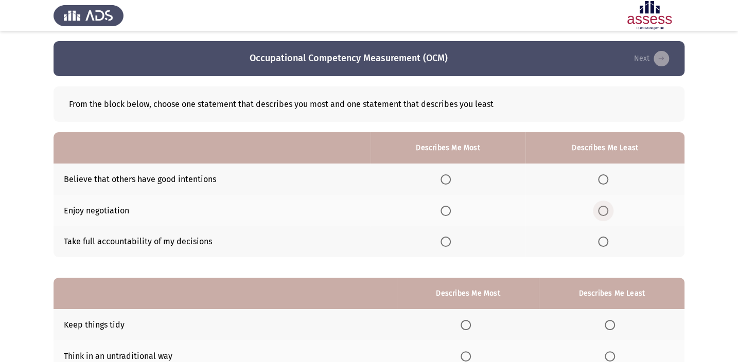
click at [604, 212] on span "Select an option" at bounding box center [603, 211] width 10 height 10
click at [604, 212] on input "Select an option" at bounding box center [603, 211] width 10 height 10
click at [445, 178] on span "Select an option" at bounding box center [445, 179] width 10 height 10
click at [445, 178] on input "Select an option" at bounding box center [445, 179] width 10 height 10
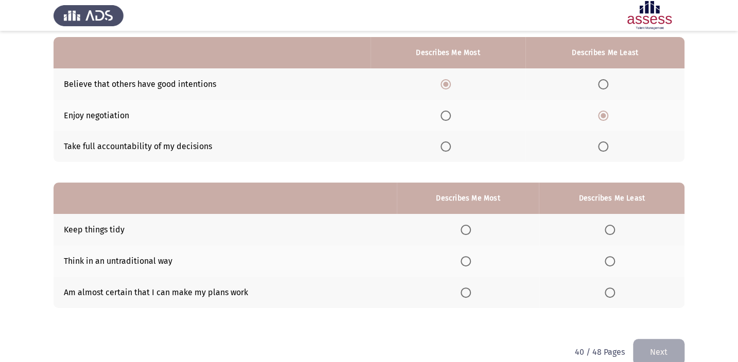
scroll to position [112, 0]
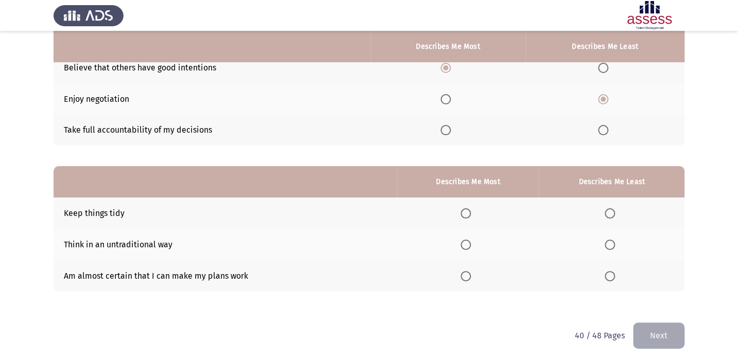
click at [466, 214] on span "Select an option" at bounding box center [466, 214] width 0 height 0
click at [468, 212] on input "Select an option" at bounding box center [465, 213] width 10 height 10
click at [611, 245] on span "Select an option" at bounding box center [610, 245] width 10 height 10
click at [611, 245] on input "Select an option" at bounding box center [610, 245] width 10 height 10
click at [665, 330] on button "Next" at bounding box center [658, 336] width 51 height 26
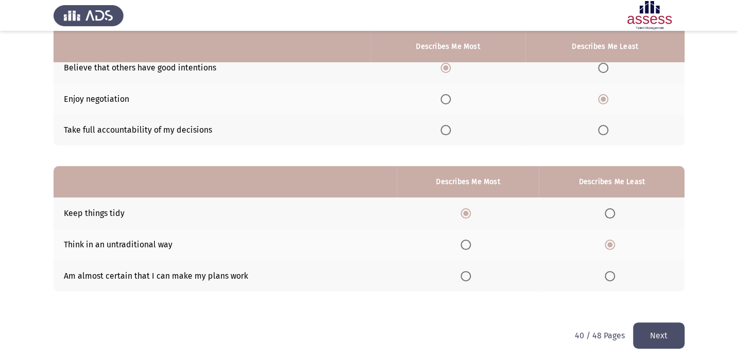
scroll to position [0, 0]
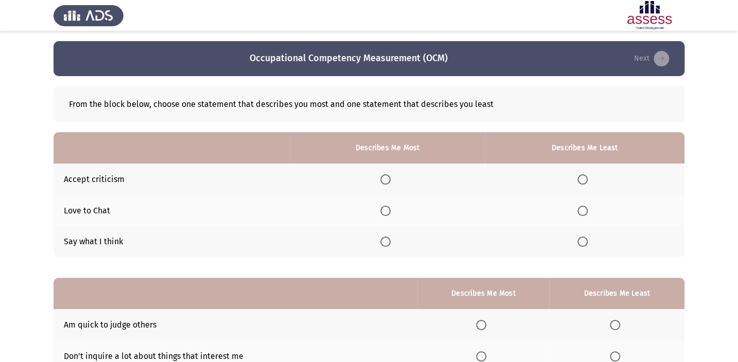
click at [581, 240] on span "Select an option" at bounding box center [582, 242] width 10 height 10
click at [581, 240] on input "Select an option" at bounding box center [582, 242] width 10 height 10
click at [387, 213] on span "Select an option" at bounding box center [385, 211] width 10 height 10
click at [387, 213] on input "Select an option" at bounding box center [385, 211] width 10 height 10
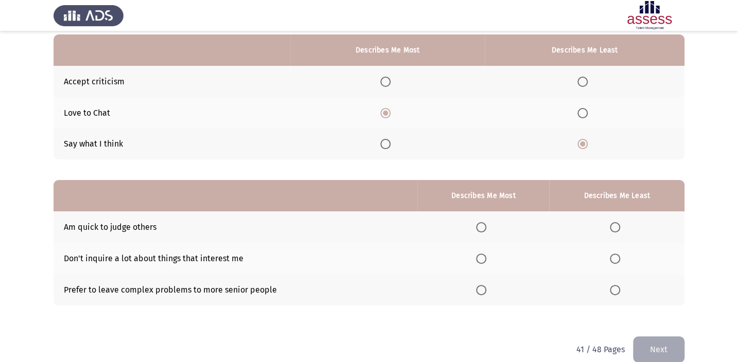
scroll to position [112, 0]
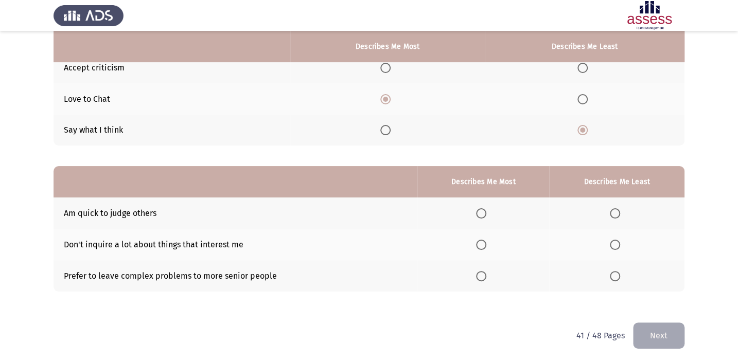
click at [614, 241] on span "Select an option" at bounding box center [615, 245] width 10 height 10
click at [614, 241] on input "Select an option" at bounding box center [615, 245] width 10 height 10
click at [481, 273] on span "Select an option" at bounding box center [481, 276] width 10 height 10
click at [481, 273] on input "Select an option" at bounding box center [481, 276] width 10 height 10
click at [670, 327] on button "Next" at bounding box center [658, 336] width 51 height 26
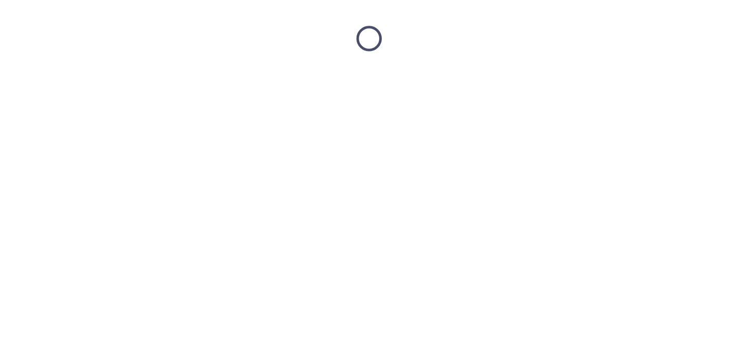
scroll to position [0, 0]
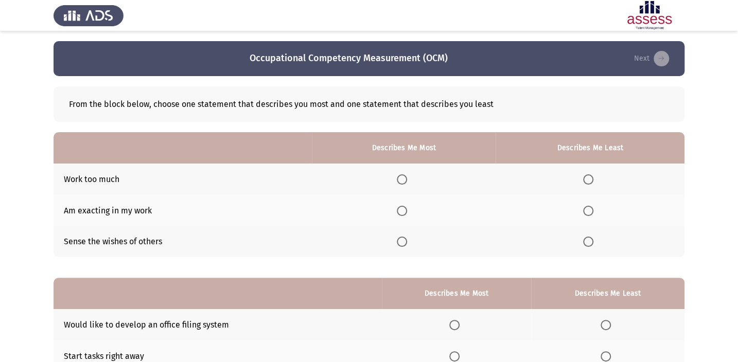
click at [588, 178] on span "Select an option" at bounding box center [588, 179] width 10 height 10
click at [588, 178] on input "Select an option" at bounding box center [588, 179] width 10 height 10
click at [404, 233] on th at bounding box center [404, 241] width 184 height 31
click at [395, 240] on th at bounding box center [404, 241] width 184 height 31
click at [403, 243] on span "Select an option" at bounding box center [402, 242] width 10 height 10
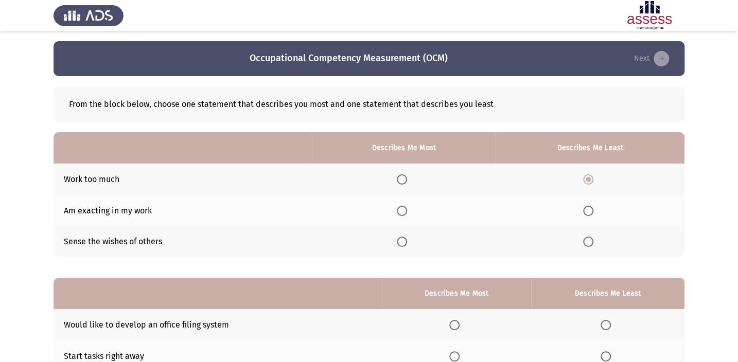
click at [403, 243] on input "Select an option" at bounding box center [402, 242] width 10 height 10
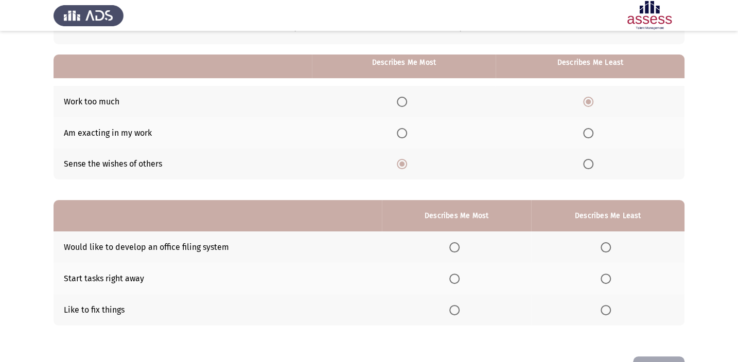
scroll to position [93, 0]
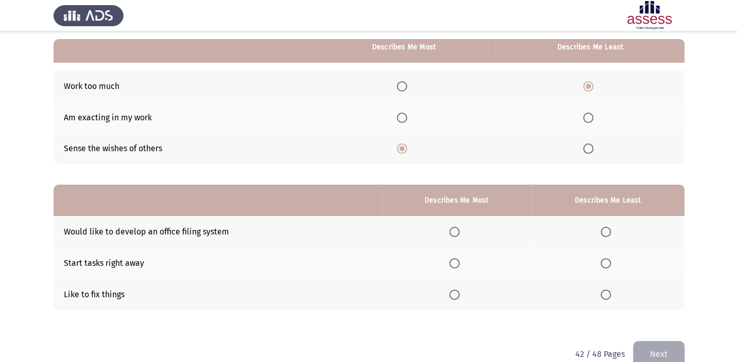
click at [456, 290] on span "Select an option" at bounding box center [454, 295] width 10 height 10
click at [456, 290] on input "Select an option" at bounding box center [454, 295] width 10 height 10
click at [602, 260] on span "Select an option" at bounding box center [605, 263] width 10 height 10
click at [602, 260] on input "Select an option" at bounding box center [605, 263] width 10 height 10
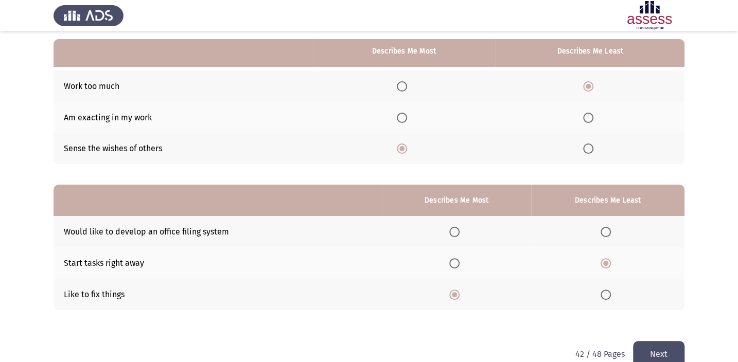
scroll to position [112, 0]
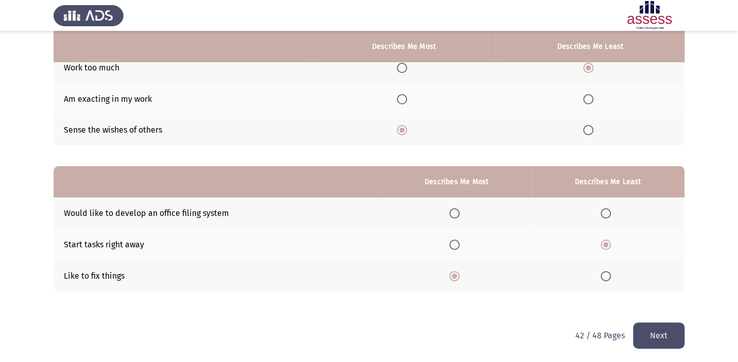
click at [649, 327] on button "Next" at bounding box center [658, 336] width 51 height 26
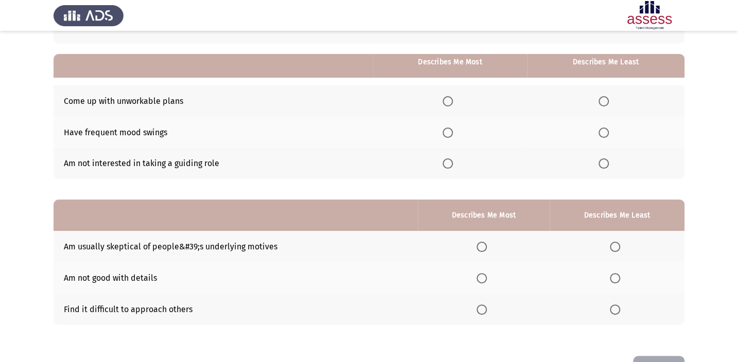
scroll to position [93, 0]
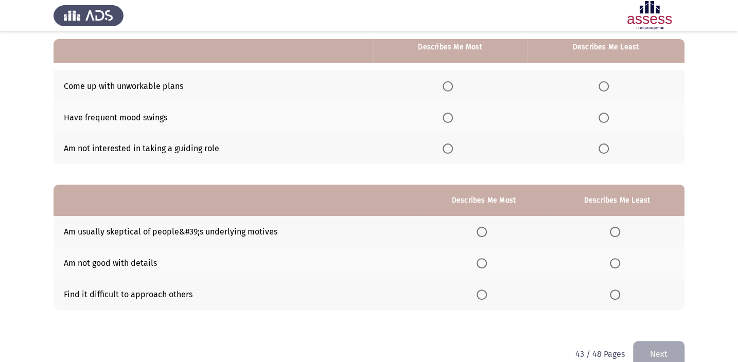
click at [612, 262] on span "Select an option" at bounding box center [615, 263] width 10 height 10
click at [612, 262] on input "Select an option" at bounding box center [615, 263] width 10 height 10
click at [483, 228] on span "Select an option" at bounding box center [481, 232] width 10 height 10
click at [483, 228] on input "Select an option" at bounding box center [481, 232] width 10 height 10
click at [613, 291] on span "Select an option" at bounding box center [615, 295] width 10 height 10
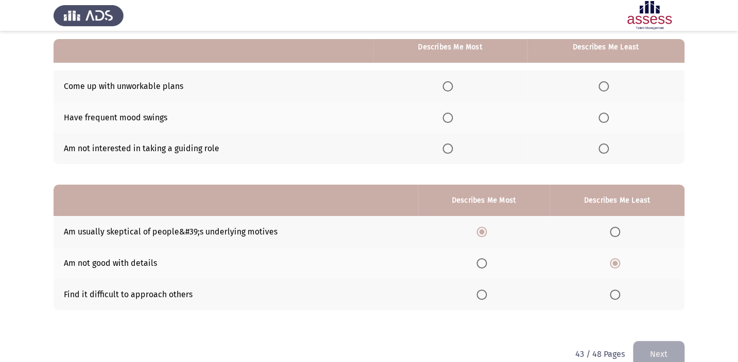
click at [613, 291] on input "Select an option" at bounding box center [615, 295] width 10 height 10
click at [604, 146] on span "Select an option" at bounding box center [603, 149] width 10 height 10
click at [604, 146] on input "Select an option" at bounding box center [603, 149] width 10 height 10
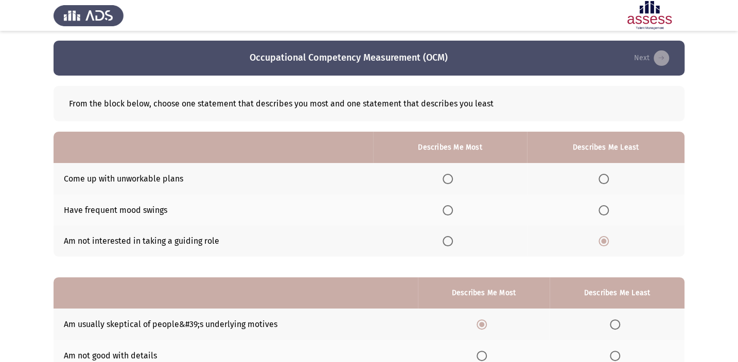
scroll to position [0, 0]
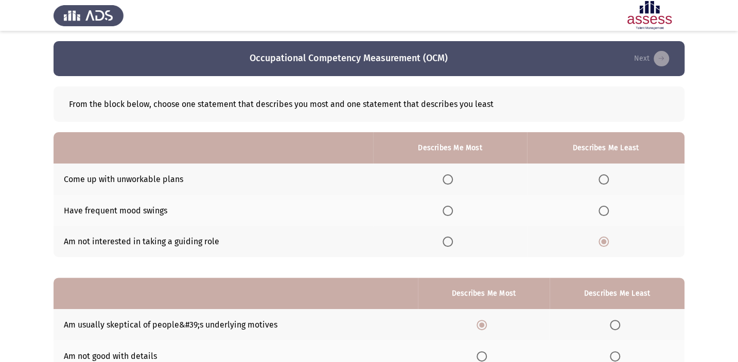
click at [451, 211] on span "Select an option" at bounding box center [447, 211] width 10 height 10
click at [451, 211] on input "Select an option" at bounding box center [447, 211] width 10 height 10
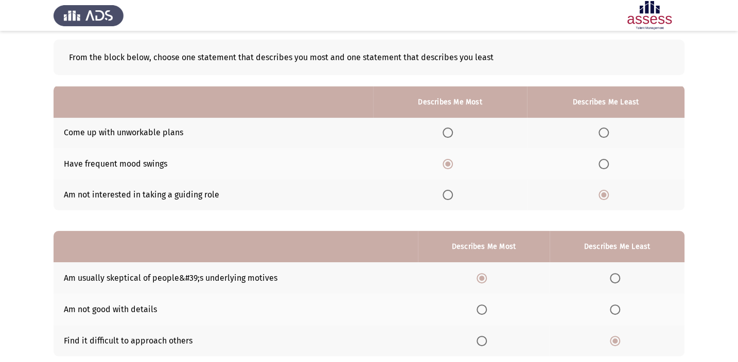
scroll to position [112, 0]
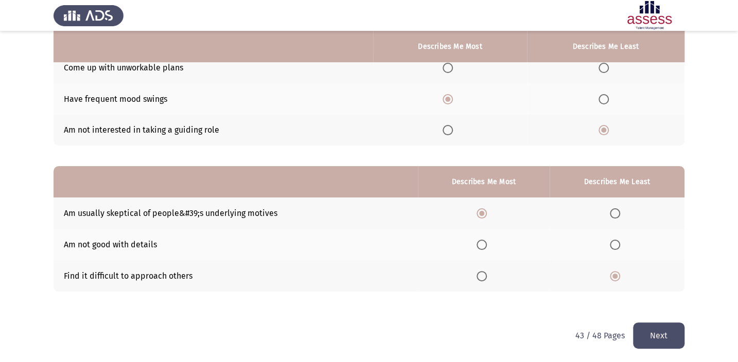
click at [659, 334] on button "Next" at bounding box center [658, 336] width 51 height 26
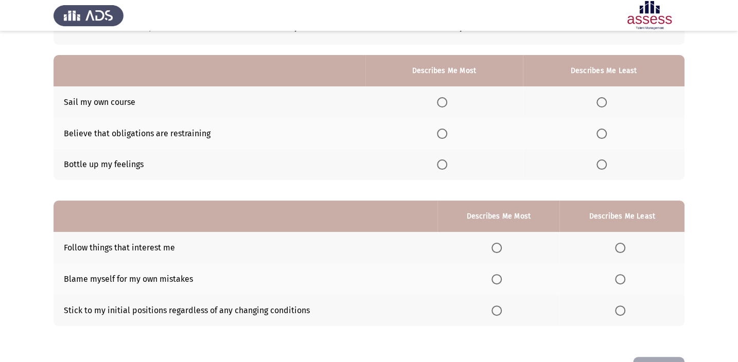
scroll to position [93, 0]
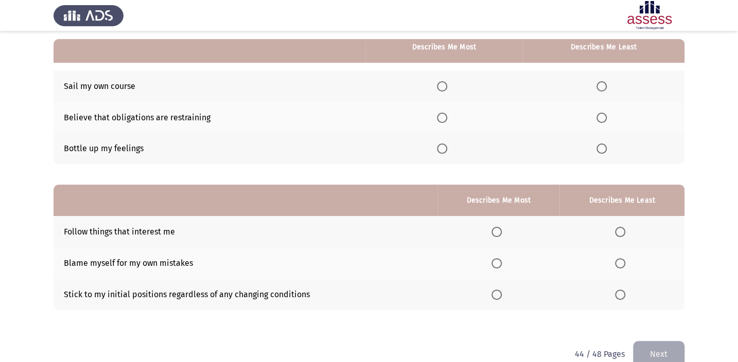
click at [617, 292] on span "Select an option" at bounding box center [620, 295] width 10 height 10
click at [617, 292] on input "Select an option" at bounding box center [620, 295] width 10 height 10
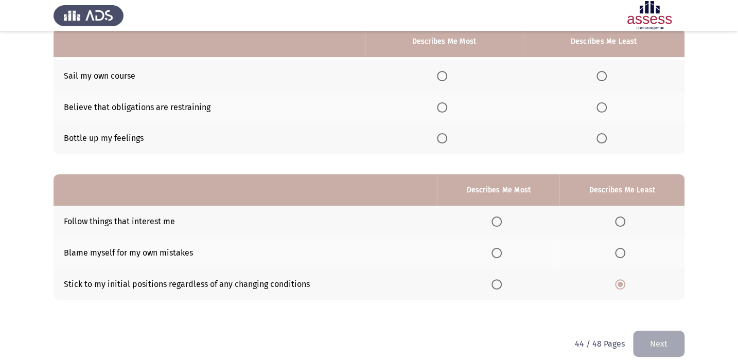
scroll to position [112, 0]
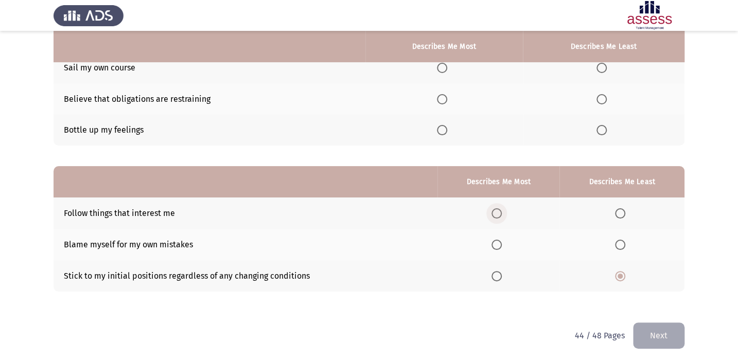
click at [502, 211] on span "Select an option" at bounding box center [496, 213] width 10 height 10
click at [502, 211] on input "Select an option" at bounding box center [496, 213] width 10 height 10
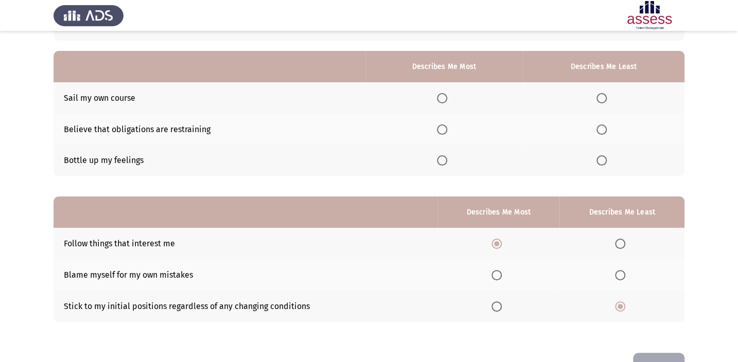
scroll to position [65, 0]
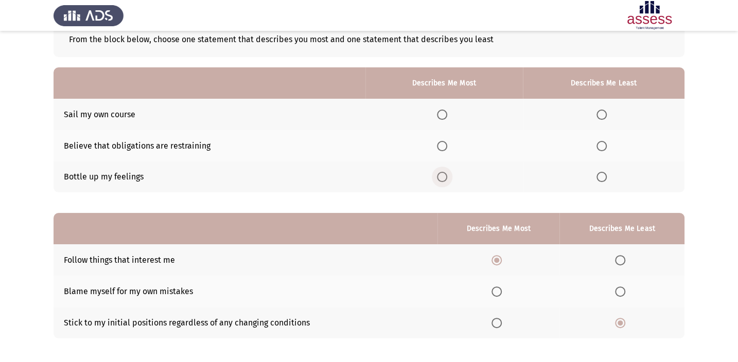
click at [444, 174] on span "Select an option" at bounding box center [442, 177] width 10 height 10
click at [444, 174] on input "Select an option" at bounding box center [442, 177] width 10 height 10
click at [601, 143] on span "Select an option" at bounding box center [601, 146] width 10 height 10
click at [601, 143] on input "Select an option" at bounding box center [601, 146] width 10 height 10
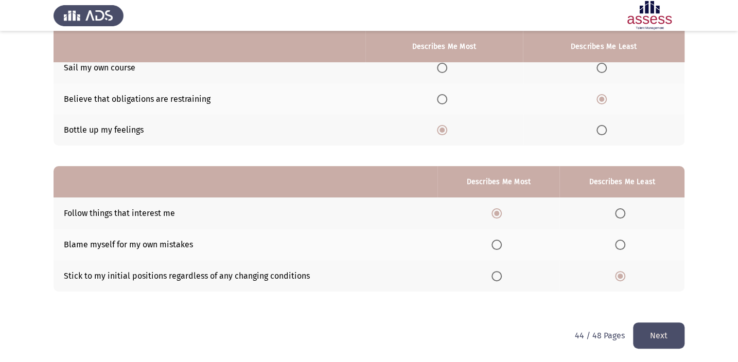
click at [658, 328] on button "Next" at bounding box center [658, 336] width 51 height 26
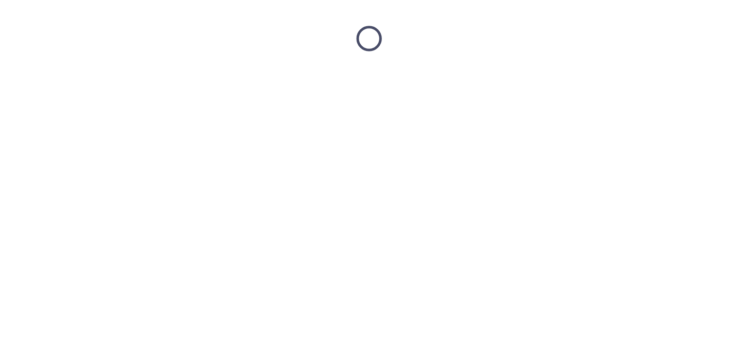
scroll to position [0, 0]
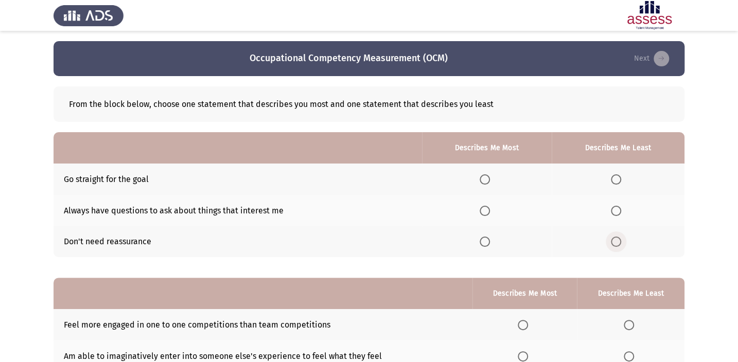
click at [614, 241] on span "Select an option" at bounding box center [616, 242] width 10 height 10
click at [614, 241] on input "Select an option" at bounding box center [616, 242] width 10 height 10
click at [484, 214] on span "Select an option" at bounding box center [485, 211] width 10 height 10
click at [484, 214] on input "Select an option" at bounding box center [485, 211] width 10 height 10
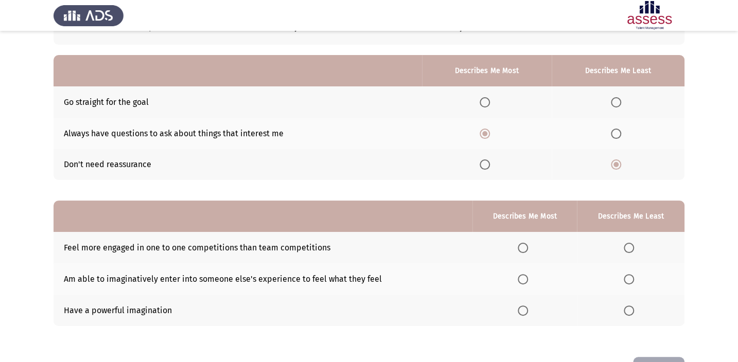
scroll to position [93, 0]
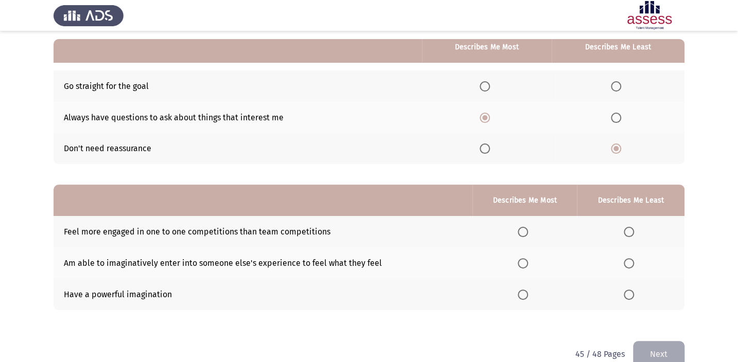
click at [629, 221] on th at bounding box center [631, 231] width 108 height 31
click at [528, 258] on label "Select an option" at bounding box center [525, 263] width 14 height 10
click at [528, 258] on input "Select an option" at bounding box center [523, 263] width 10 height 10
click at [628, 227] on span "Select an option" at bounding box center [629, 232] width 10 height 10
click at [628, 227] on input "Select an option" at bounding box center [629, 232] width 10 height 10
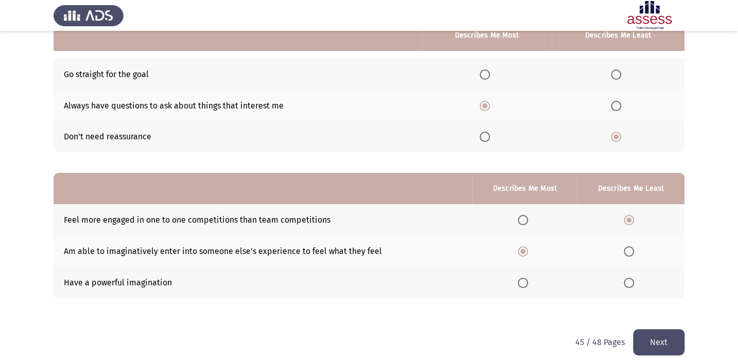
scroll to position [112, 0]
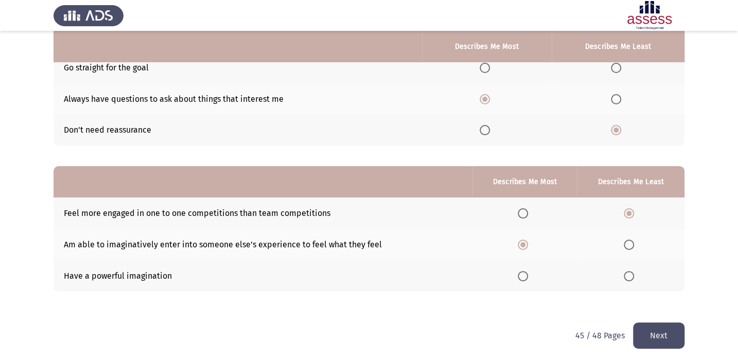
click at [668, 334] on button "Next" at bounding box center [658, 336] width 51 height 26
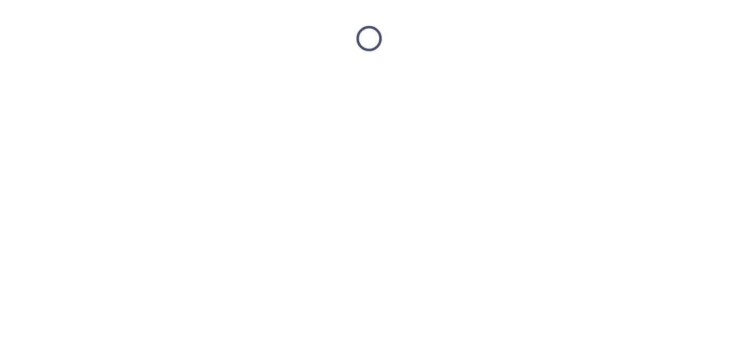
scroll to position [0, 0]
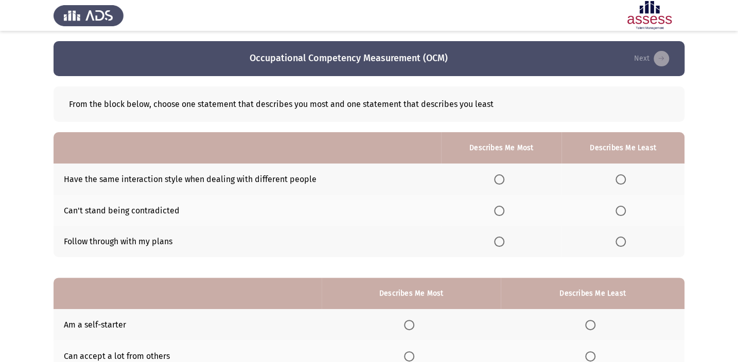
click at [619, 210] on span "Select an option" at bounding box center [620, 211] width 10 height 10
click at [619, 210] on input "Select an option" at bounding box center [620, 211] width 10 height 10
click at [499, 180] on span "Select an option" at bounding box center [499, 180] width 0 height 0
click at [500, 179] on input "Select an option" at bounding box center [499, 179] width 10 height 10
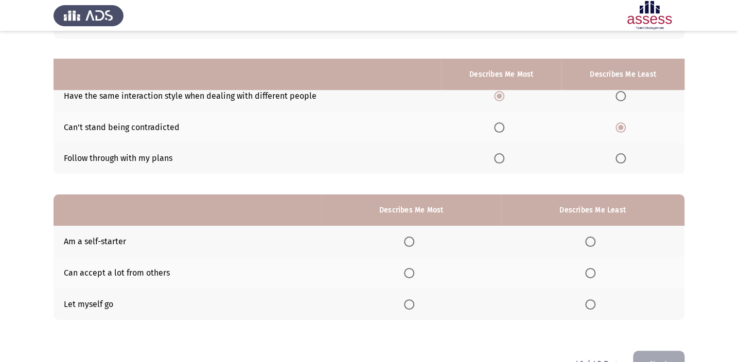
scroll to position [112, 0]
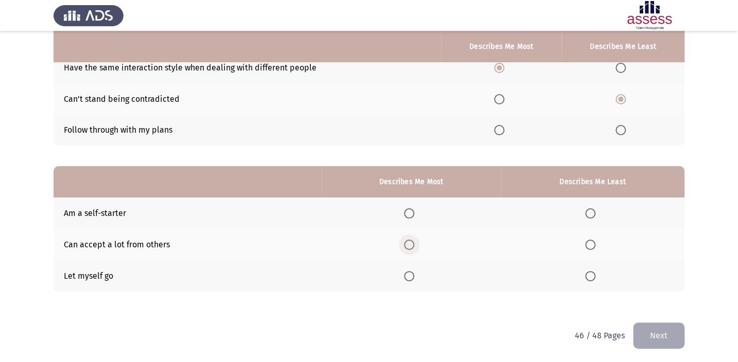
click at [406, 246] on span "Select an option" at bounding box center [409, 245] width 10 height 10
click at [406, 246] on input "Select an option" at bounding box center [409, 245] width 10 height 10
click at [586, 210] on span "Select an option" at bounding box center [590, 213] width 10 height 10
click at [586, 210] on input "Select an option" at bounding box center [590, 213] width 10 height 10
click at [645, 330] on button "Next" at bounding box center [658, 336] width 51 height 26
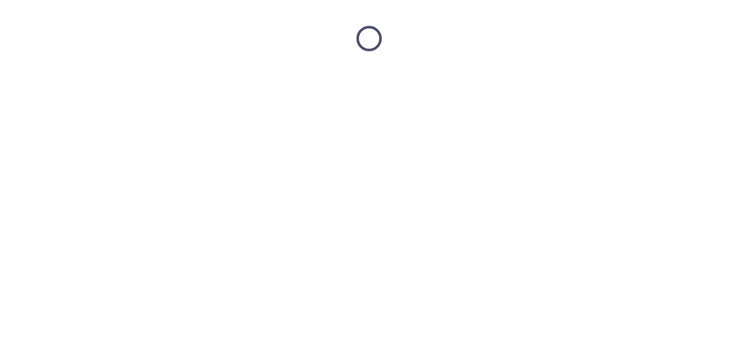
scroll to position [0, 0]
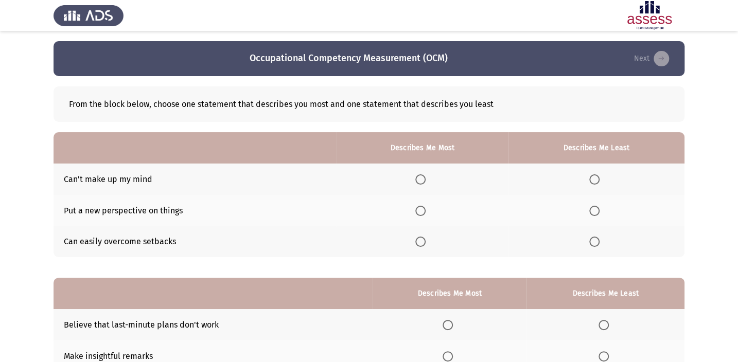
click at [422, 243] on span "Select an option" at bounding box center [420, 242] width 10 height 10
click at [422, 243] on input "Select an option" at bounding box center [420, 242] width 10 height 10
click at [599, 174] on span "Select an option" at bounding box center [594, 179] width 10 height 10
click at [599, 174] on input "Select an option" at bounding box center [594, 179] width 10 height 10
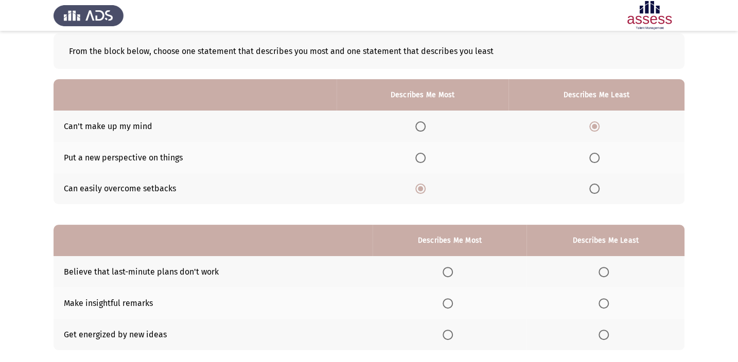
scroll to position [112, 0]
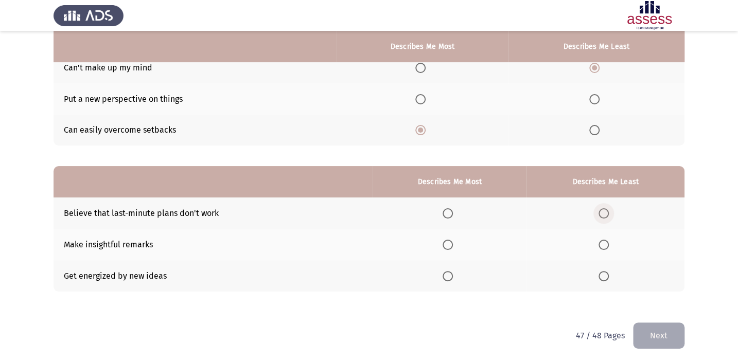
click at [604, 211] on span "Select an option" at bounding box center [603, 213] width 10 height 10
click at [604, 211] on input "Select an option" at bounding box center [603, 213] width 10 height 10
click at [447, 240] on span "Select an option" at bounding box center [447, 245] width 10 height 10
click at [447, 240] on input "Select an option" at bounding box center [447, 245] width 10 height 10
click at [665, 341] on button "Next" at bounding box center [658, 336] width 51 height 26
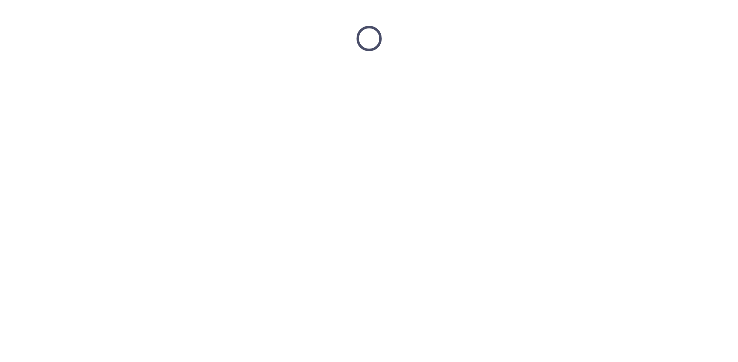
scroll to position [0, 0]
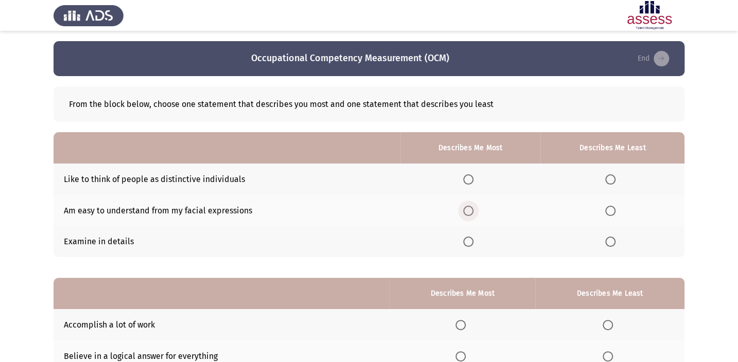
click at [471, 204] on th at bounding box center [470, 210] width 140 height 31
click at [616, 240] on label "Select an option" at bounding box center [612, 242] width 14 height 10
click at [615, 240] on input "Select an option" at bounding box center [610, 242] width 10 height 10
click at [468, 206] on span "Select an option" at bounding box center [468, 211] width 10 height 10
click at [468, 206] on input "Select an option" at bounding box center [468, 211] width 10 height 10
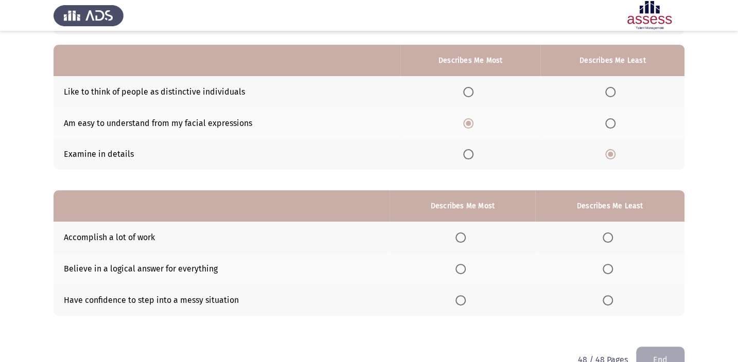
scroll to position [112, 0]
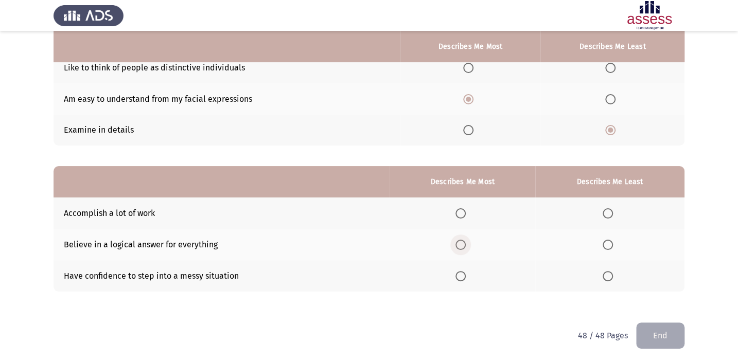
click at [461, 243] on span "Select an option" at bounding box center [460, 245] width 10 height 10
click at [461, 243] on input "Select an option" at bounding box center [460, 245] width 10 height 10
click at [603, 274] on span "Select an option" at bounding box center [607, 276] width 10 height 10
click at [603, 274] on input "Select an option" at bounding box center [607, 276] width 10 height 10
click at [649, 324] on button "End" at bounding box center [660, 336] width 48 height 26
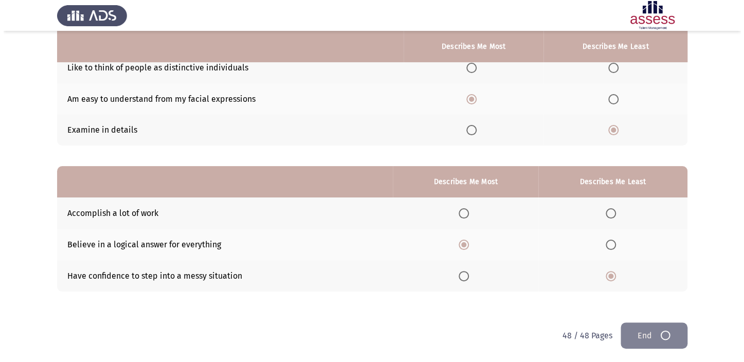
scroll to position [0, 0]
